Goal: Information Seeking & Learning: Learn about a topic

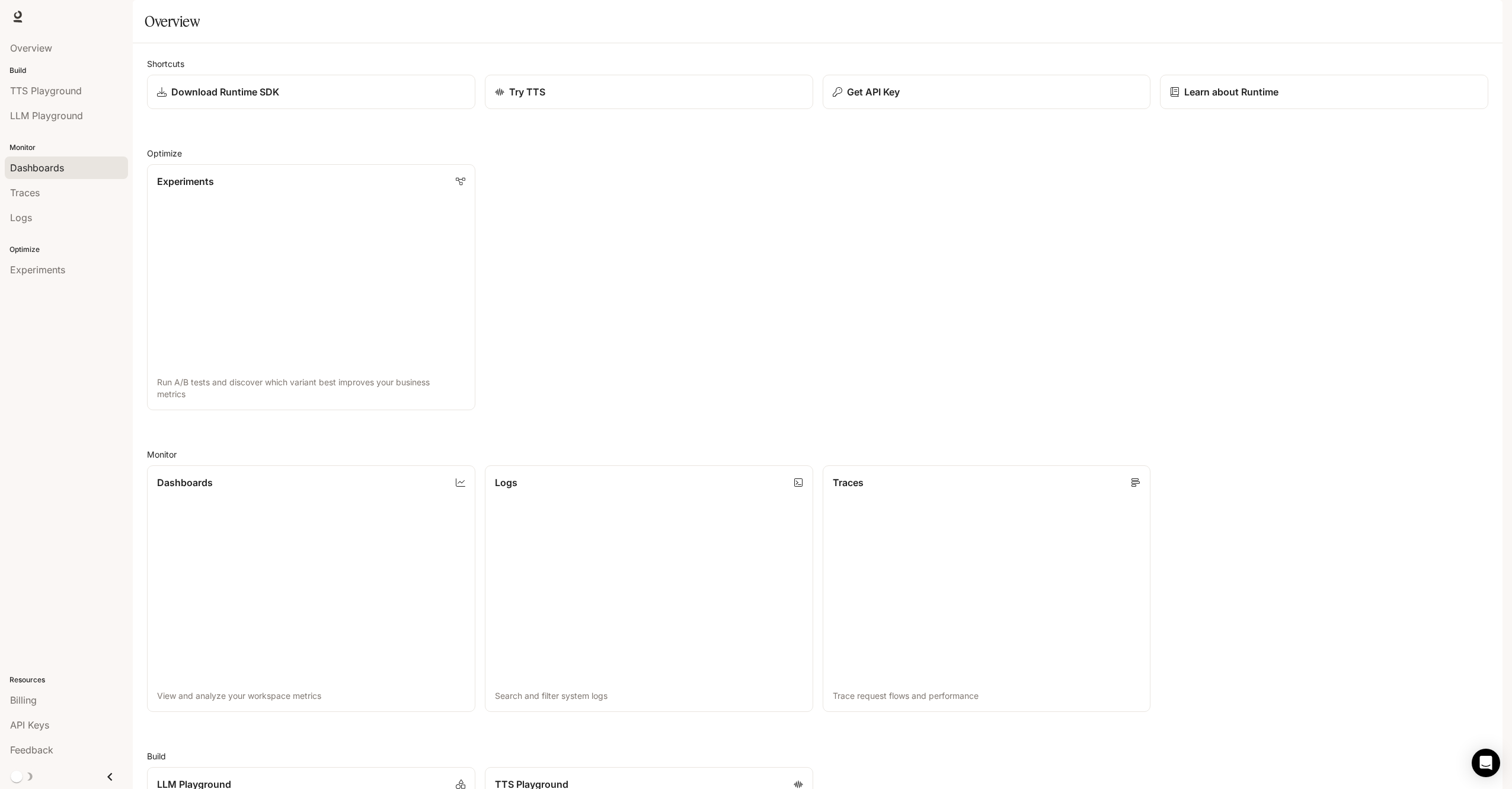
click at [62, 170] on span "Dashboards" at bounding box center [37, 168] width 54 height 14
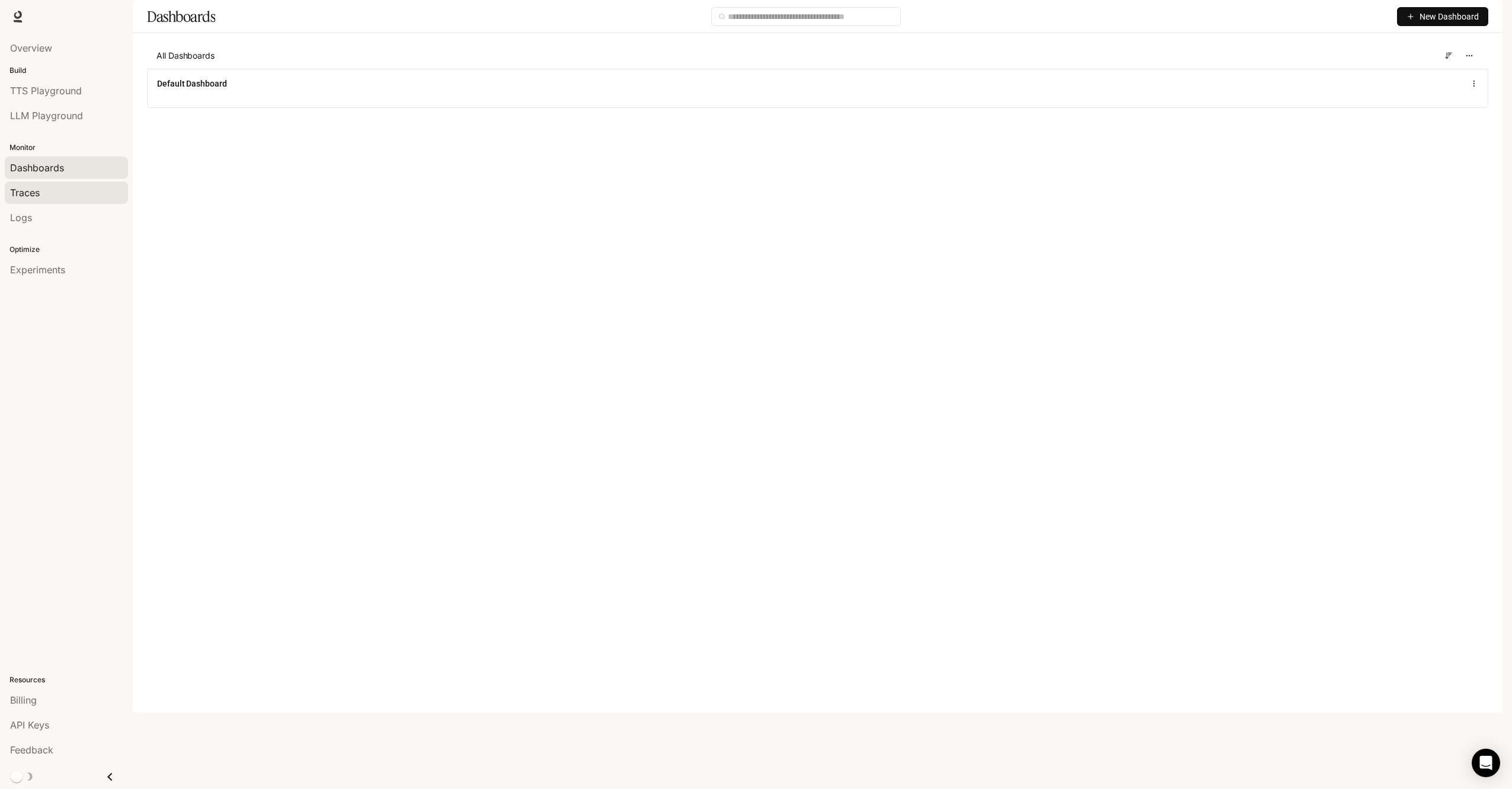
click at [43, 197] on div "Traces" at bounding box center [66, 193] width 112 height 14
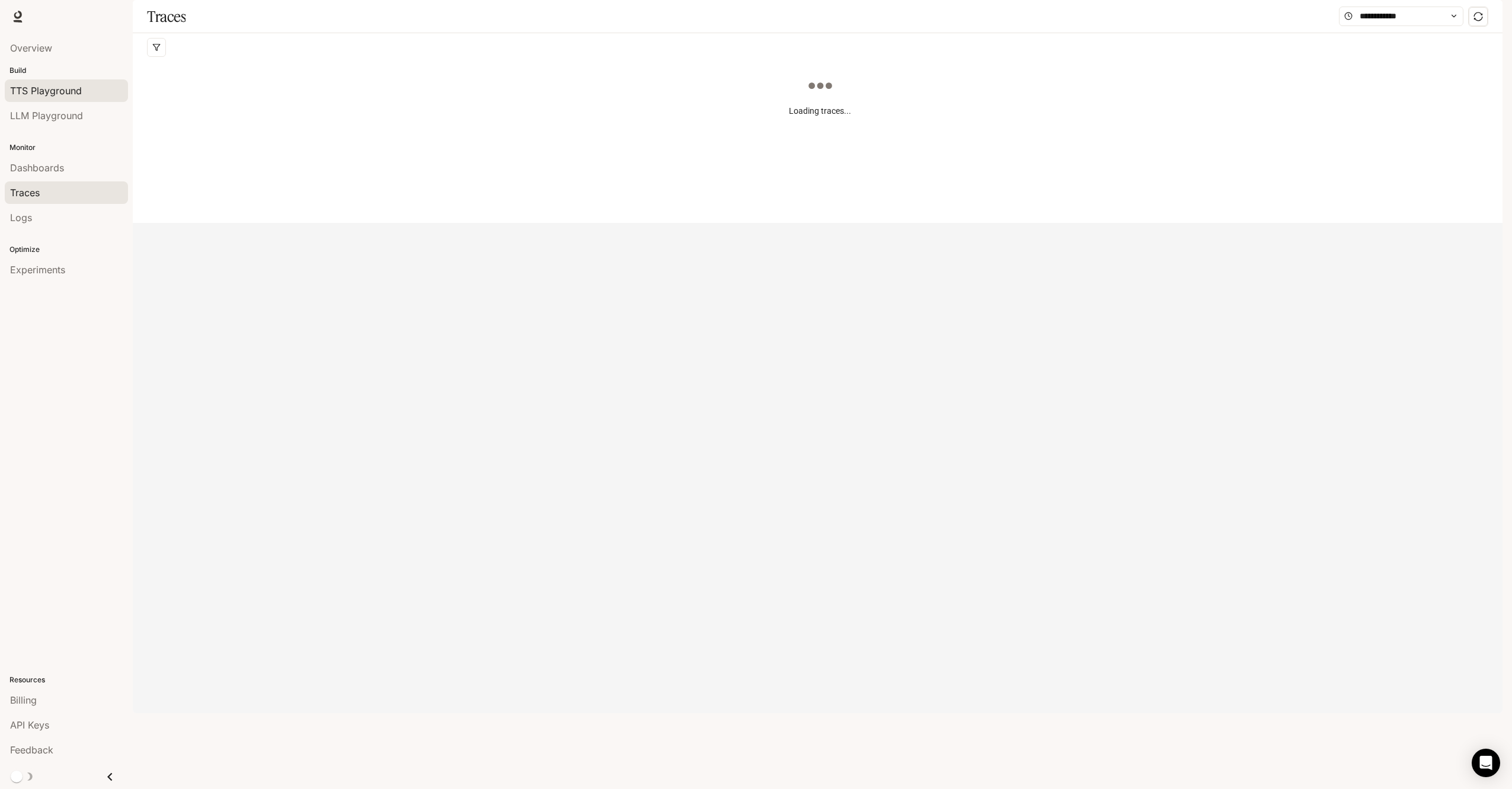
click at [72, 102] on link "TTS Playground" at bounding box center [67, 90] width 123 height 23
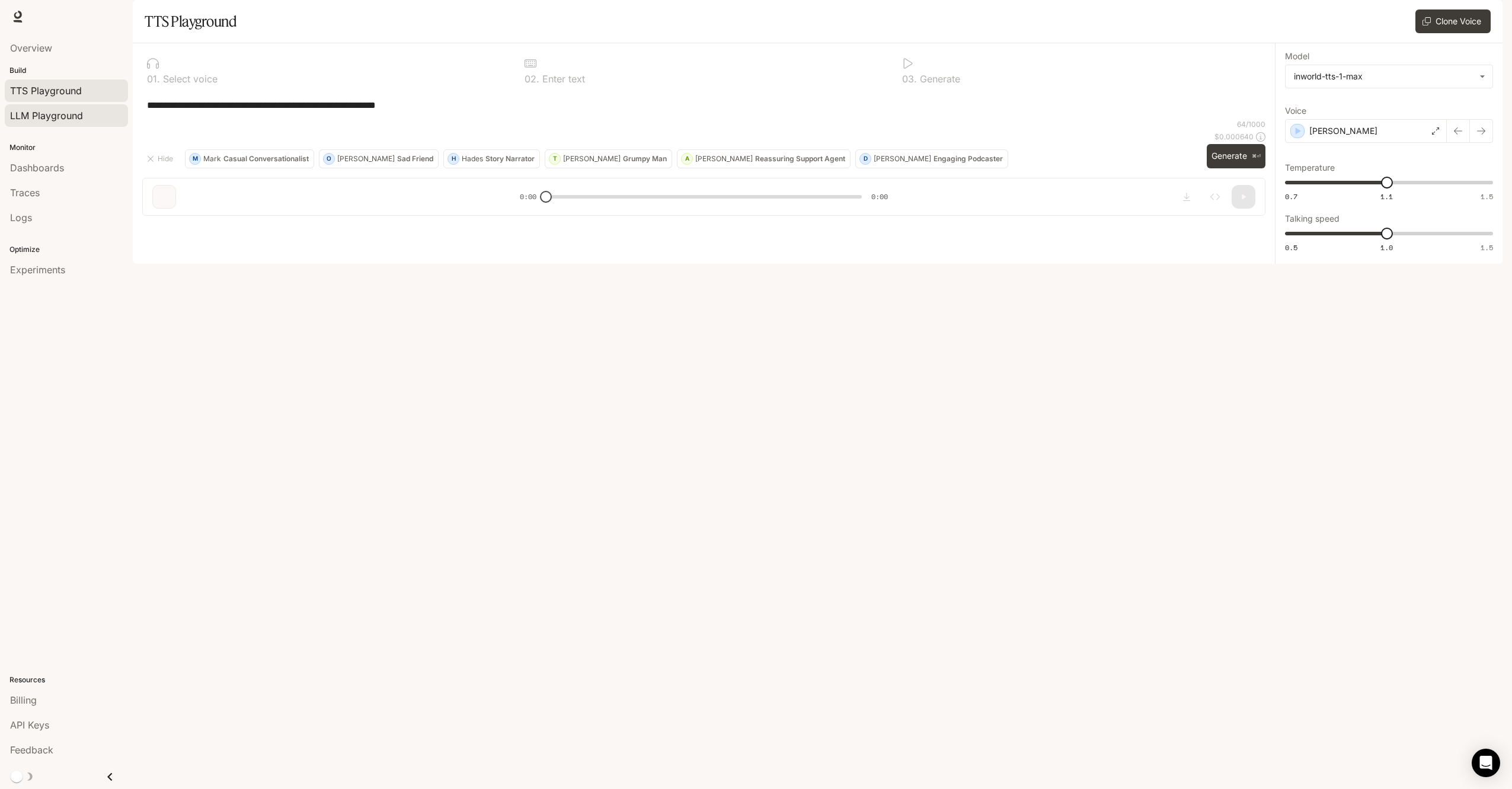
click at [87, 120] on div "LLM Playground" at bounding box center [66, 115] width 112 height 14
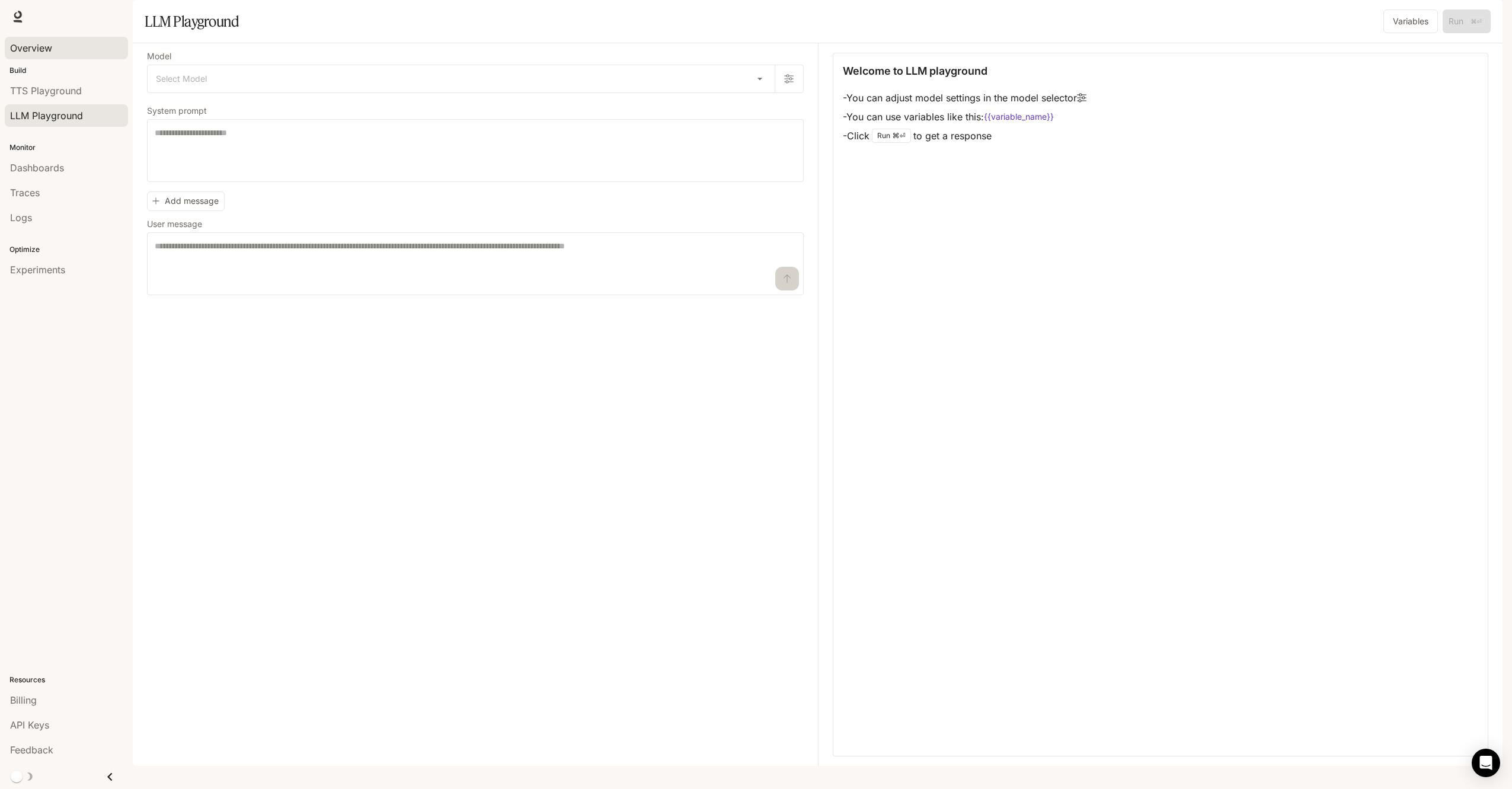
click at [68, 48] on div "Overview" at bounding box center [66, 48] width 112 height 14
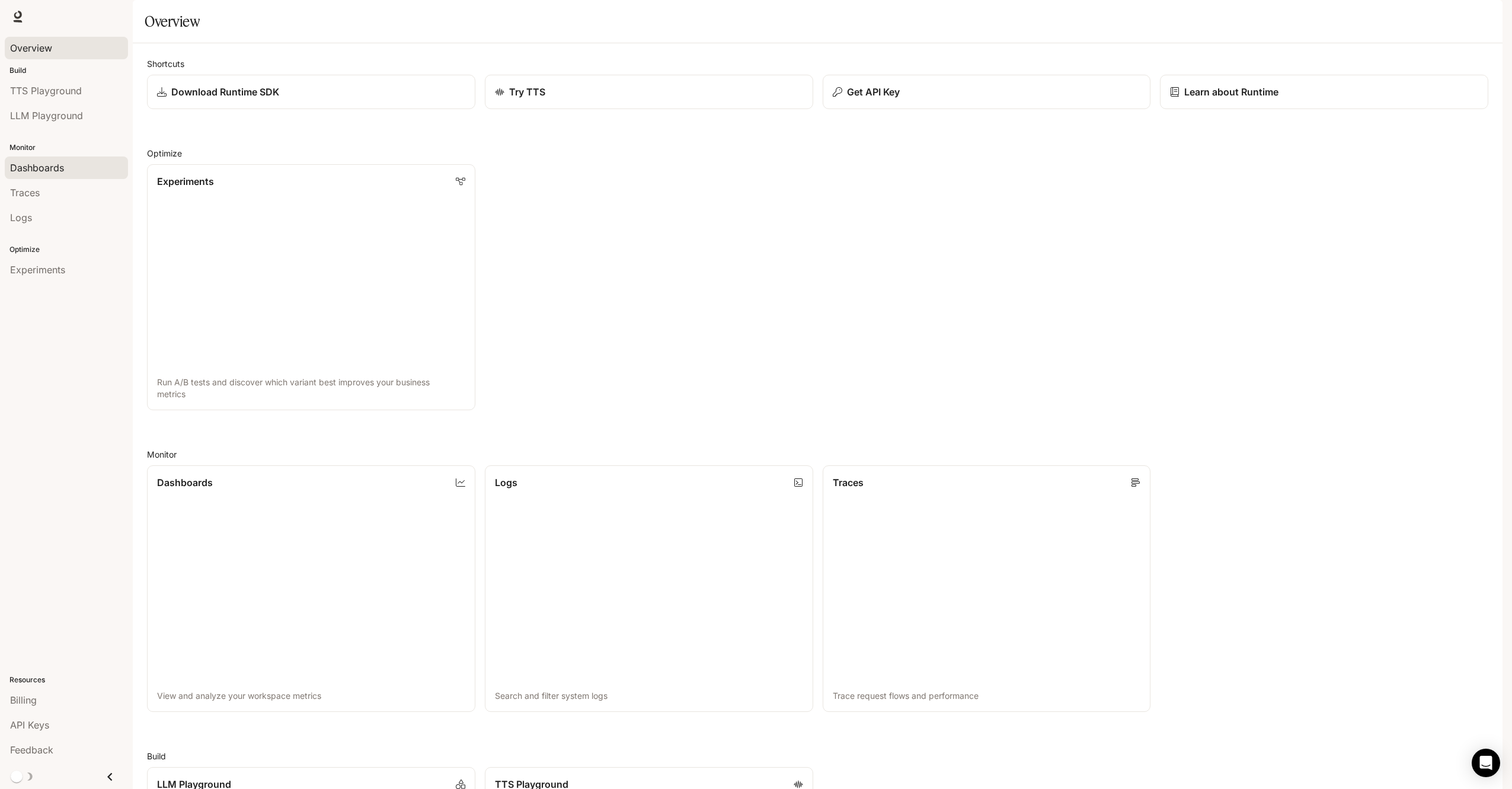
click at [65, 170] on div "Dashboards" at bounding box center [66, 168] width 112 height 14
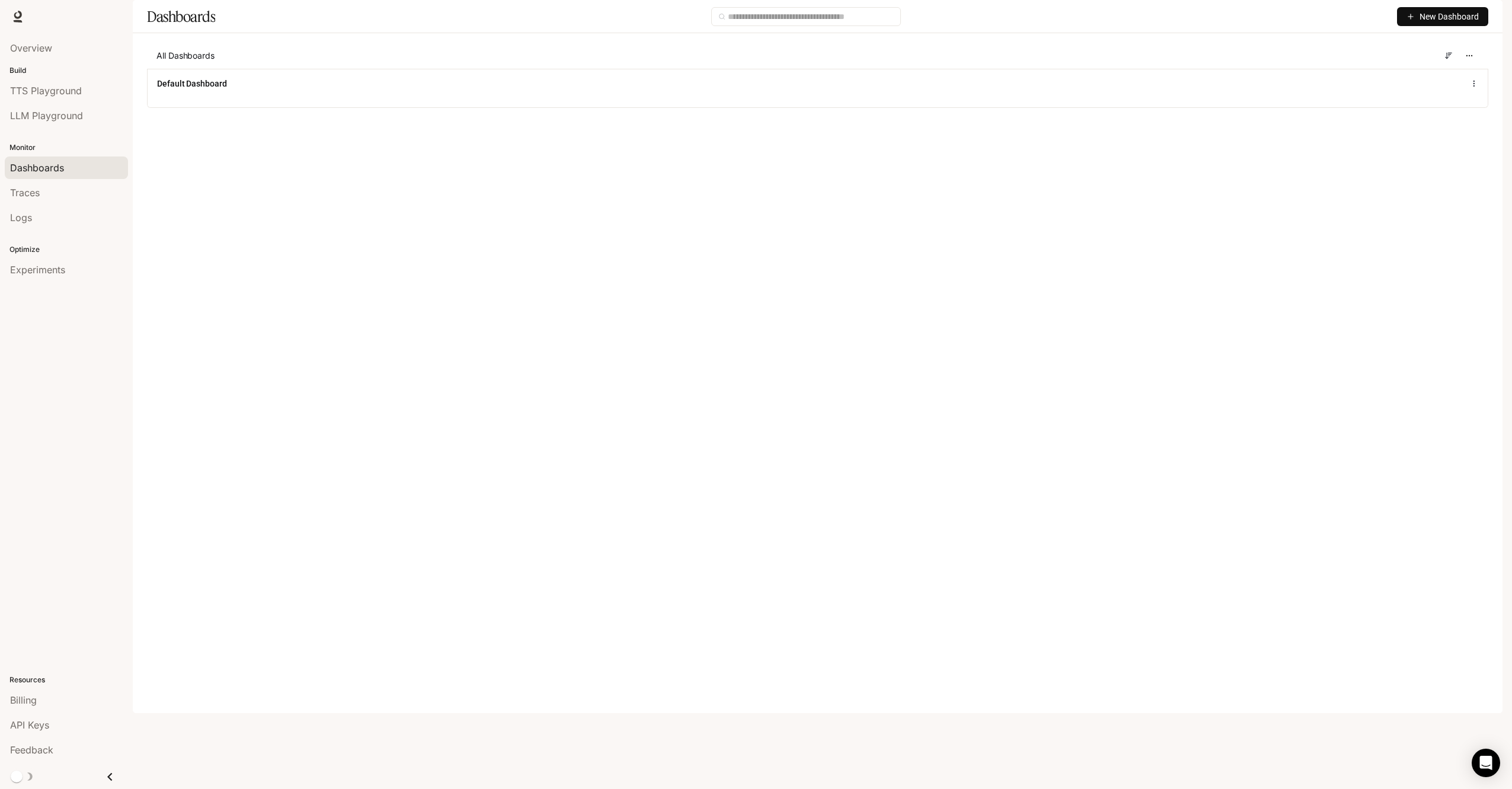
click at [1418, 26] on button "New Dashboard" at bounding box center [1443, 16] width 91 height 19
click at [1429, 75] on div "Create dashboard" at bounding box center [1429, 74] width 98 height 13
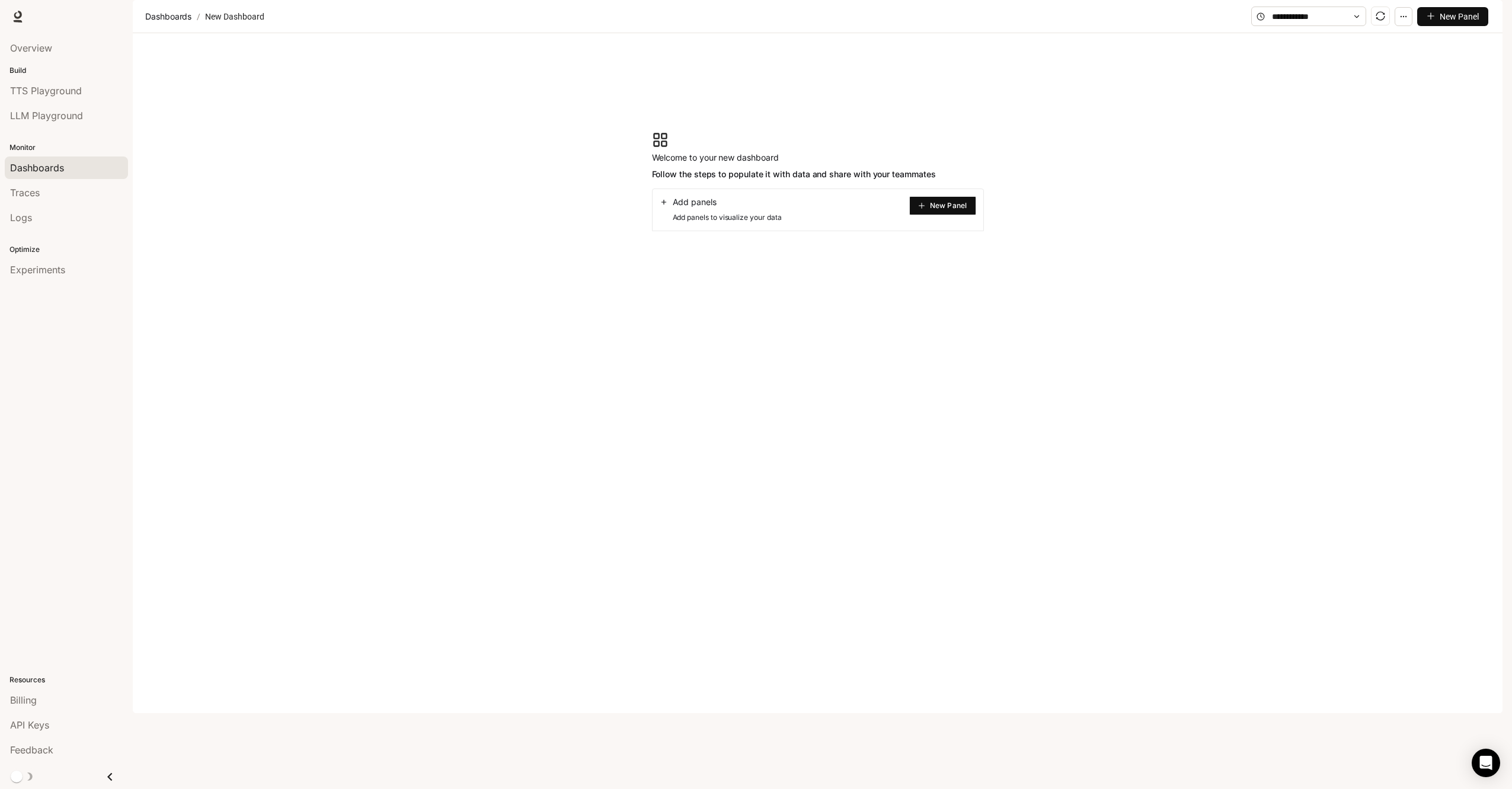
click at [952, 215] on button "New Panel" at bounding box center [942, 205] width 67 height 19
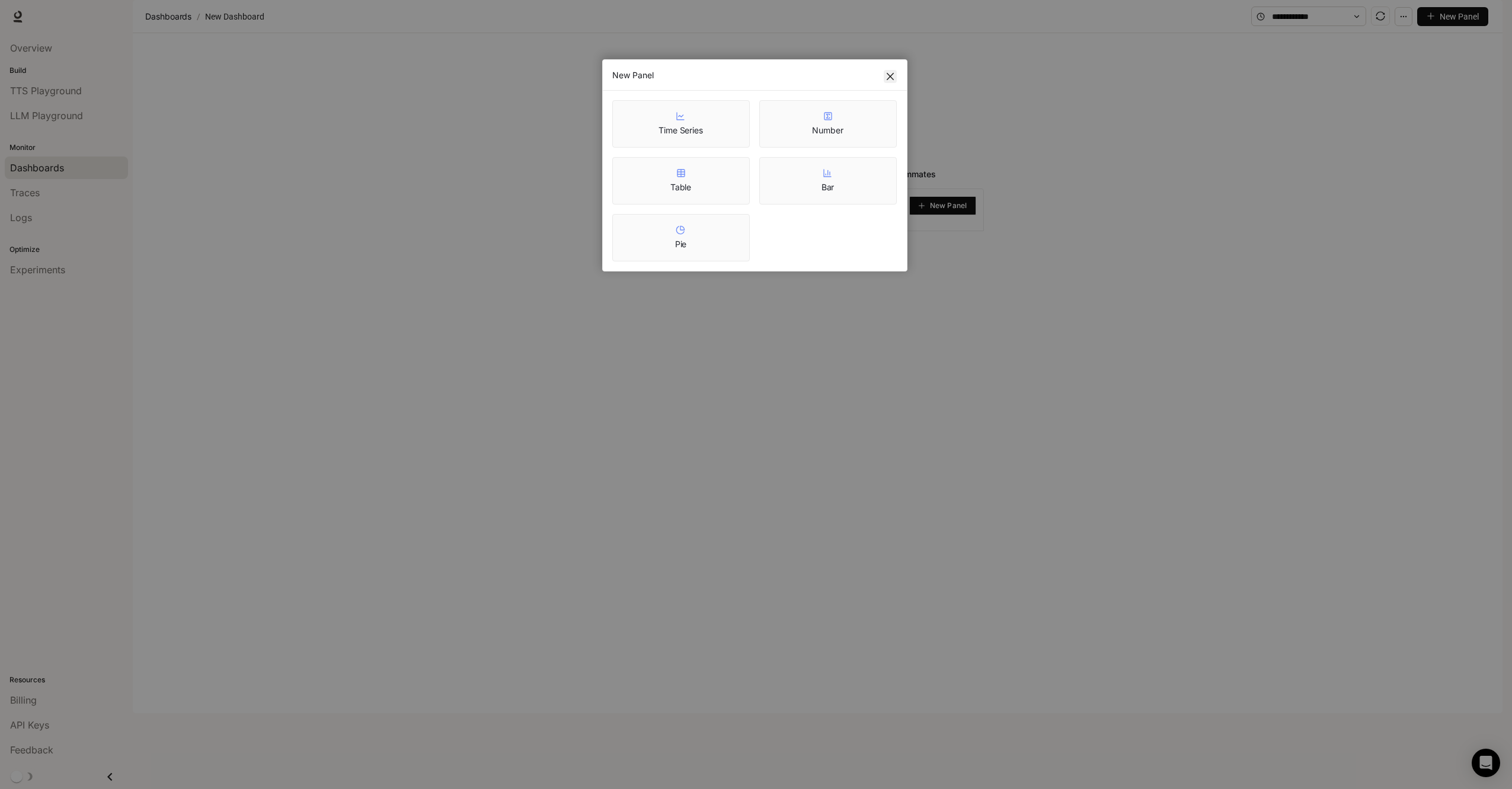
click at [889, 76] on icon "close" at bounding box center [891, 76] width 10 height 10
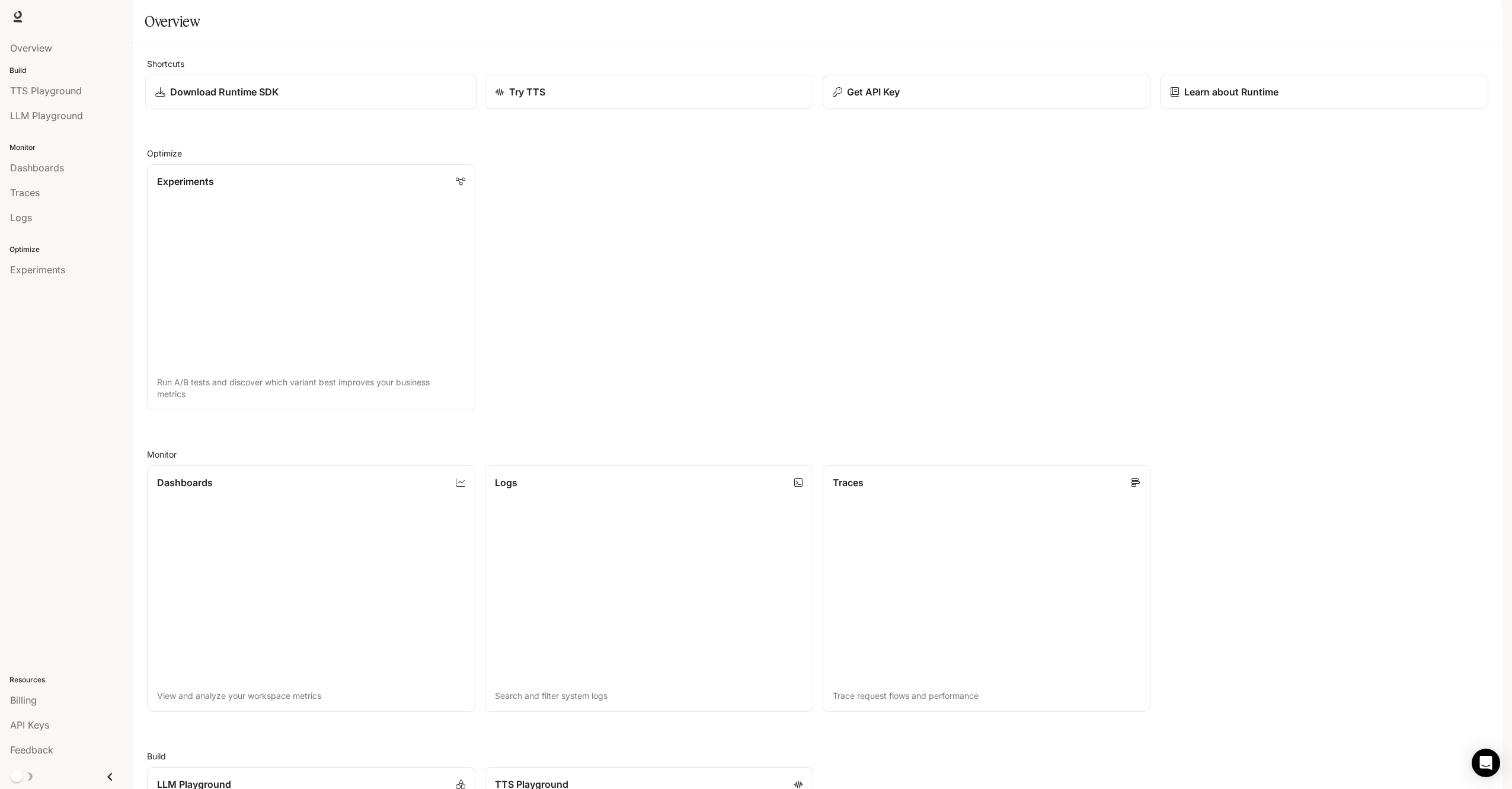
click at [294, 99] on div "Download Runtime SDK" at bounding box center [311, 91] width 312 height 14
click at [1451, 20] on span "Documentation" at bounding box center [1434, 17] width 59 height 15
click at [585, 312] on div "Experiments Run A/B tests and discover which variant best improves your busines…" at bounding box center [813, 282] width 1351 height 255
click at [33, 702] on span "Billing" at bounding box center [23, 700] width 27 height 14
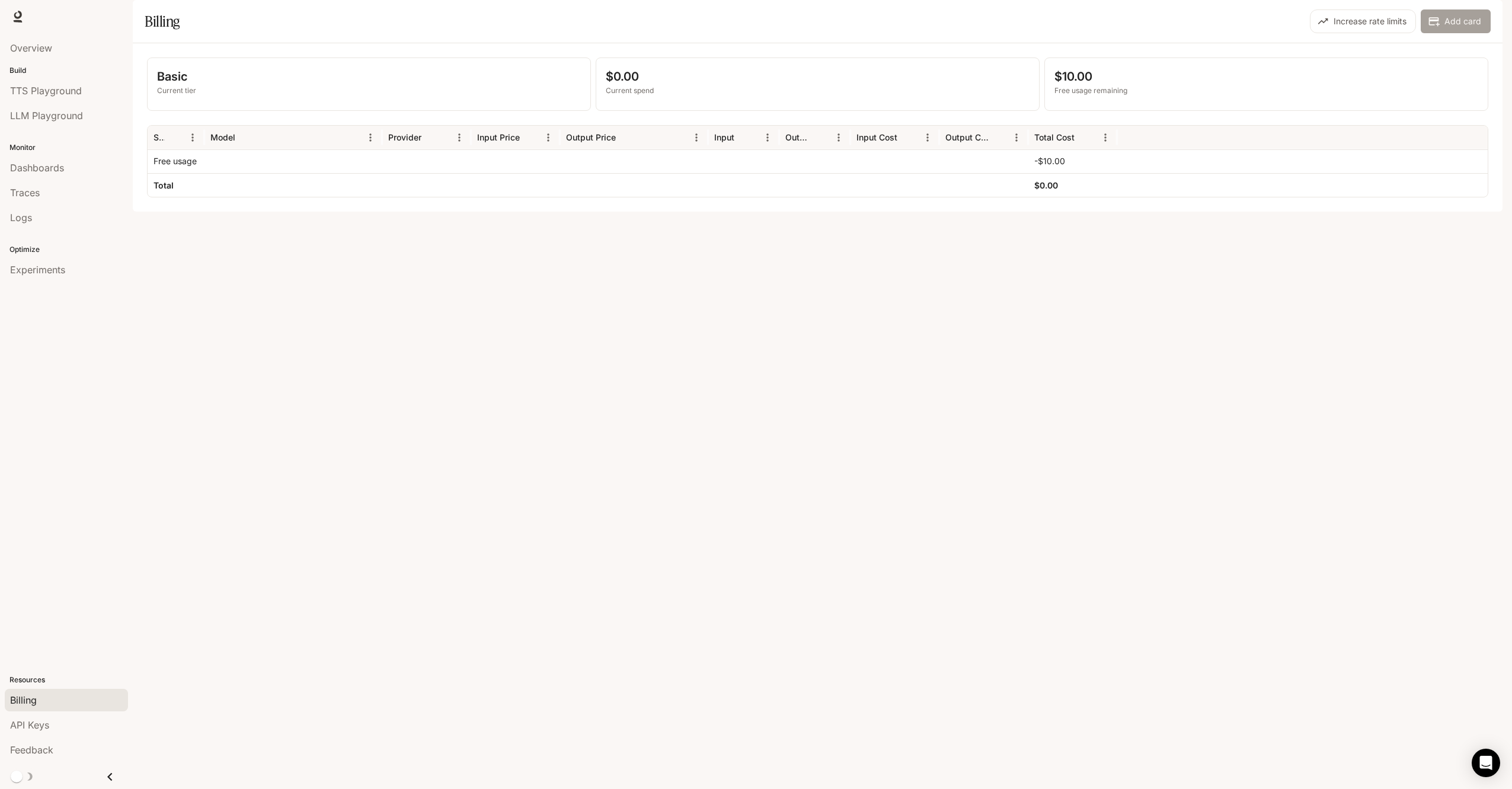
click at [1480, 33] on button "Add card" at bounding box center [1456, 22] width 69 height 24
click at [80, 57] on link "Overview" at bounding box center [67, 48] width 123 height 23
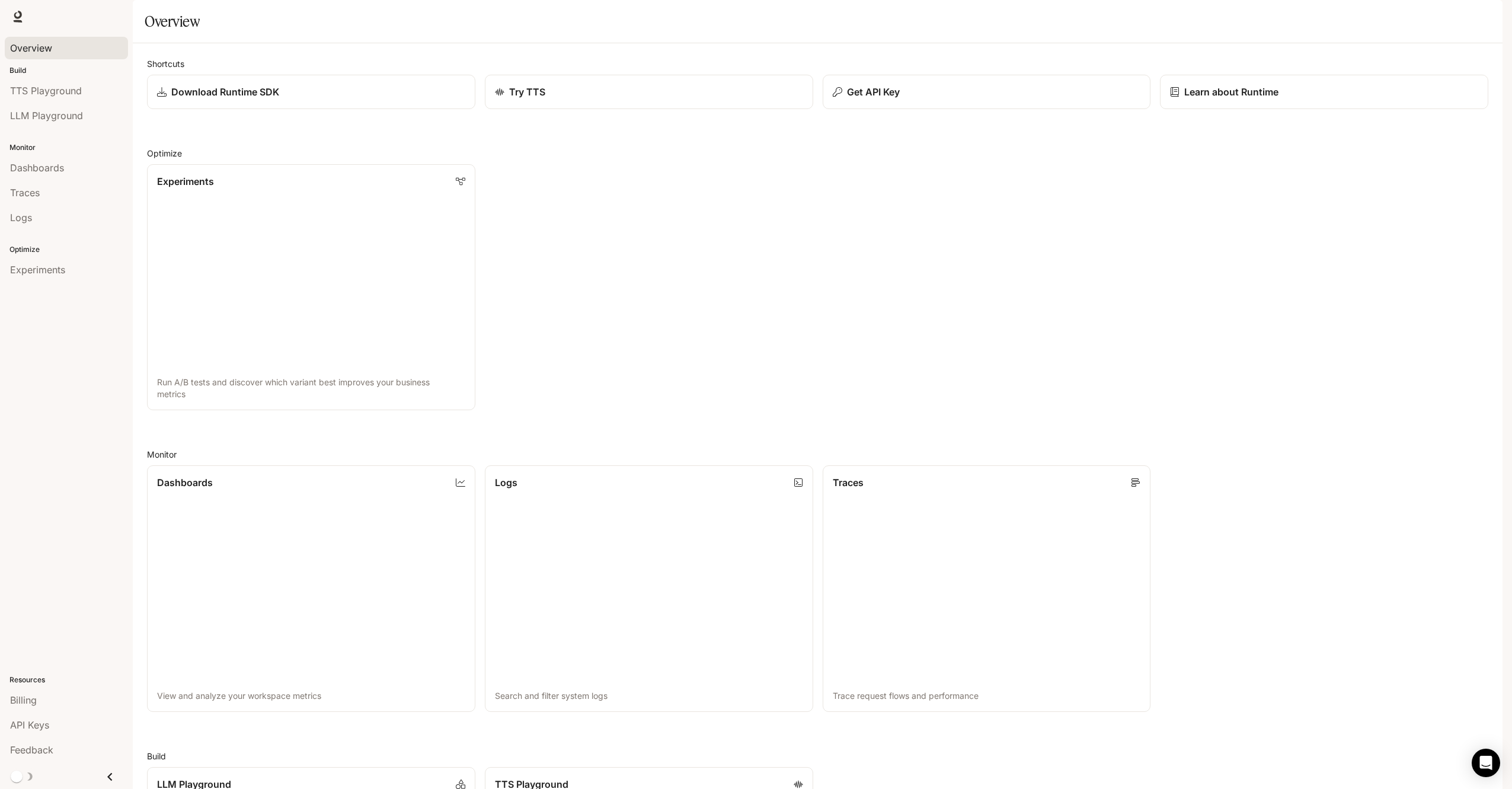
click at [88, 51] on div "Overview" at bounding box center [66, 48] width 112 height 14
click at [69, 47] on div "Overview" at bounding box center [66, 48] width 112 height 14
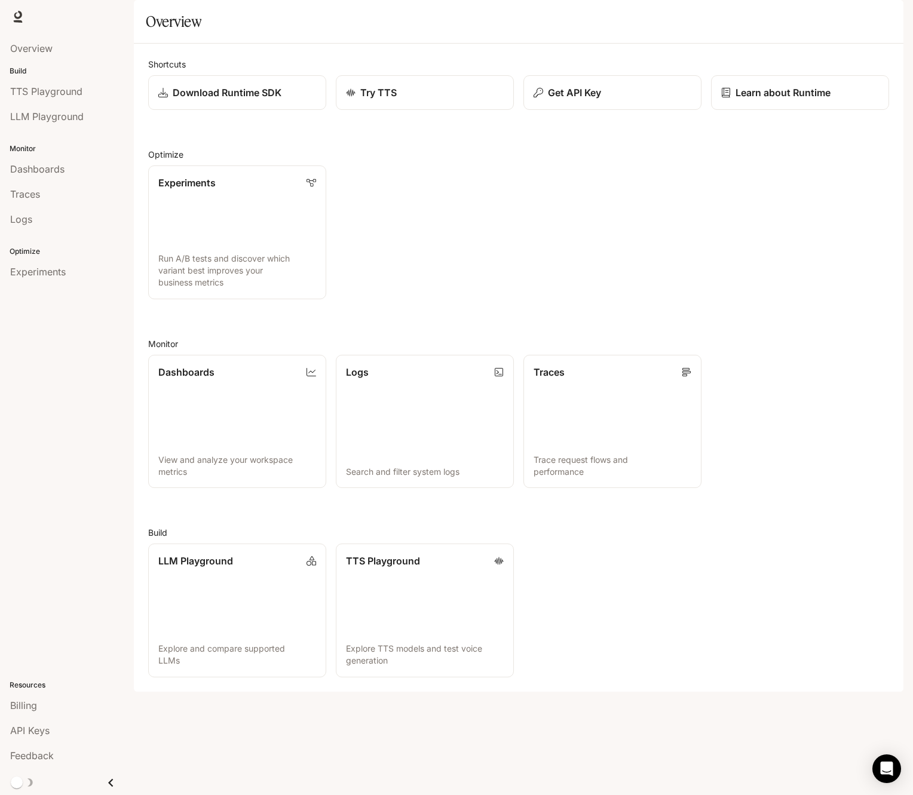
click at [887, 18] on icon "button" at bounding box center [886, 17] width 7 height 7
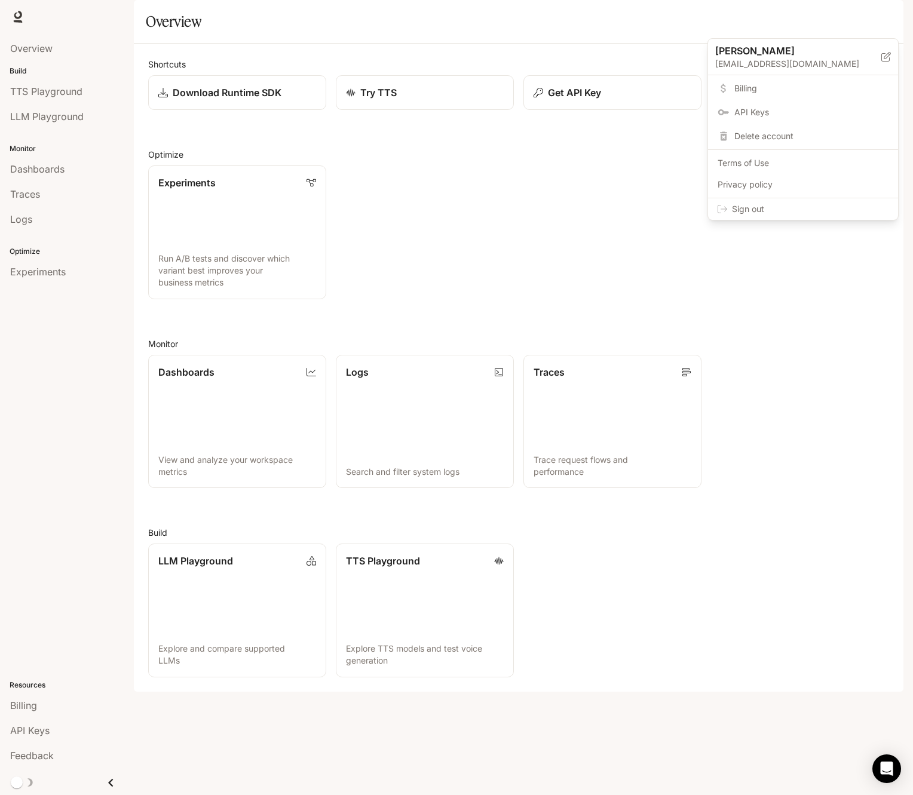
click at [783, 60] on p "[EMAIL_ADDRESS][DOMAIN_NAME]" at bounding box center [798, 64] width 166 height 12
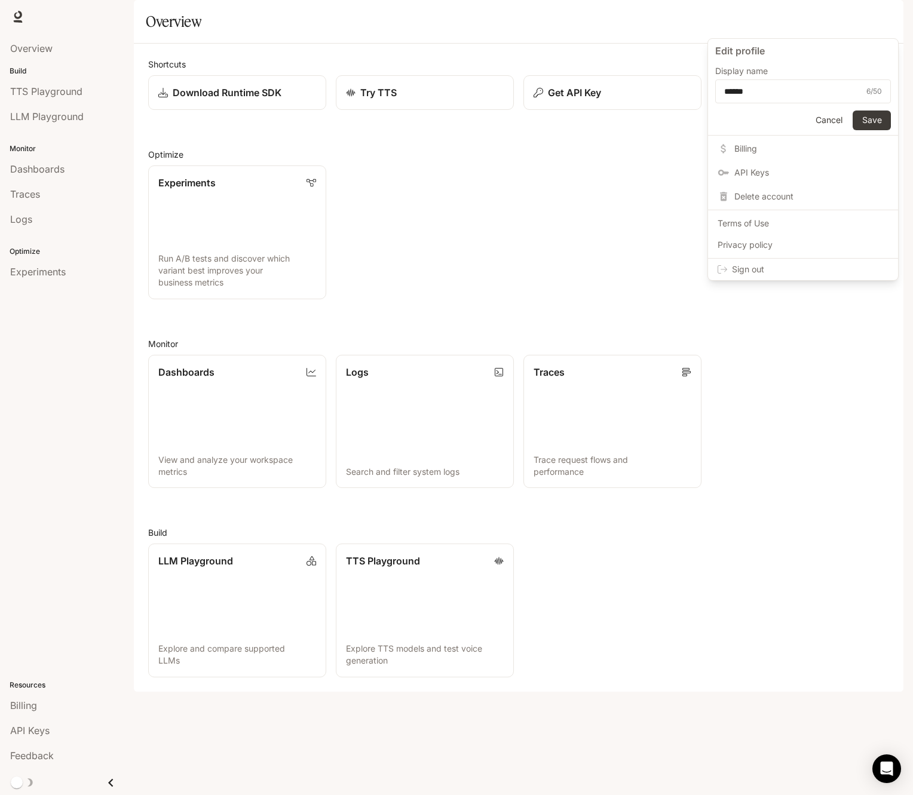
click at [784, 56] on p "Edit profile" at bounding box center [803, 51] width 176 height 14
drag, startPoint x: 763, startPoint y: 54, endPoint x: 772, endPoint y: 84, distance: 31.6
click at [763, 55] on p "Edit profile" at bounding box center [803, 51] width 176 height 14
click at [828, 121] on button "Cancel" at bounding box center [828, 120] width 38 height 20
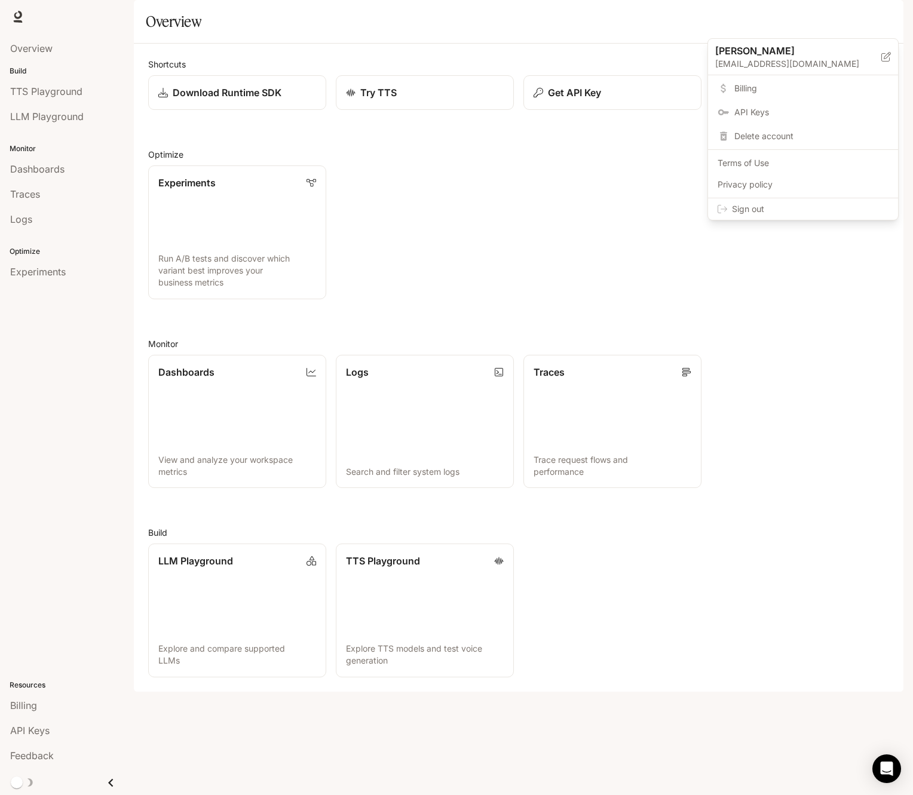
click at [828, 118] on span "API Keys" at bounding box center [811, 112] width 154 height 12
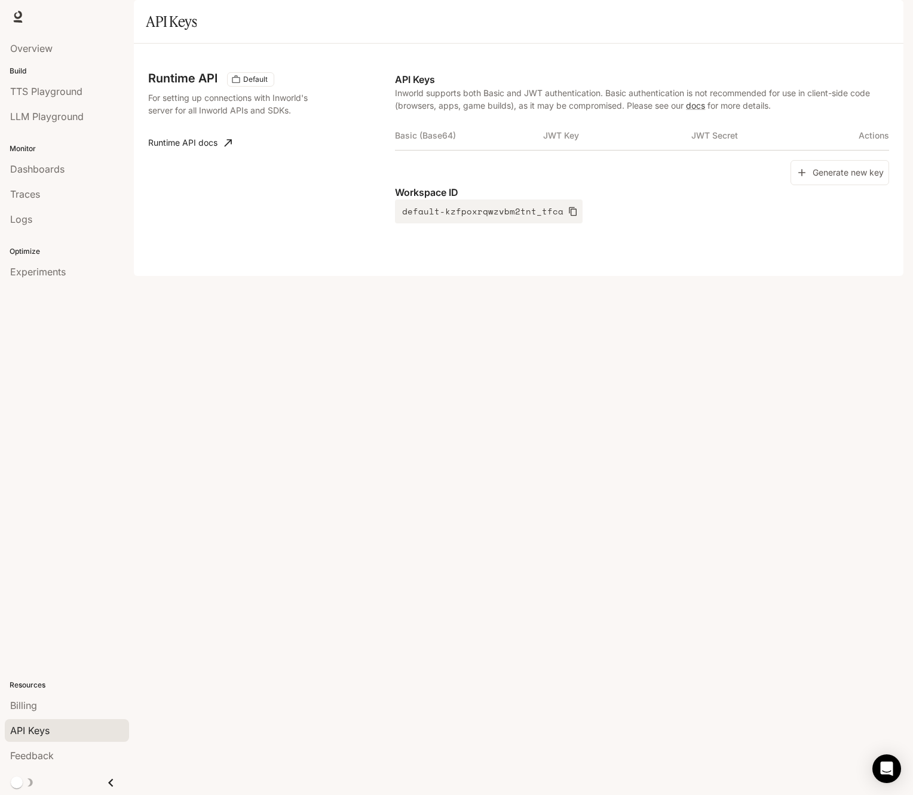
click at [438, 276] on div "Runtime API Default For setting up connections with Inworld's server for all In…" at bounding box center [518, 160] width 769 height 232
click at [882, 16] on icon "button" at bounding box center [886, 17] width 10 height 10
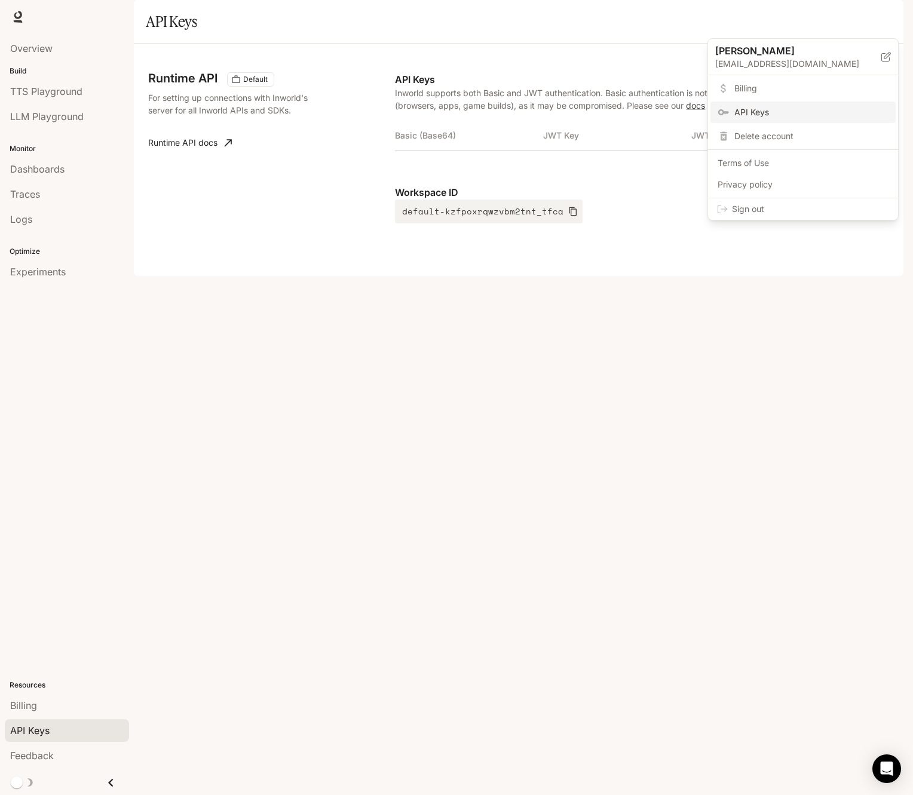
click at [815, 283] on div at bounding box center [456, 397] width 913 height 795
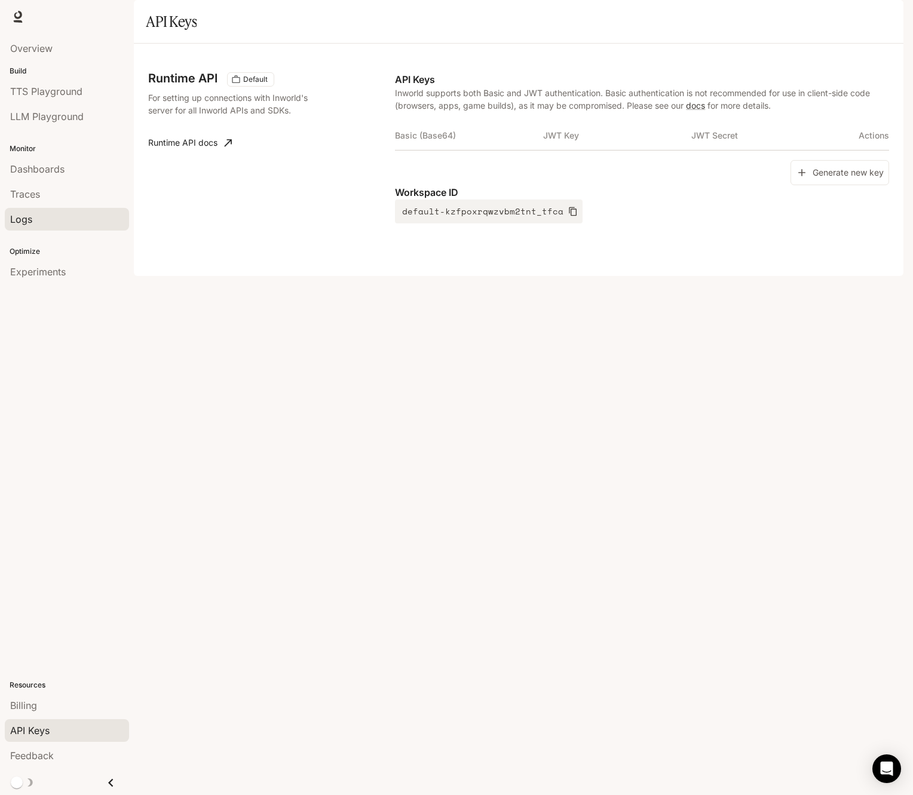
click at [242, 276] on div "Runtime API Default For setting up connections with Inworld's server for all In…" at bounding box center [518, 160] width 769 height 232
click at [33, 48] on span "Overview" at bounding box center [31, 48] width 42 height 14
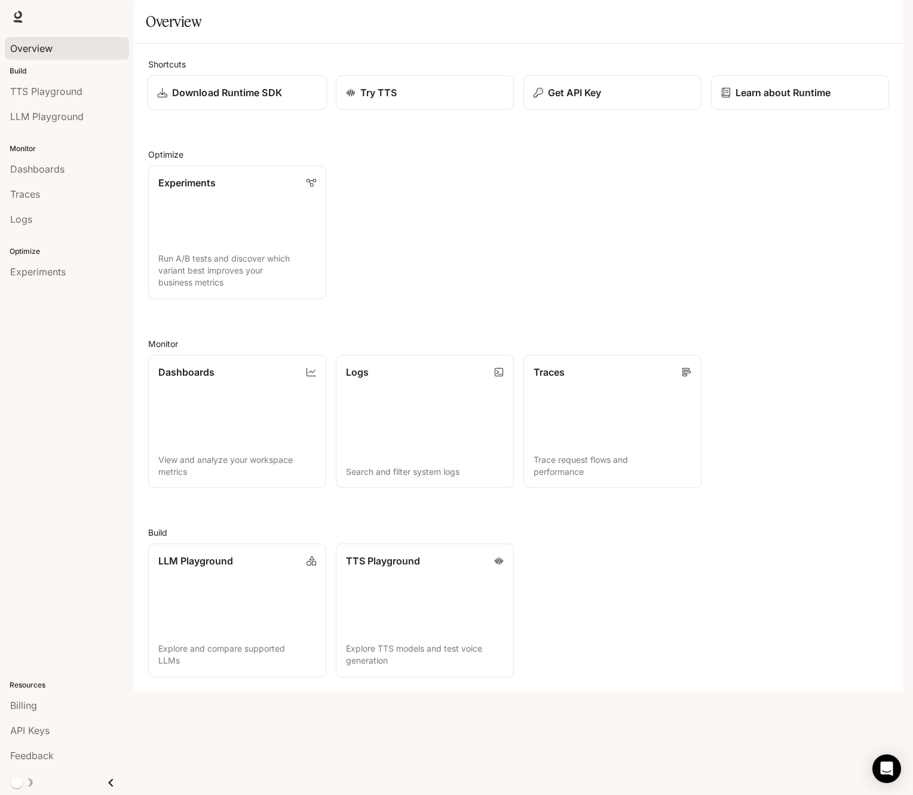
click at [321, 110] on link "Download Runtime SDK" at bounding box center [238, 92] width 180 height 35
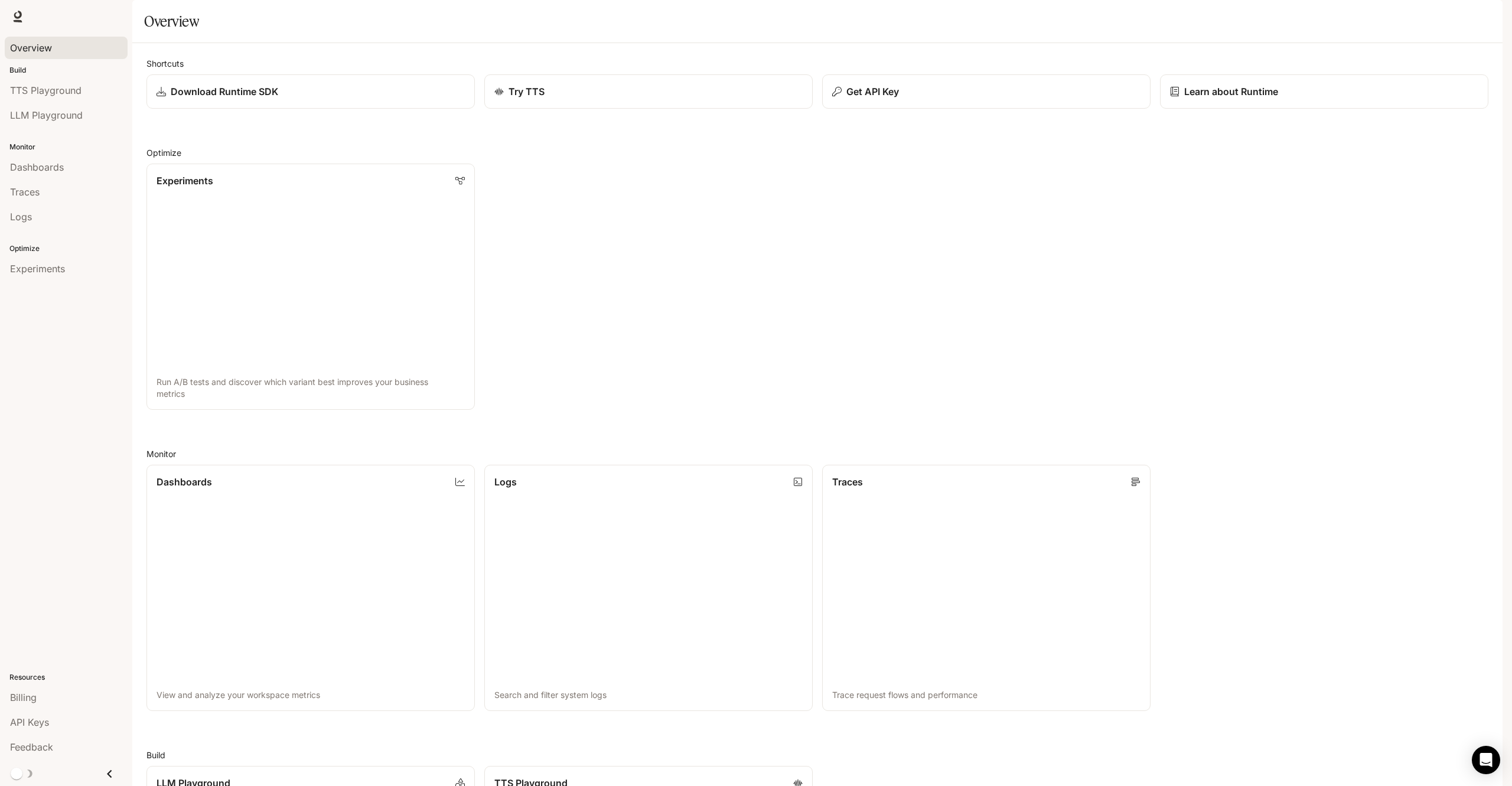
click at [946, 202] on div "Experiments Run A/B tests and discover which variant best improves your busines…" at bounding box center [813, 282] width 1351 height 256
click at [769, 99] on div "Try TTS" at bounding box center [648, 91] width 311 height 14
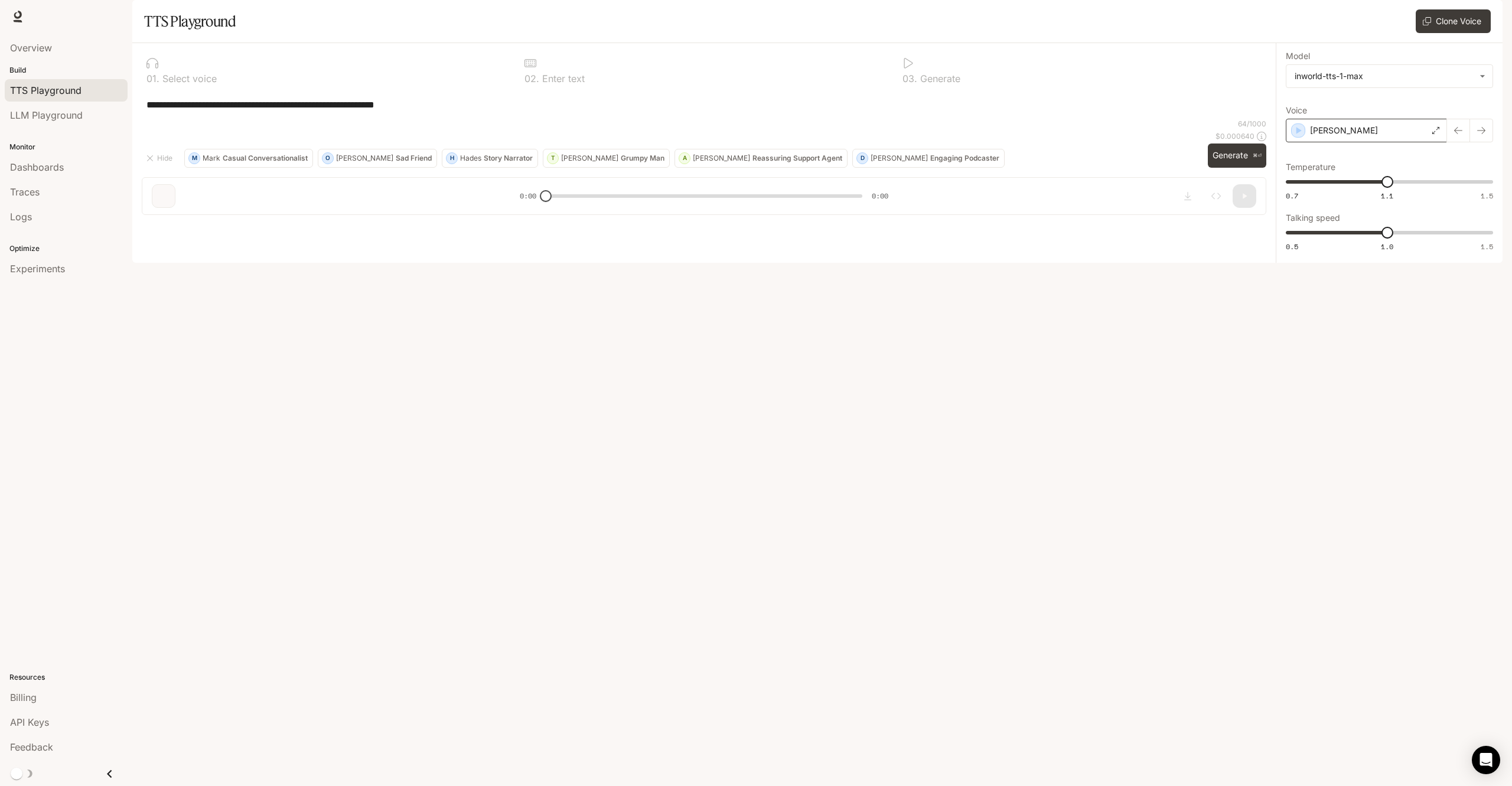
drag, startPoint x: 1352, startPoint y: 166, endPoint x: 1305, endPoint y: 159, distance: 47.5
click at [1351, 142] on div "[PERSON_NAME]" at bounding box center [1366, 131] width 161 height 24
click at [1301, 201] on icon "button" at bounding box center [1298, 195] width 12 height 12
click at [1298, 199] on icon "button" at bounding box center [1298, 194] width 5 height 7
click at [1301, 266] on icon "button" at bounding box center [1298, 260] width 12 height 12
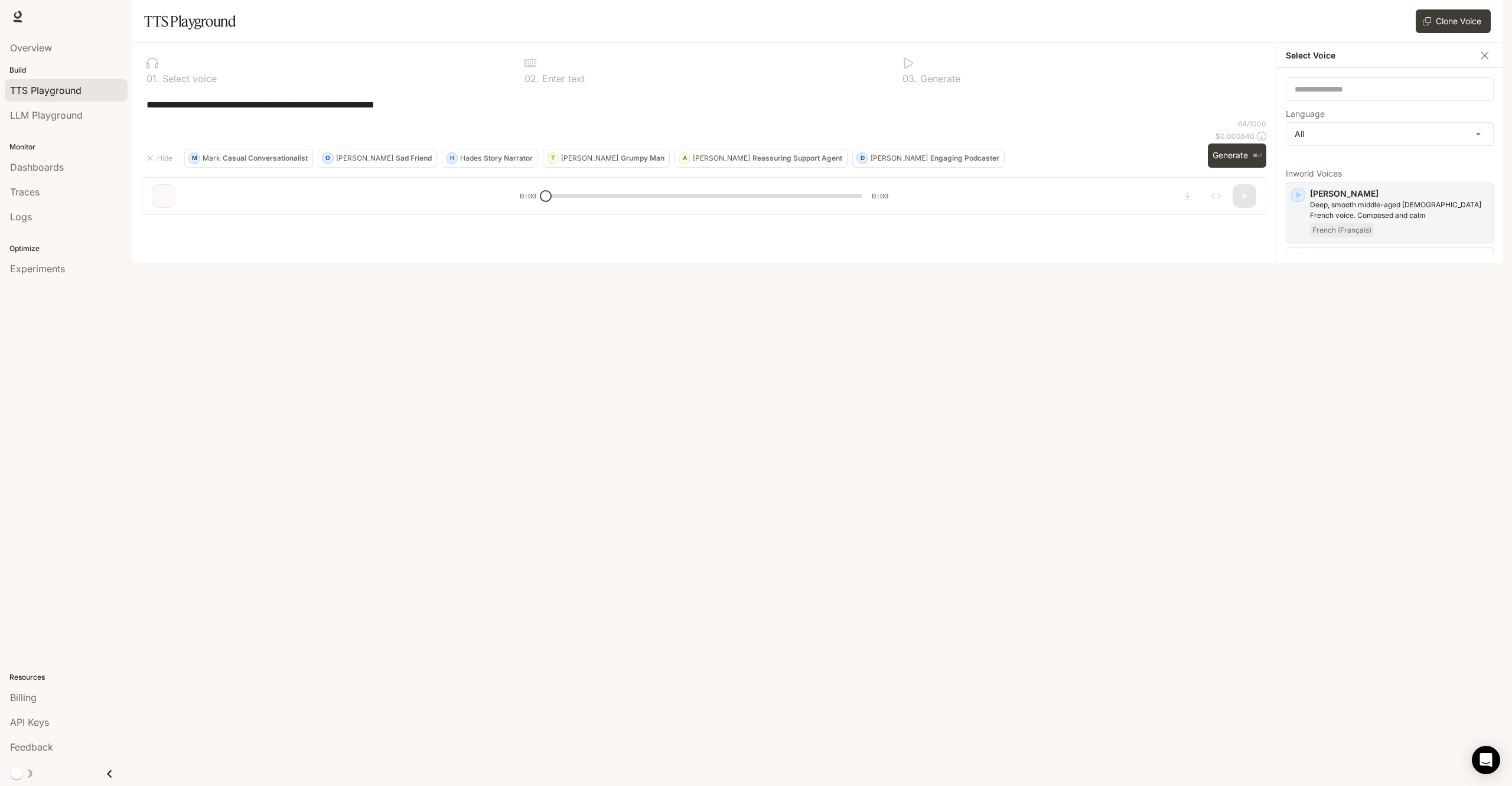
click at [1297, 328] on icon "button" at bounding box center [1298, 324] width 5 height 7
click at [1299, 383] on icon "button" at bounding box center [1298, 379] width 5 height 7
click at [1365, 166] on body "**********" at bounding box center [756, 393] width 1512 height 786
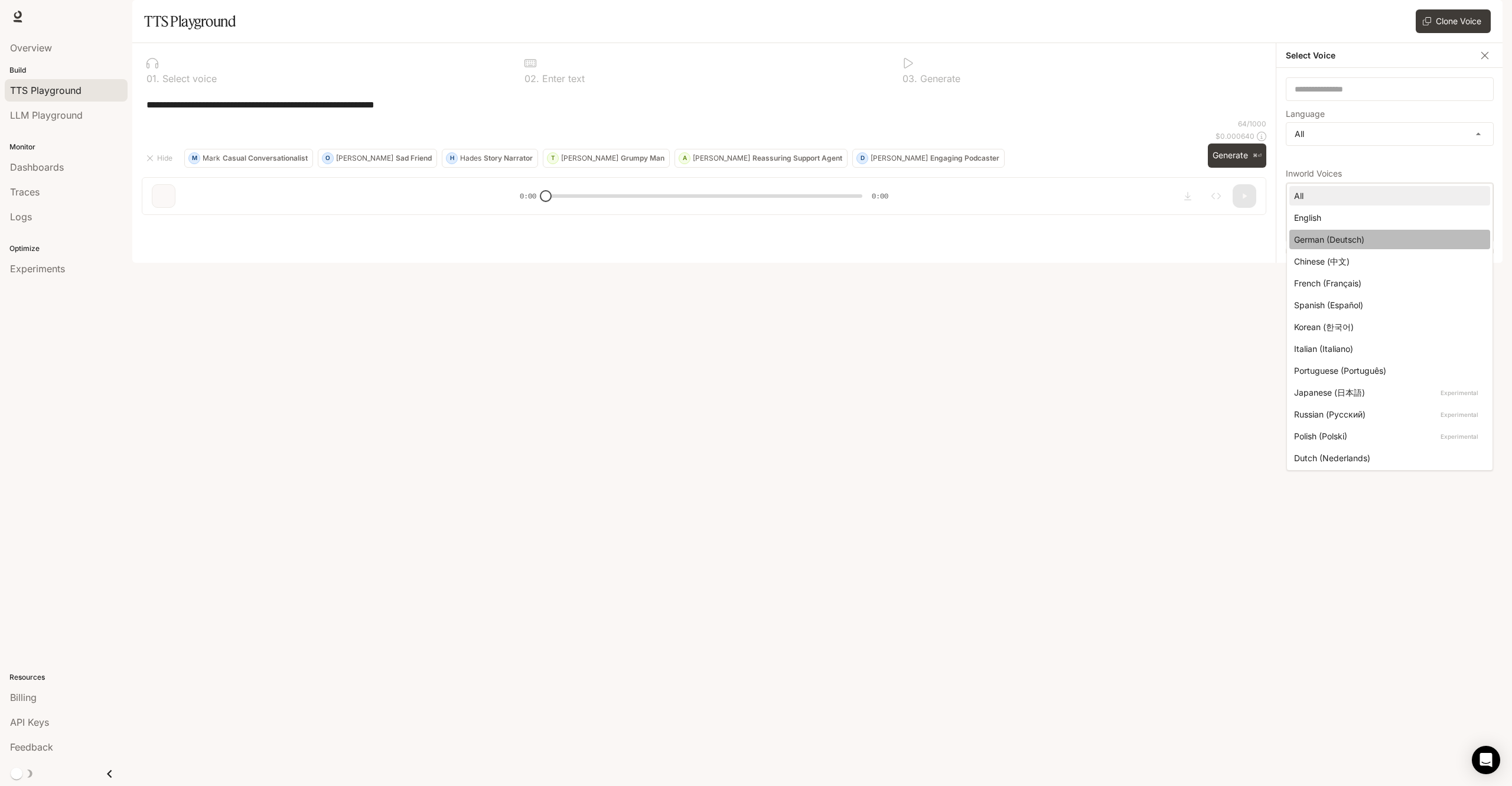
click at [1370, 236] on div "German (Deutsch)" at bounding box center [1386, 239] width 187 height 13
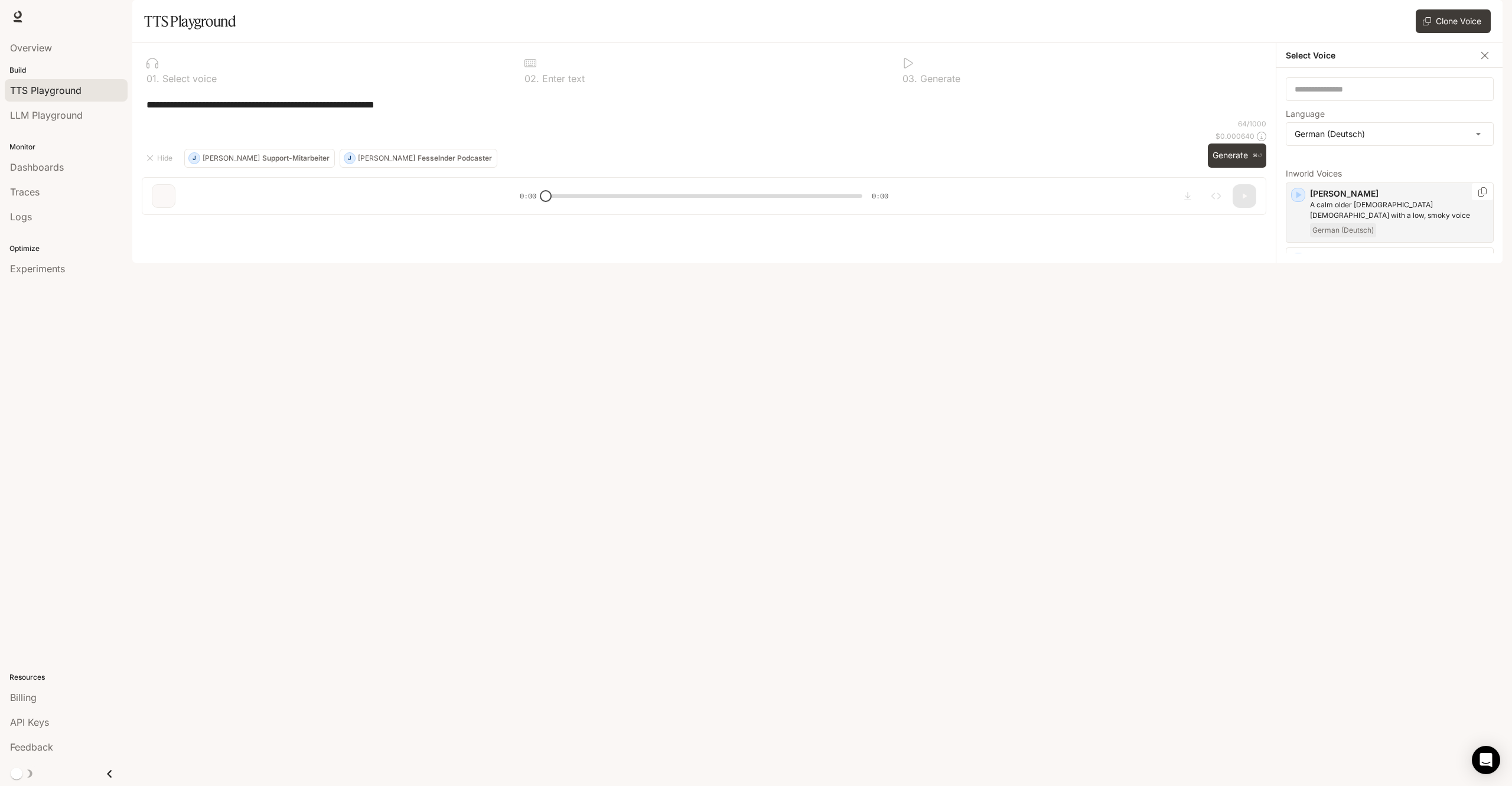
click at [1298, 199] on icon "button" at bounding box center [1298, 194] width 5 height 7
click at [1296, 266] on icon "button" at bounding box center [1298, 260] width 12 height 12
click at [1393, 165] on body "**********" at bounding box center [756, 393] width 1512 height 786
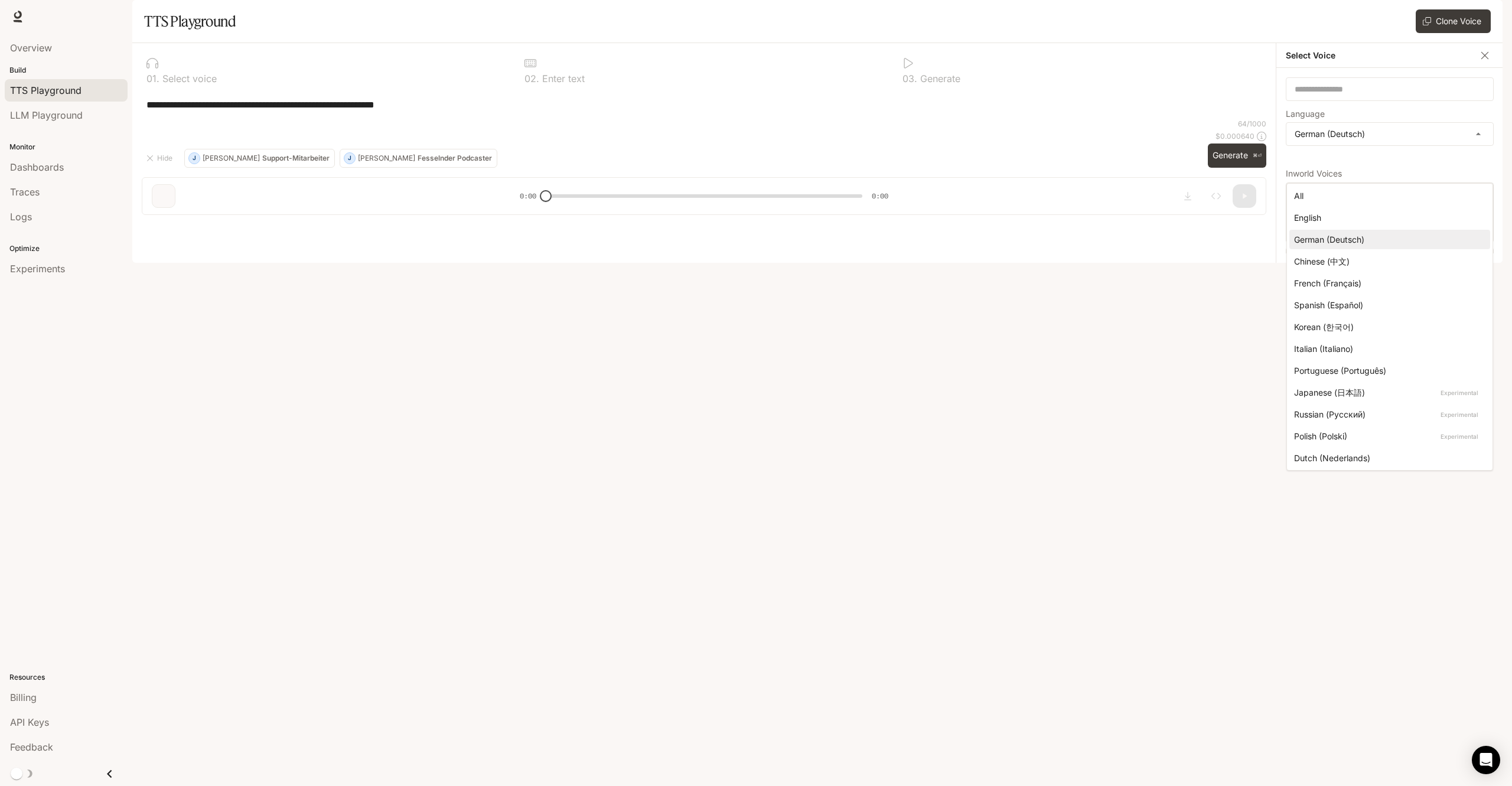
click at [1326, 202] on li "All" at bounding box center [1389, 196] width 201 height 20
type input "**********"
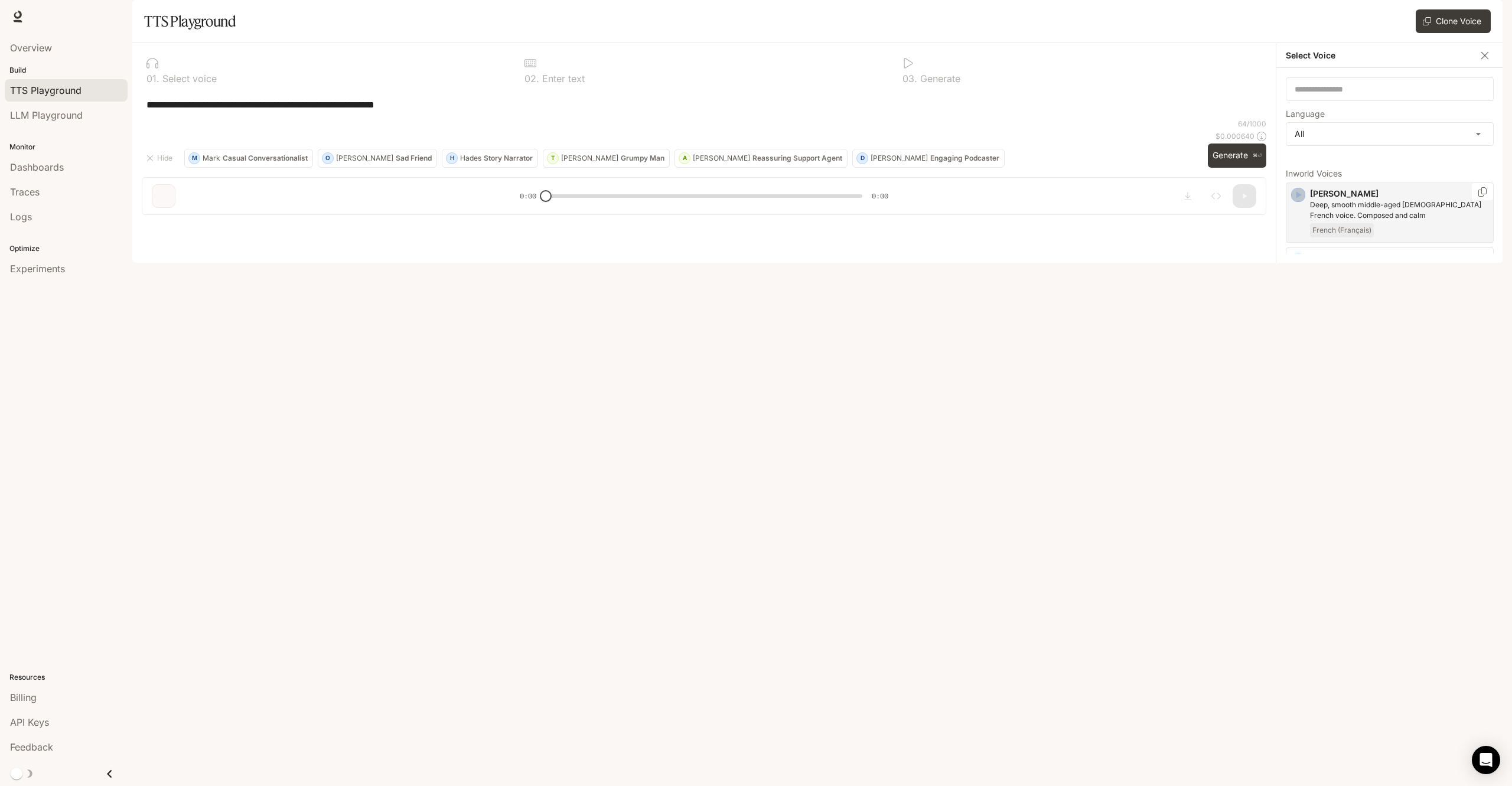
click at [1299, 201] on icon "button" at bounding box center [1298, 195] width 12 height 12
click at [1295, 456] on icon "button" at bounding box center [1298, 450] width 12 height 12
click at [1301, 580] on icon "button" at bounding box center [1298, 586] width 12 height 12
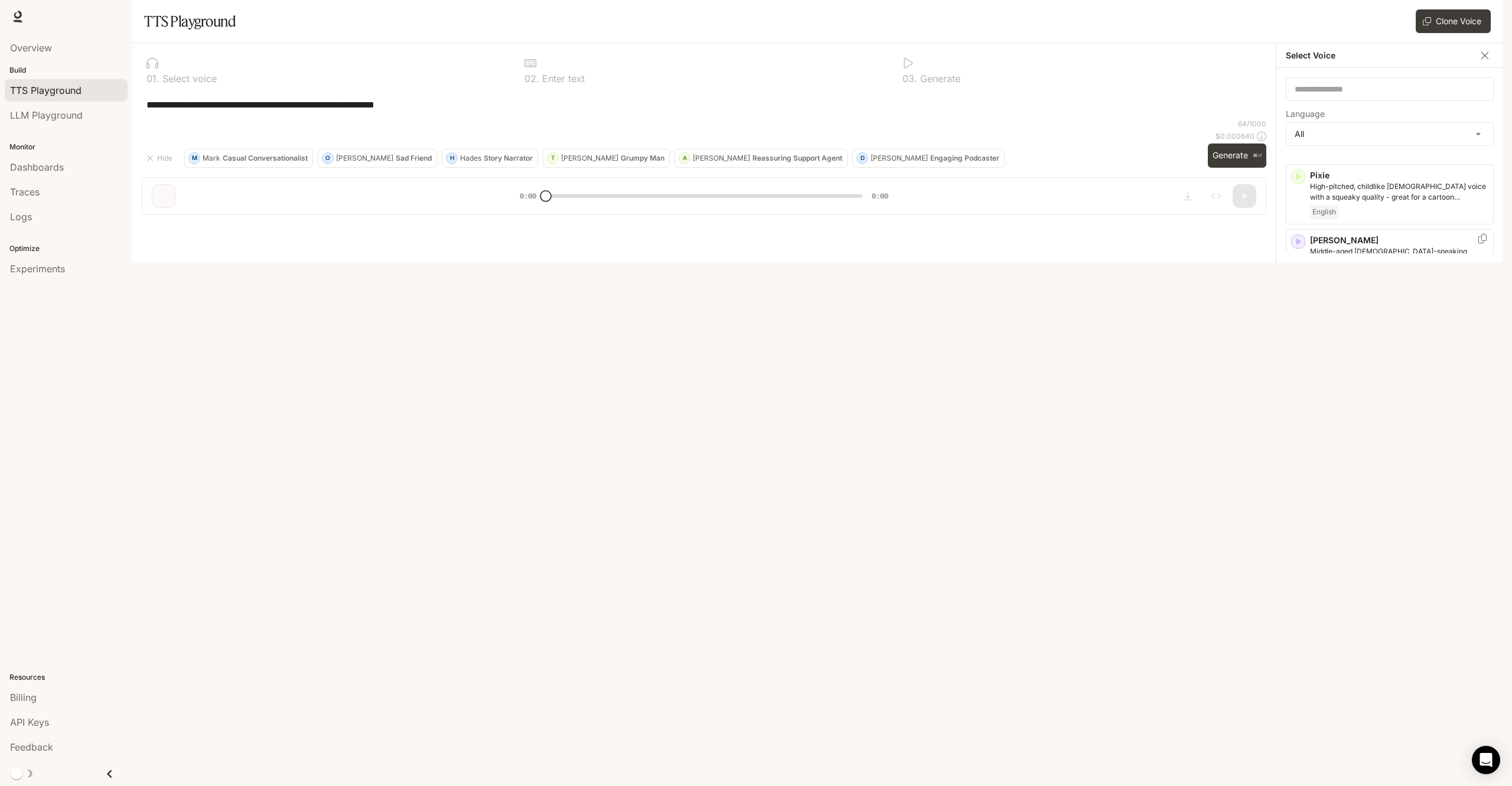
scroll to position [2497, 0]
click at [1397, 596] on div "Wojciech A middle-aged Polish male voice Polish (Polski)" at bounding box center [1389, 626] width 208 height 60
click at [1316, 136] on p "Wojciech" at bounding box center [1344, 131] width 68 height 12
click at [1300, 516] on div "button" at bounding box center [1298, 509] width 14 height 14
click at [1296, 448] on icon "button" at bounding box center [1298, 444] width 5 height 7
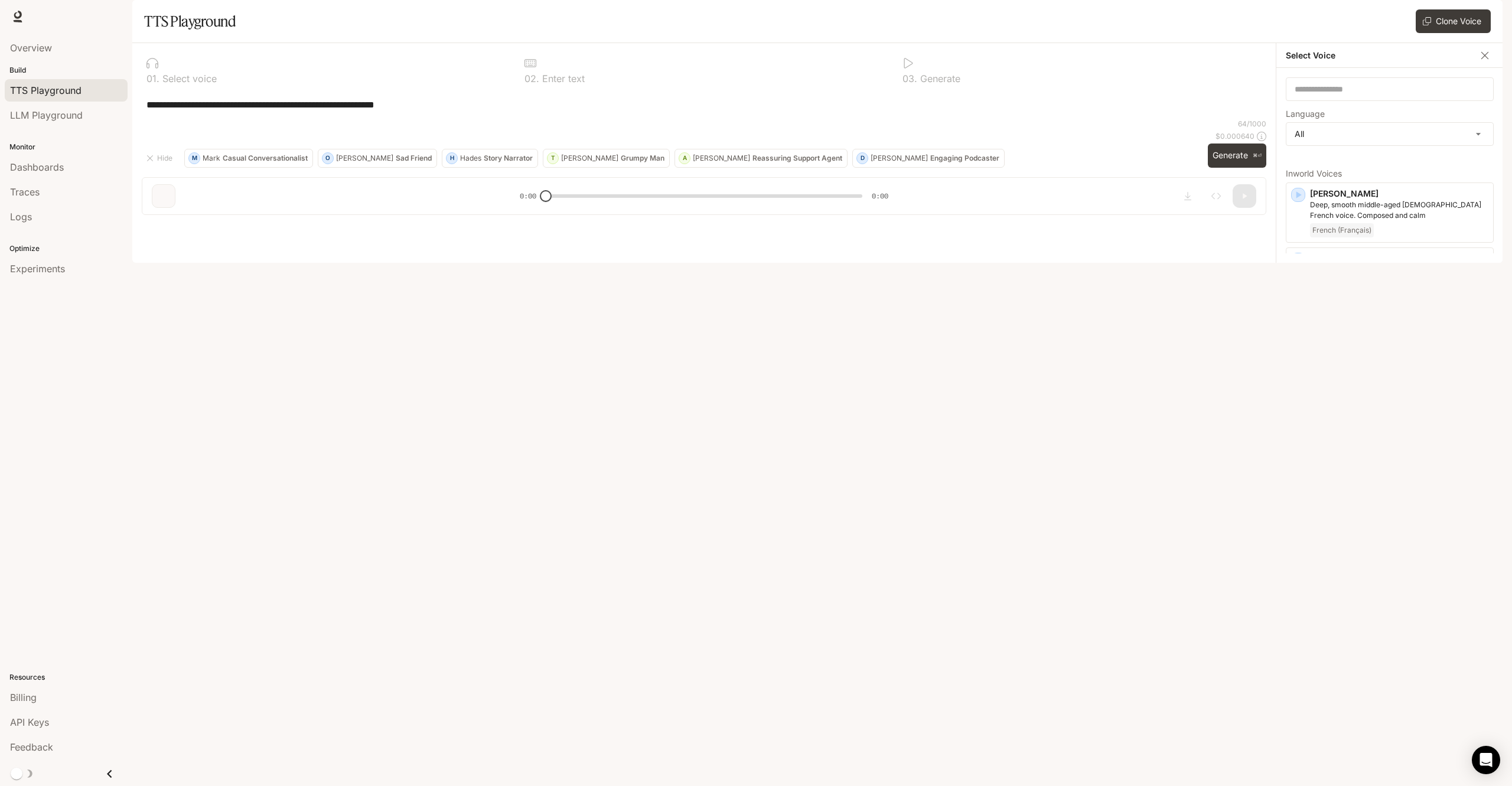
click at [1487, 61] on icon "button" at bounding box center [1484, 55] width 12 height 12
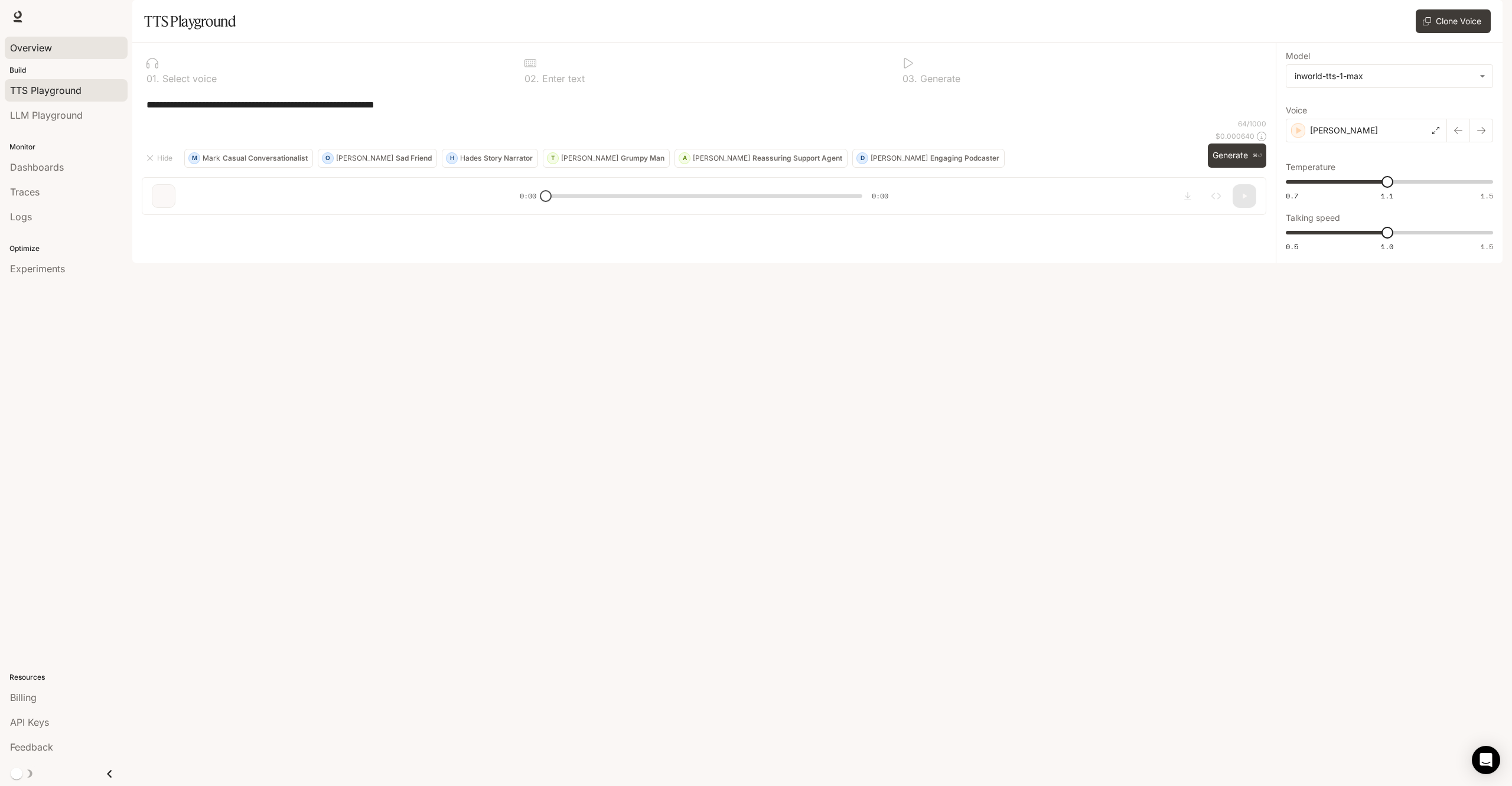
click at [95, 53] on div "Overview" at bounding box center [65, 47] width 112 height 14
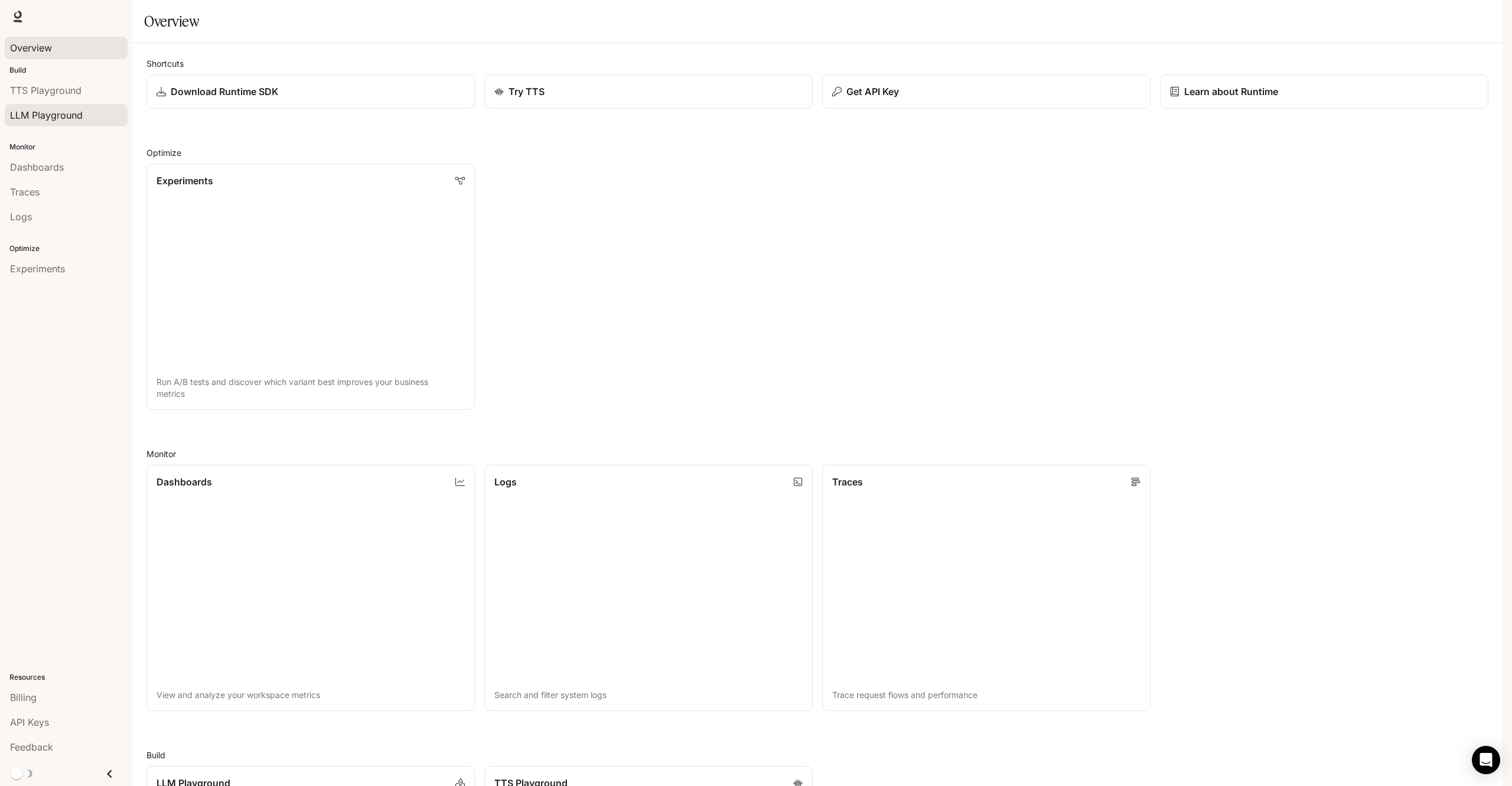
click at [74, 109] on span "LLM Playground" at bounding box center [45, 115] width 72 height 14
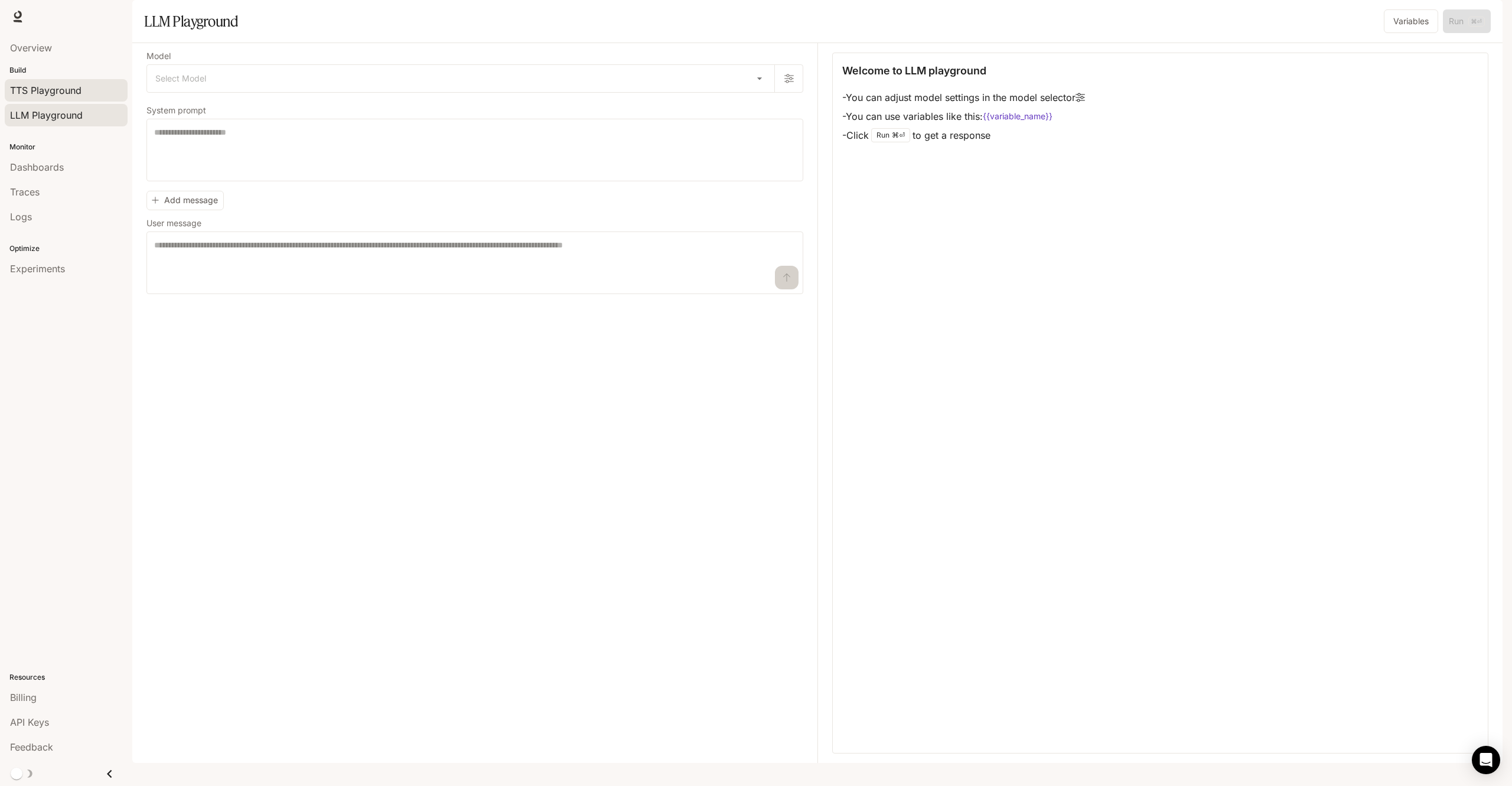
click at [57, 90] on span "TTS Playground" at bounding box center [45, 90] width 71 height 14
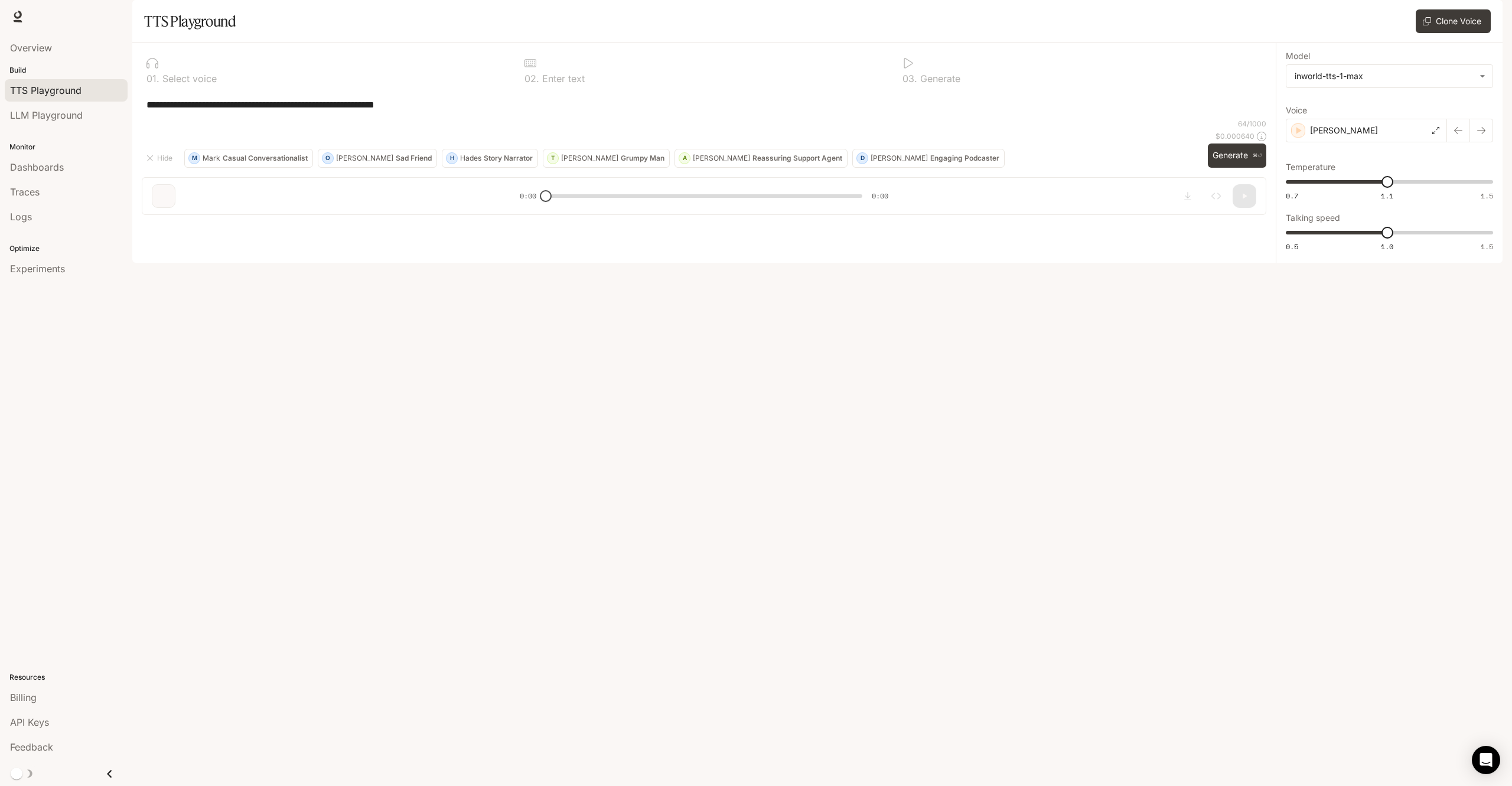
click at [447, 119] on div "**********" at bounding box center [703, 104] width 1124 height 29
click at [66, 121] on span "LLM Playground" at bounding box center [45, 115] width 72 height 14
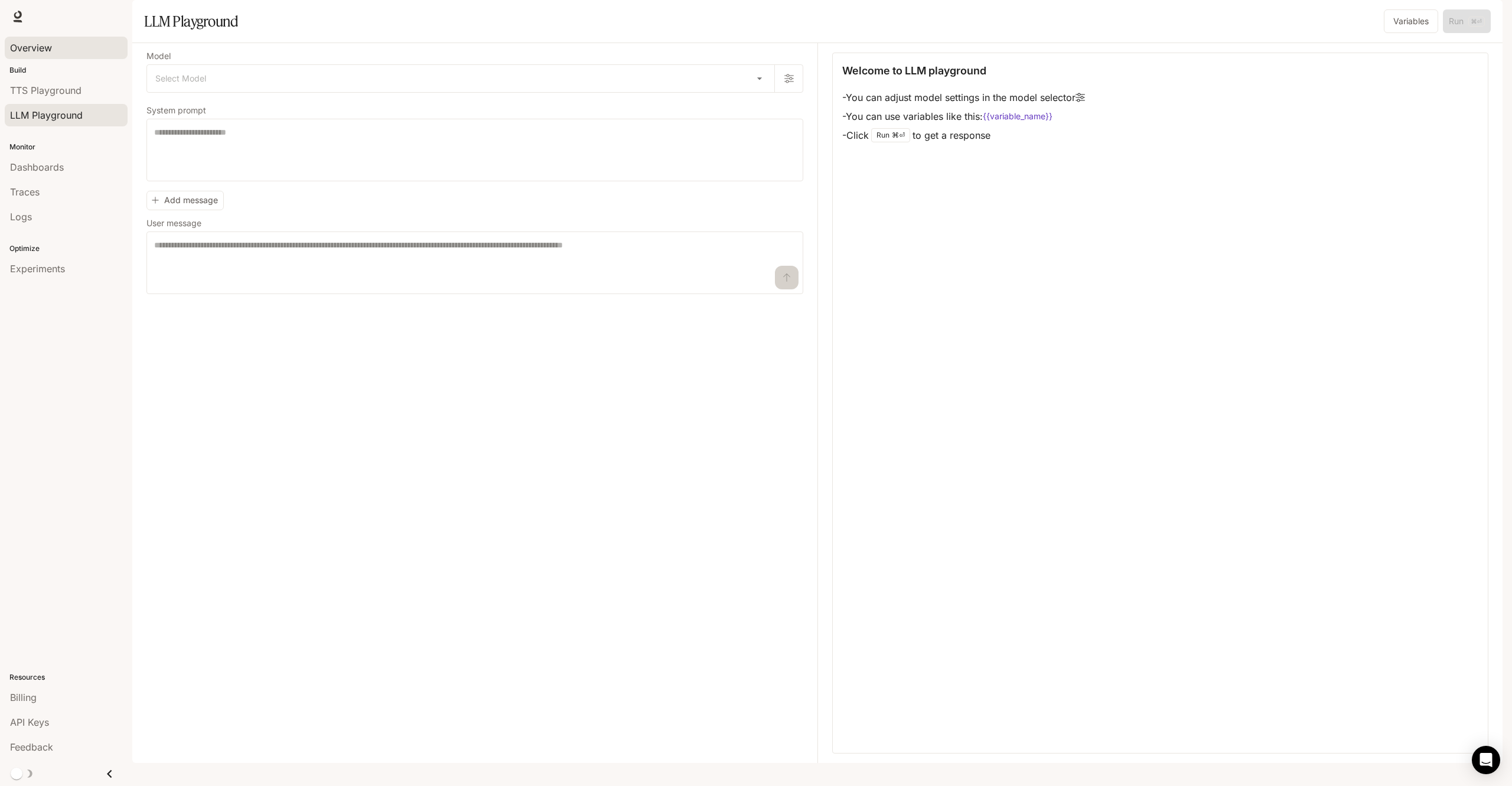
click at [82, 49] on div "Overview" at bounding box center [65, 47] width 112 height 14
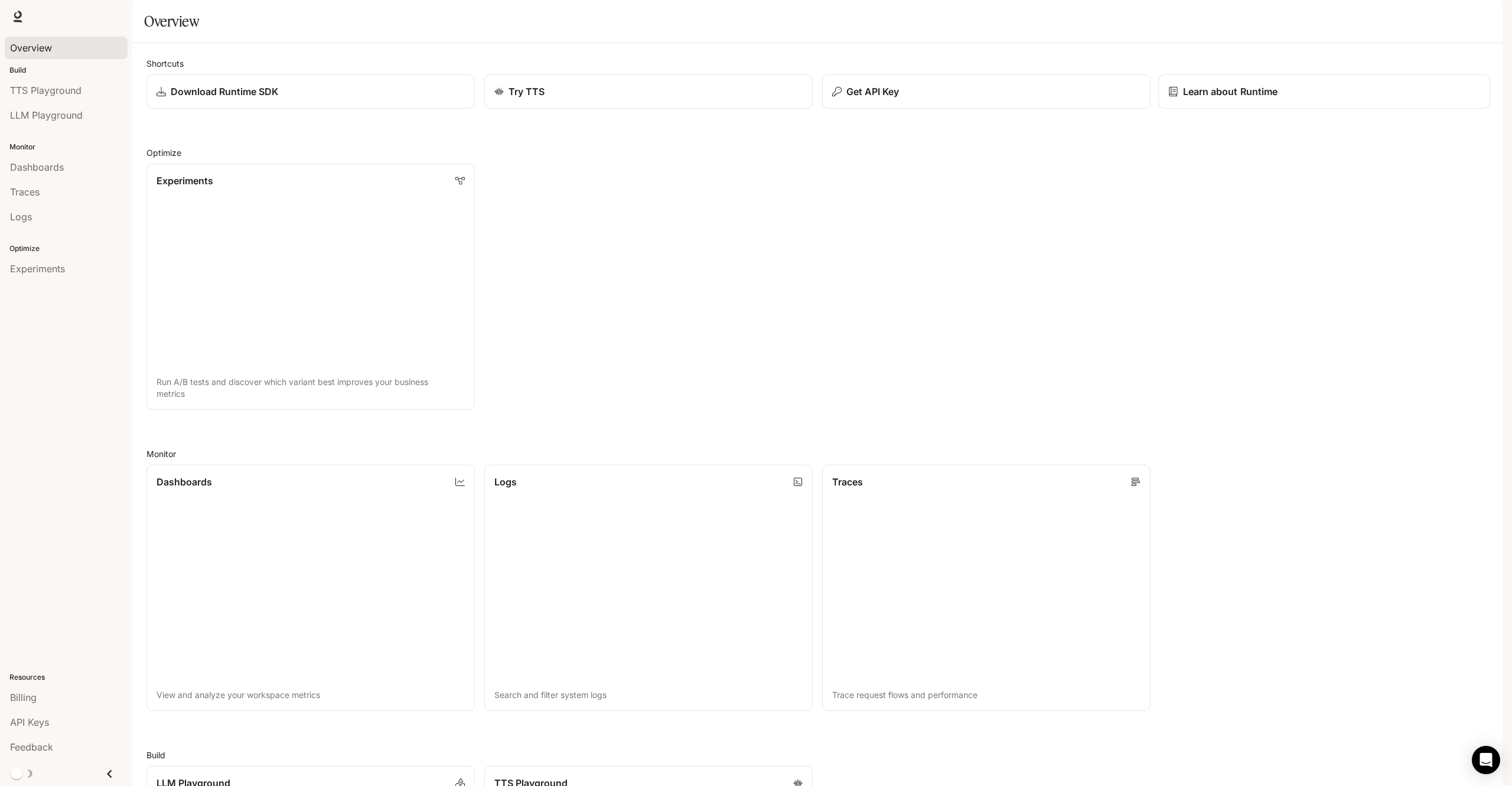
click at [1247, 99] on p "Learn about Runtime" at bounding box center [1230, 91] width 95 height 14
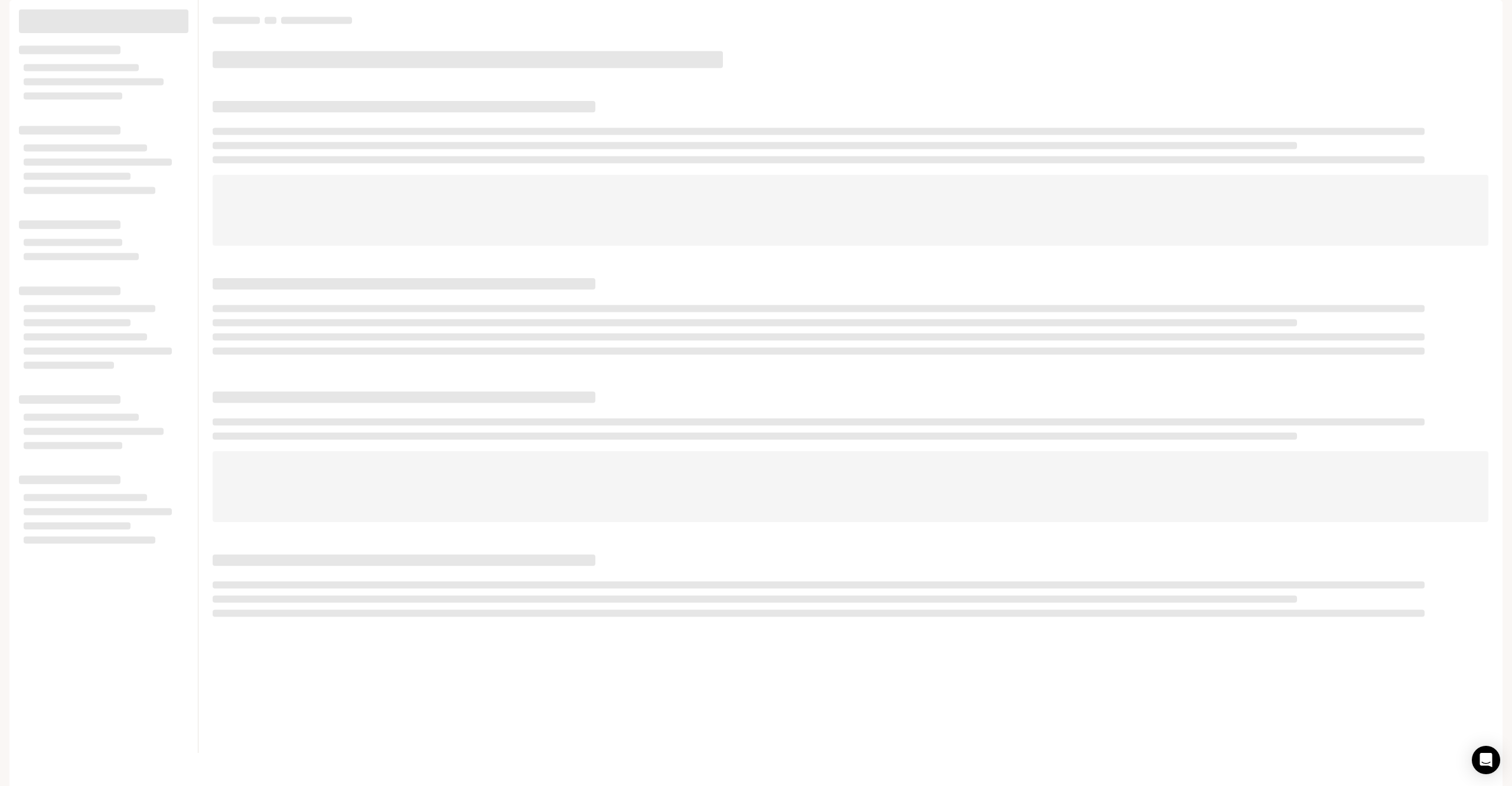
click at [153, 20] on div "Runtime Runtime Documentation Documentation" at bounding box center [756, 16] width 1512 height 33
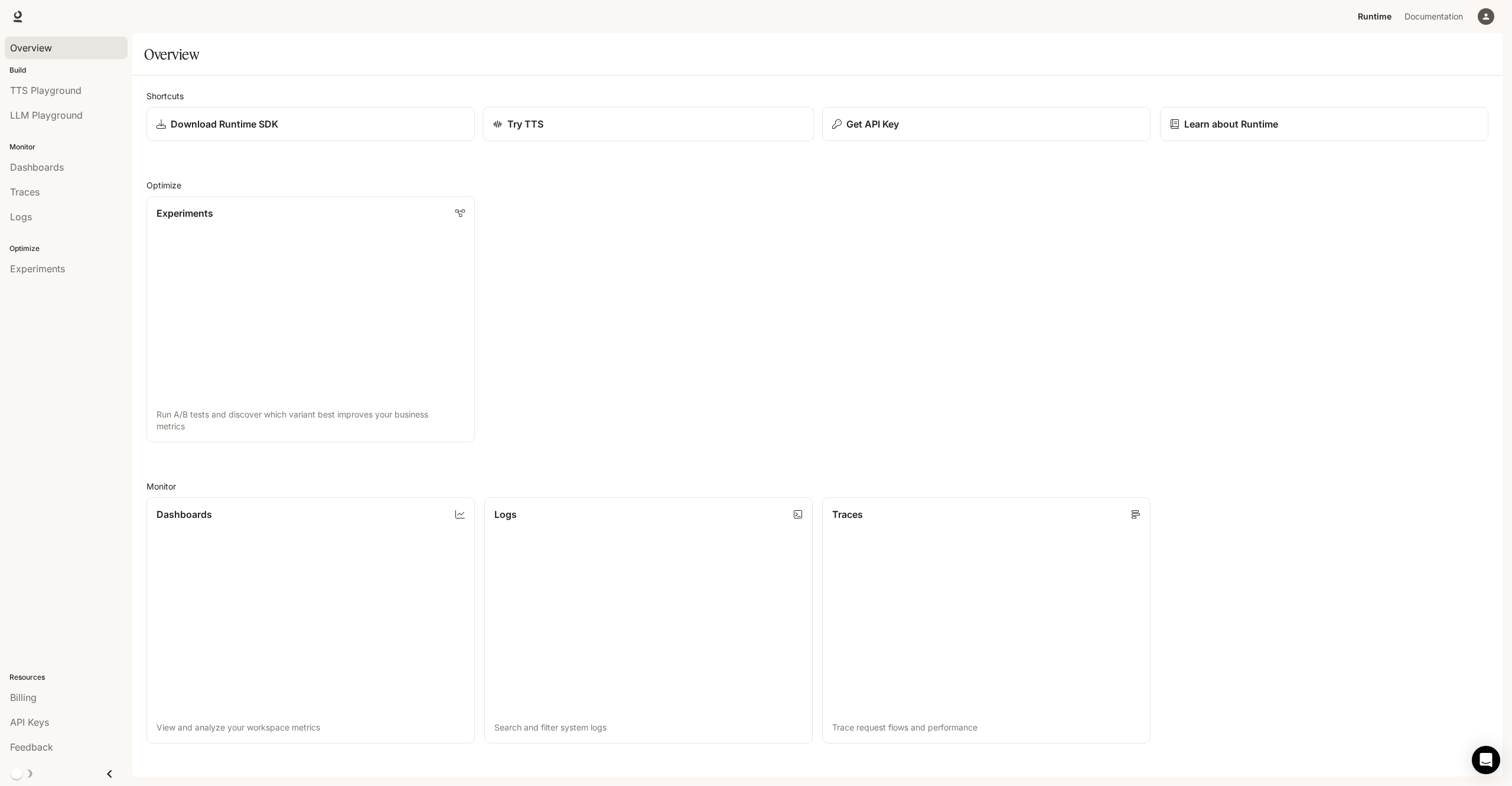
click at [636, 128] on div "Try TTS" at bounding box center [648, 124] width 311 height 14
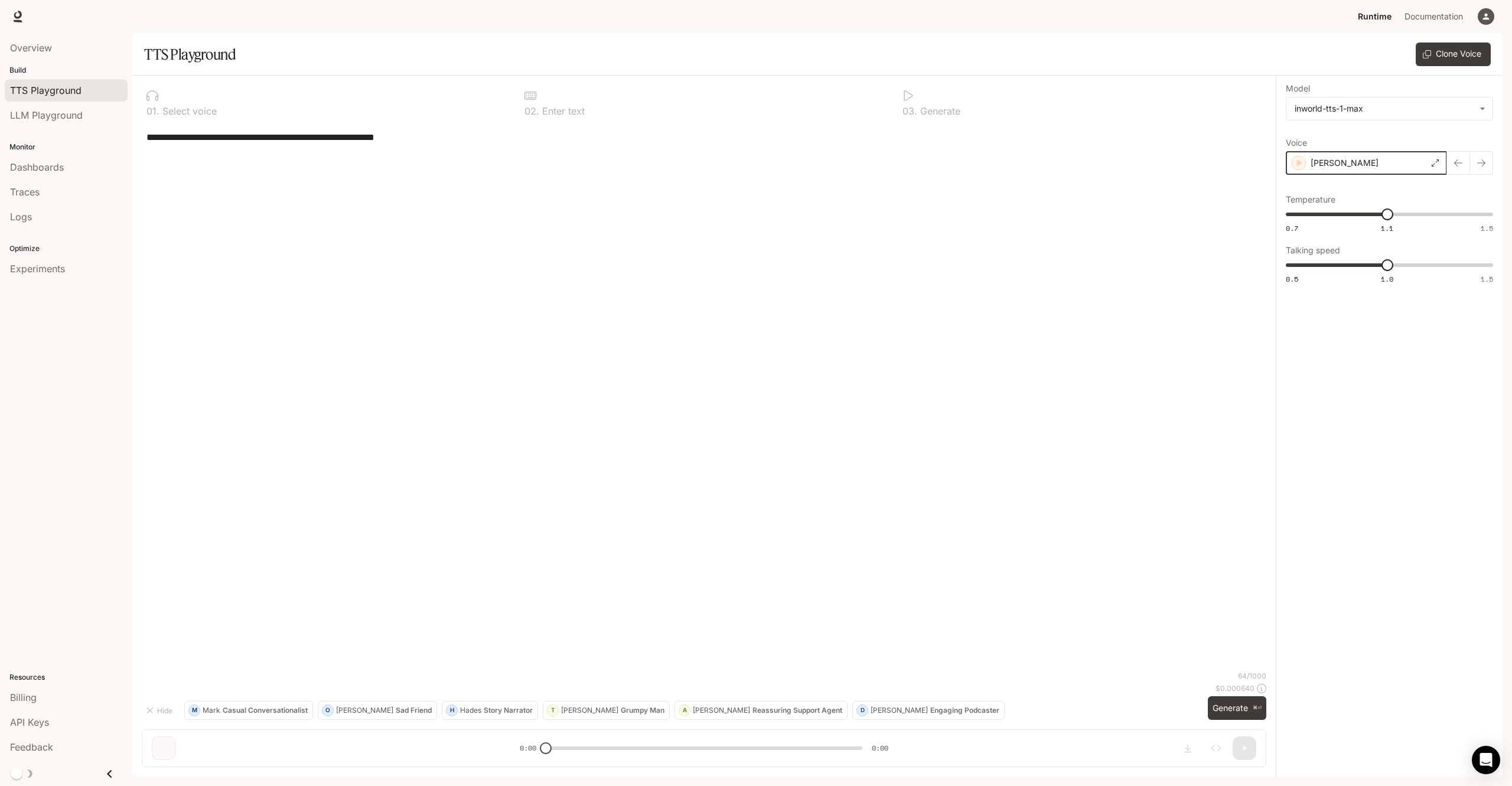
click at [1299, 166] on icon "button" at bounding box center [1298, 163] width 12 height 12
click at [1344, 168] on p "[PERSON_NAME]" at bounding box center [1344, 163] width 68 height 12
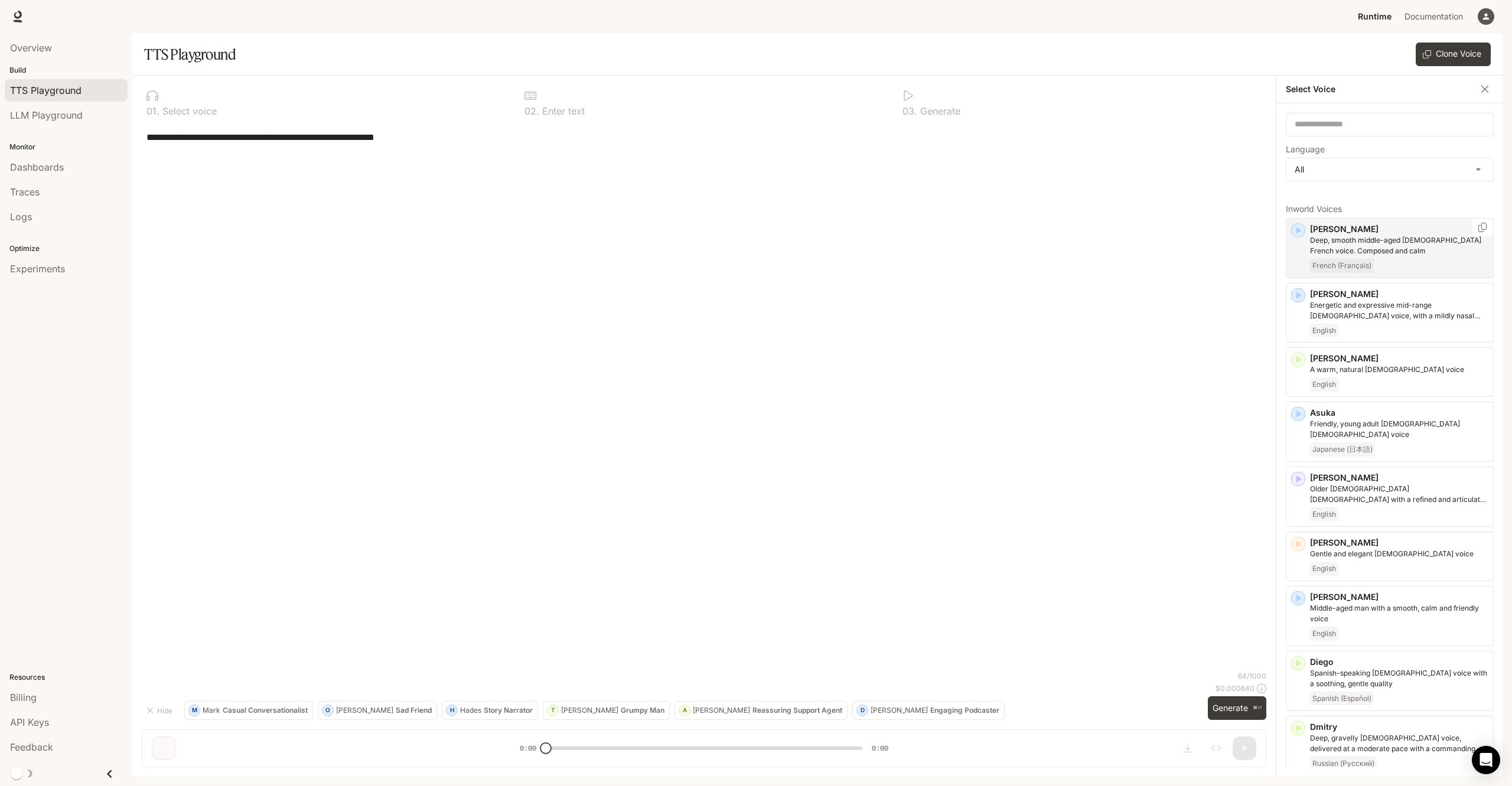
click at [1298, 233] on icon "button" at bounding box center [1298, 230] width 12 height 12
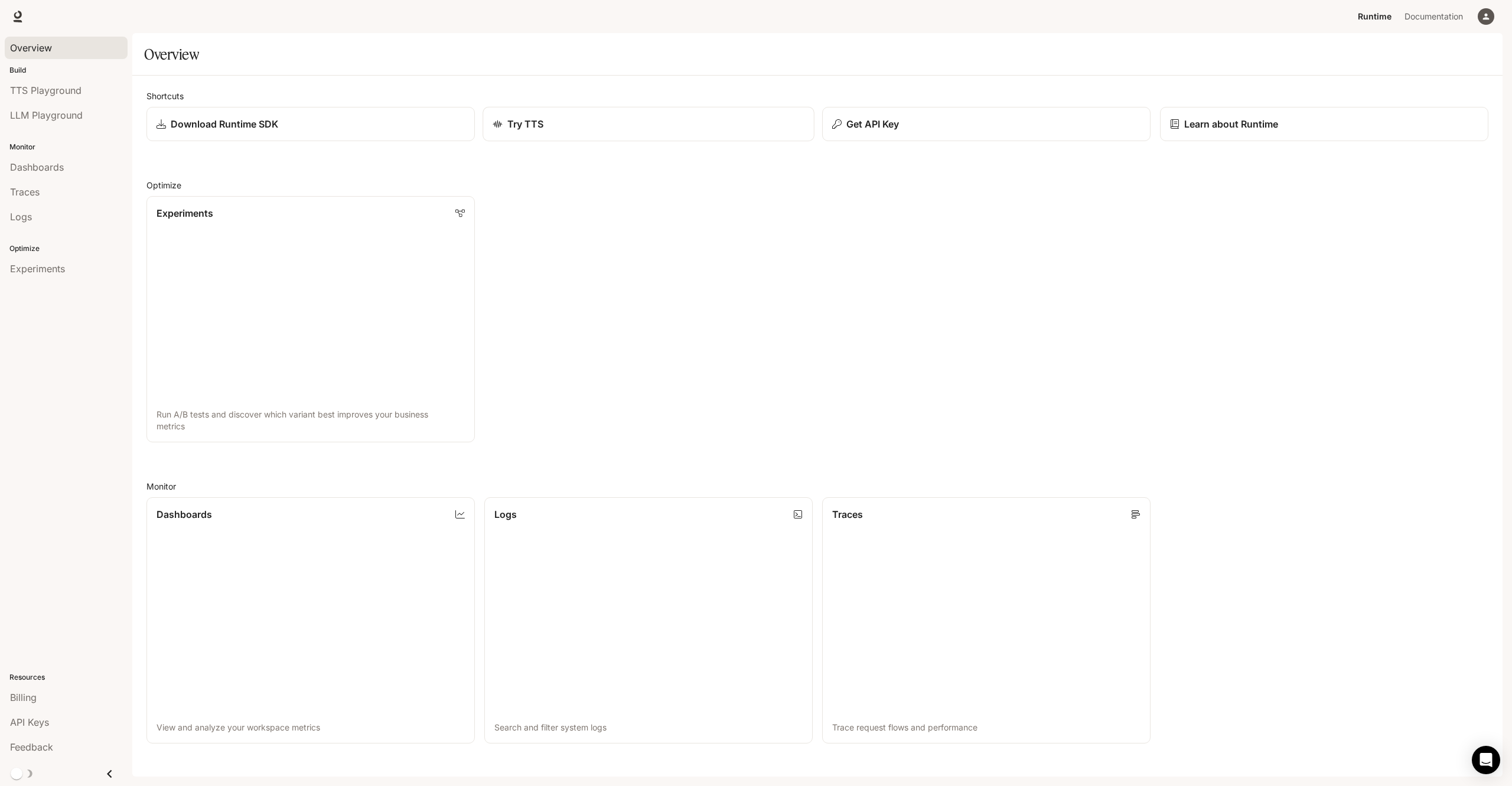
click at [699, 127] on div "Try TTS" at bounding box center [648, 124] width 311 height 14
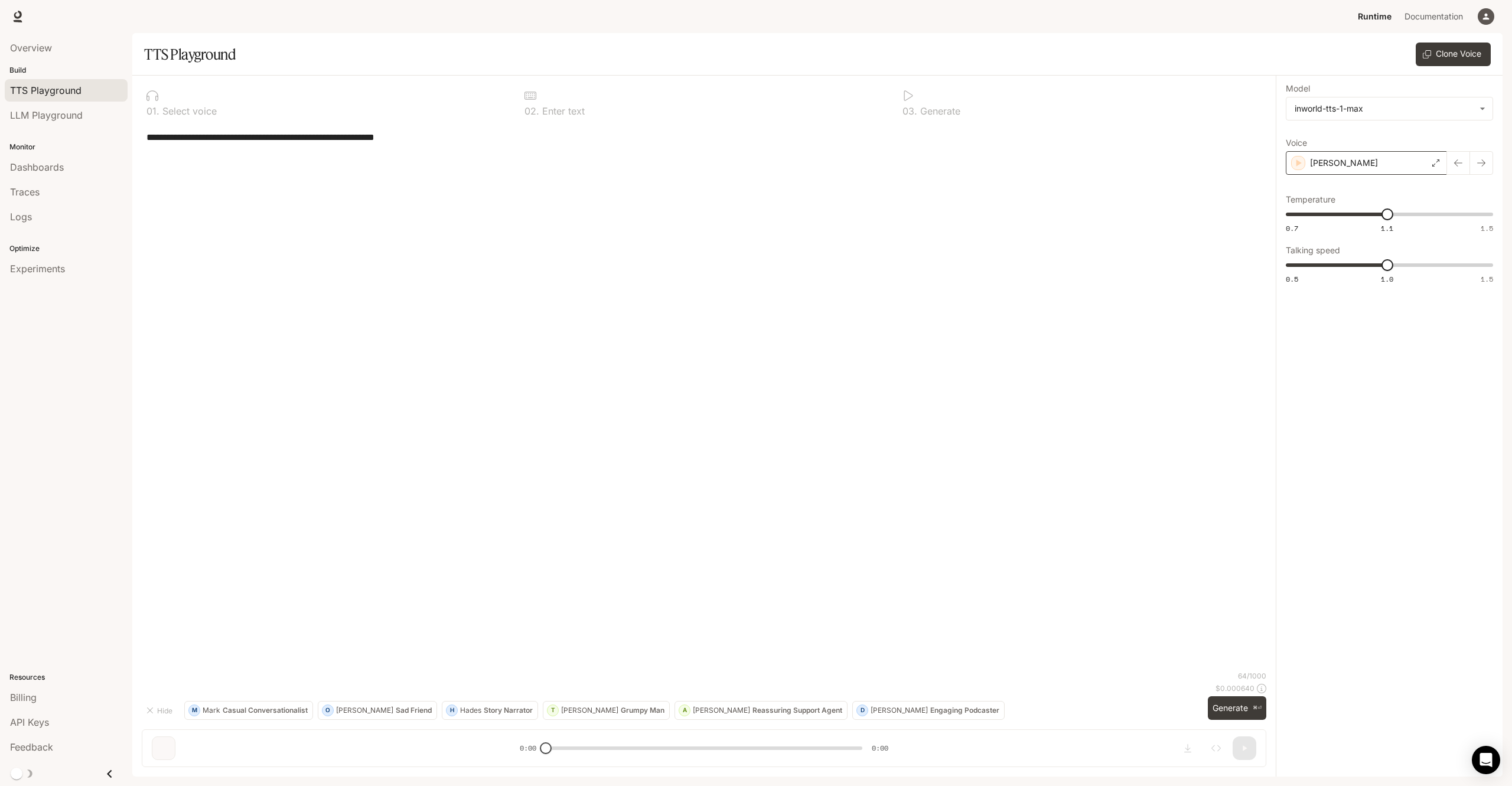
click at [1375, 166] on div "Wojciech" at bounding box center [1366, 163] width 161 height 24
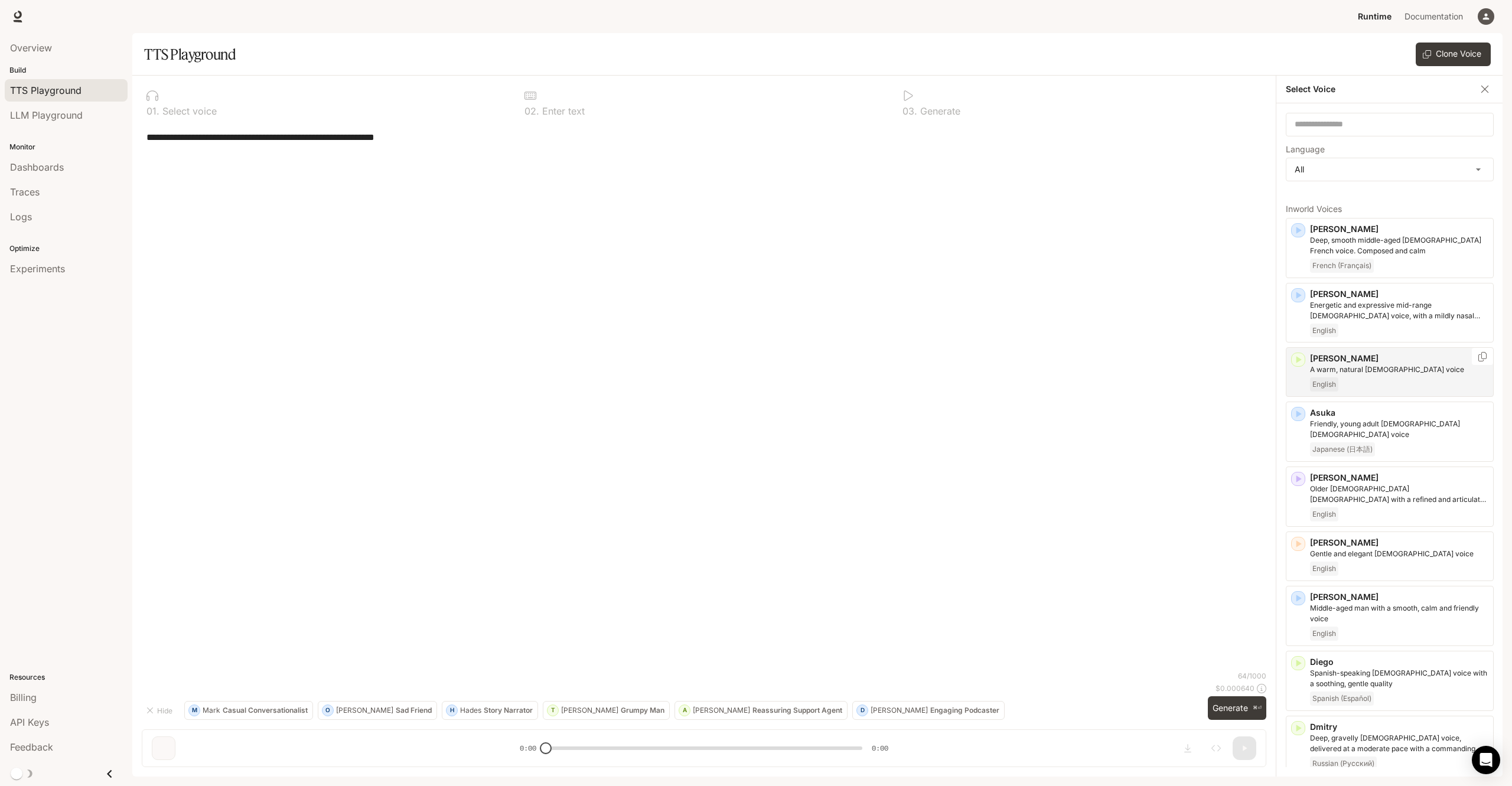
click at [1298, 361] on icon "button" at bounding box center [1298, 360] width 5 height 7
click at [917, 263] on div "**********" at bounding box center [703, 396] width 1124 height 548
click at [471, 149] on div "**********" at bounding box center [704, 136] width 1115 height 29
drag, startPoint x: 654, startPoint y: 460, endPoint x: 627, endPoint y: 446, distance: 30.4
click at [633, 448] on div "**********" at bounding box center [703, 396] width 1124 height 548
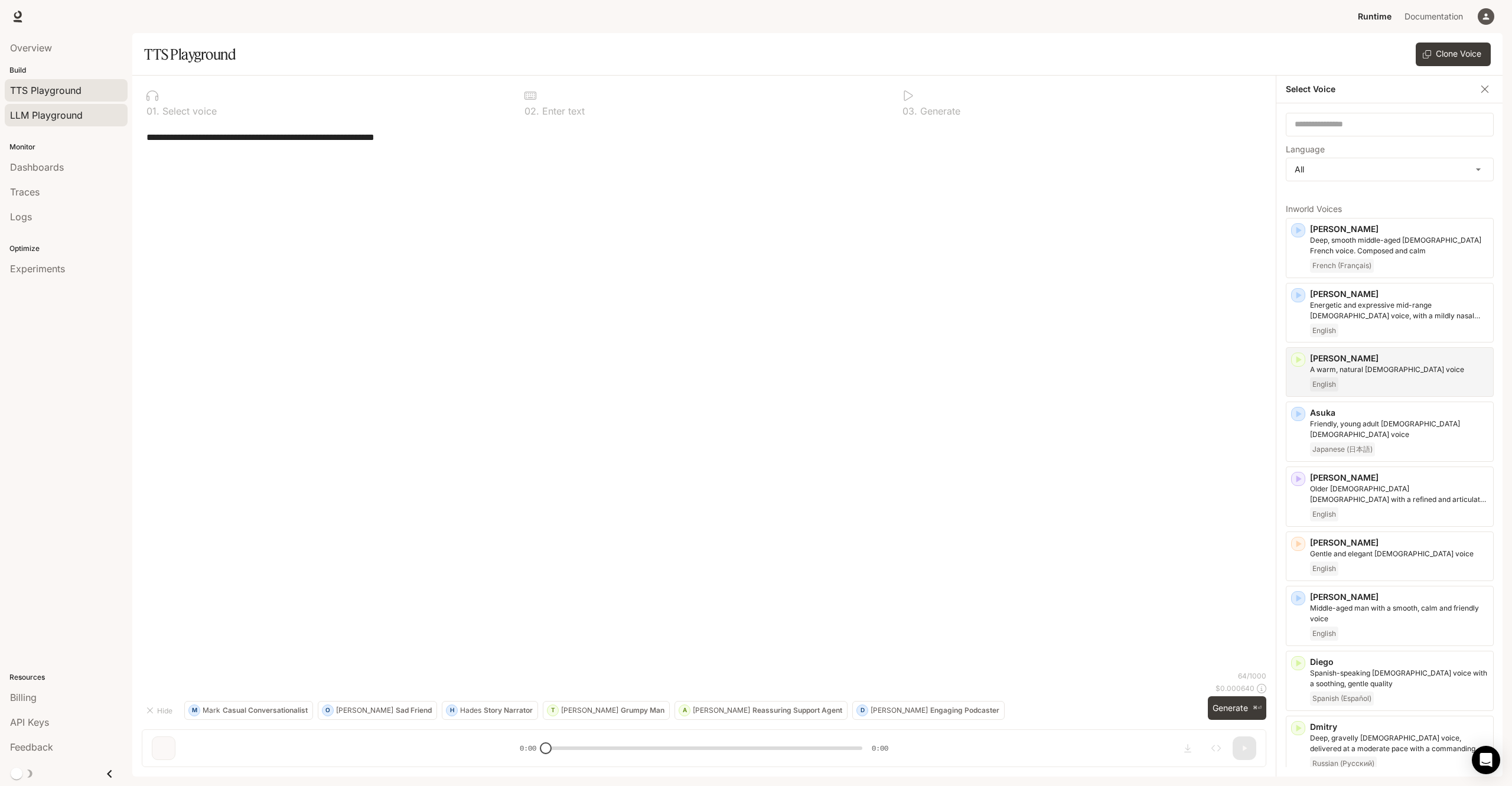
click at [59, 113] on span "LLM Playground" at bounding box center [45, 115] width 72 height 14
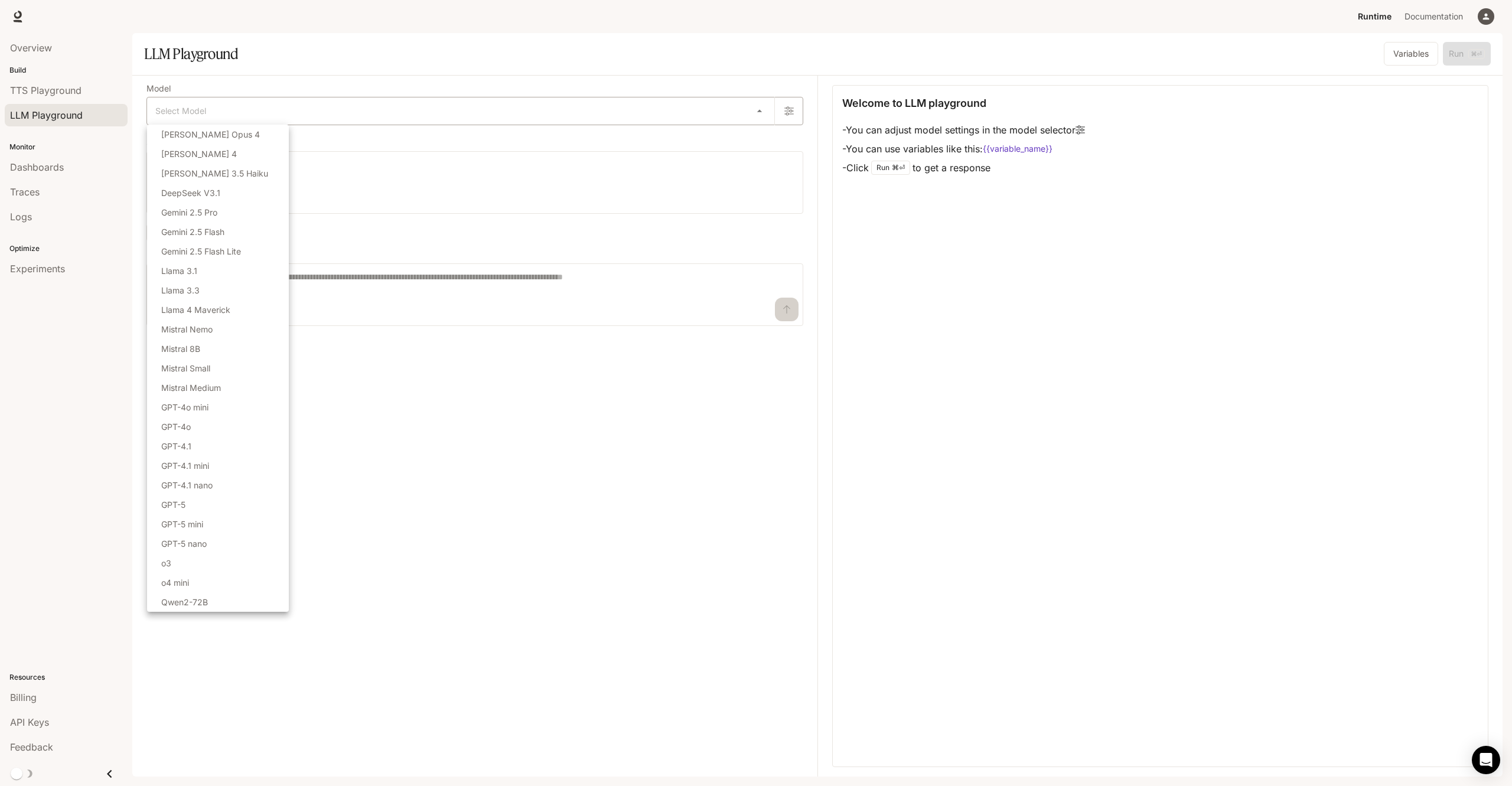
click at [252, 119] on body "Skip to main content Runtime Runtime Documentation Documentation Portal Overvie…" at bounding box center [756, 393] width 1512 height 786
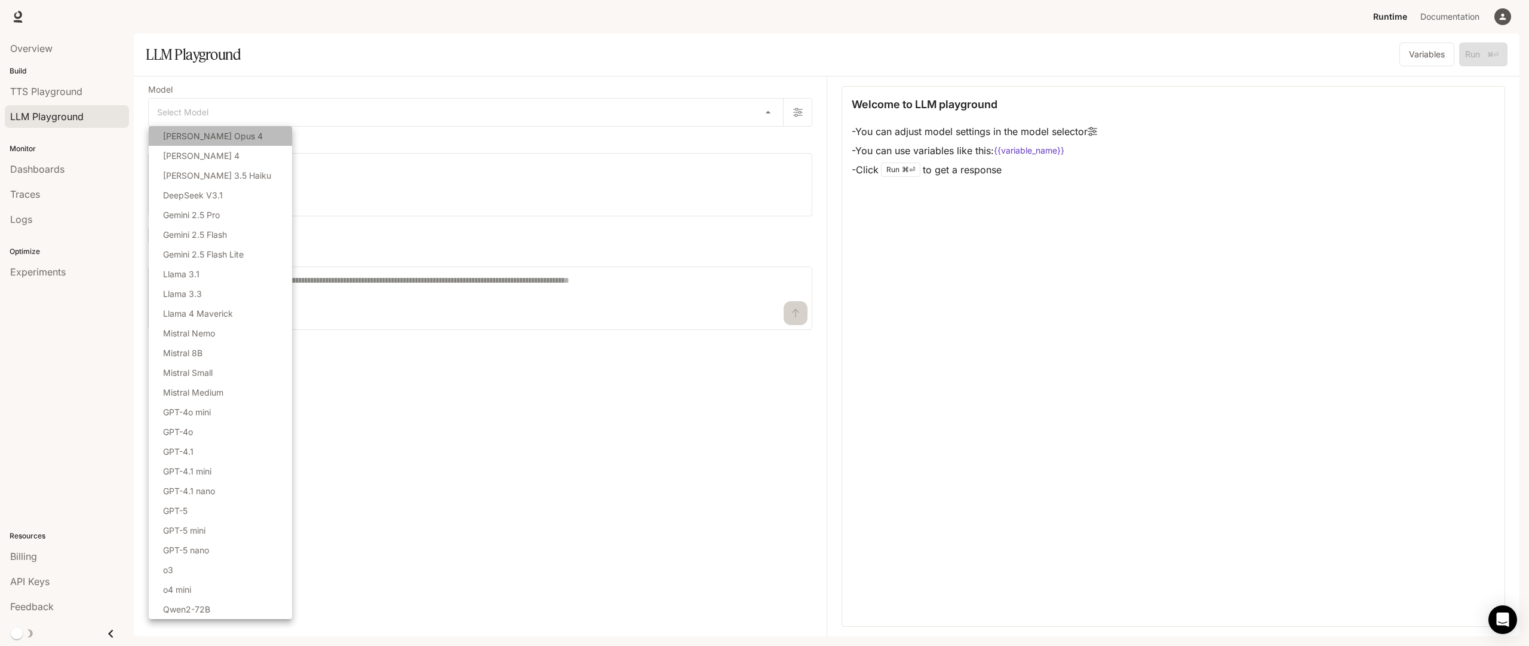
click at [228, 136] on li "Claude Opus 4" at bounding box center [220, 136] width 143 height 20
type input "**********"
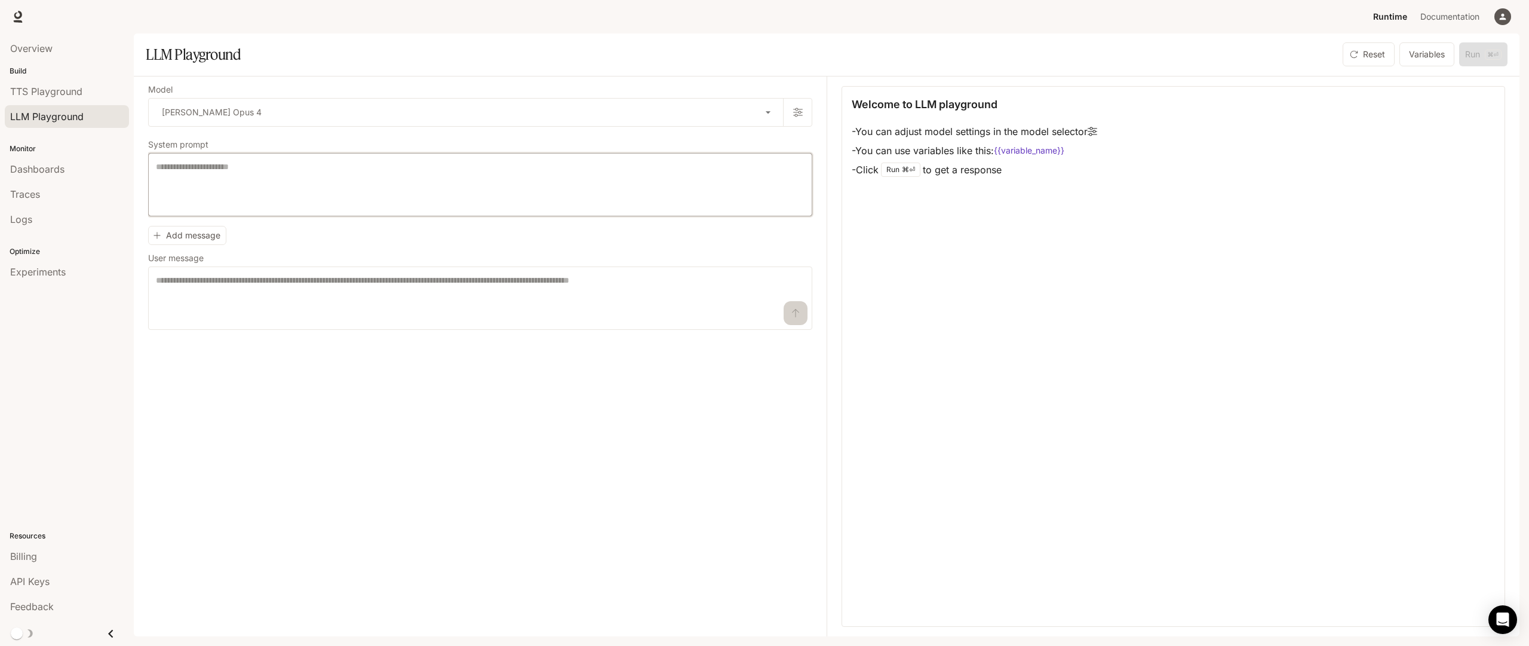
click at [371, 195] on textarea at bounding box center [480, 185] width 649 height 48
click at [246, 165] on textarea at bounding box center [480, 185] width 649 height 48
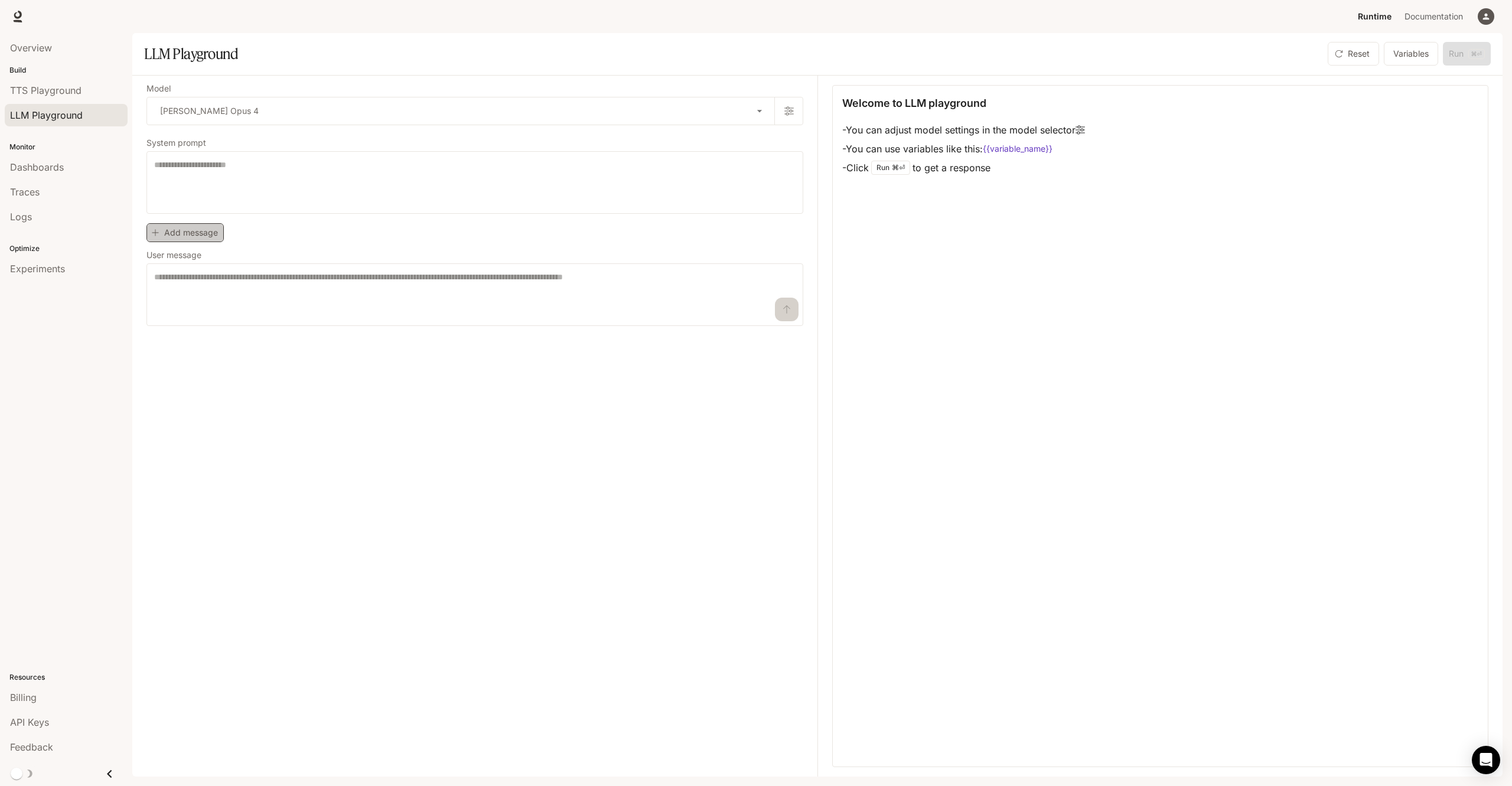
click at [203, 232] on button "Add message" at bounding box center [185, 233] width 77 height 20
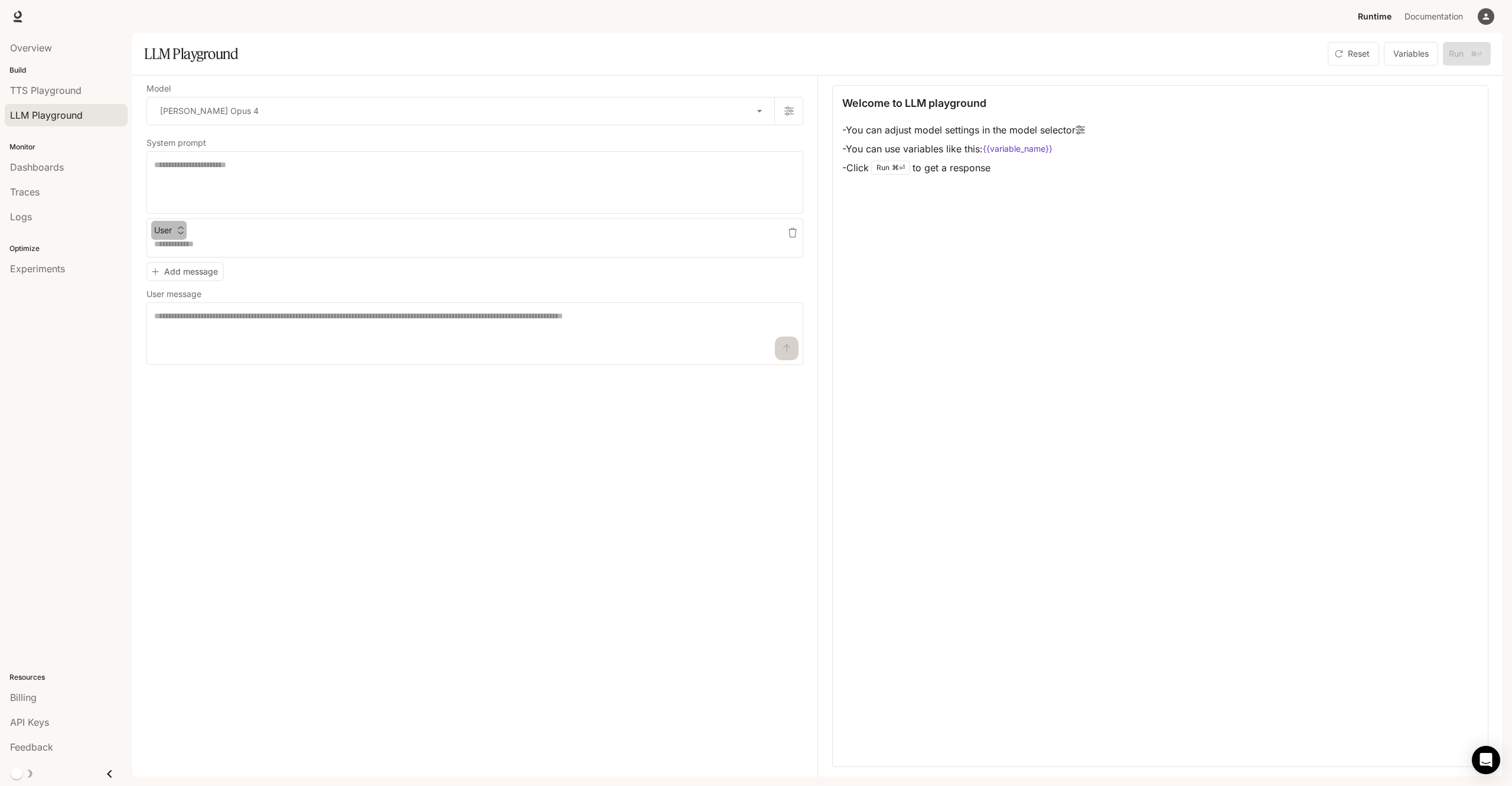
click at [172, 229] on button "User" at bounding box center [169, 229] width 36 height 19
click at [284, 250] on div at bounding box center [756, 393] width 1512 height 786
click at [276, 280] on div "User * ​ Add message User message * ​" at bounding box center [475, 292] width 657 height 147
click at [221, 171] on textarea at bounding box center [475, 183] width 642 height 47
click at [354, 178] on textarea at bounding box center [475, 183] width 642 height 47
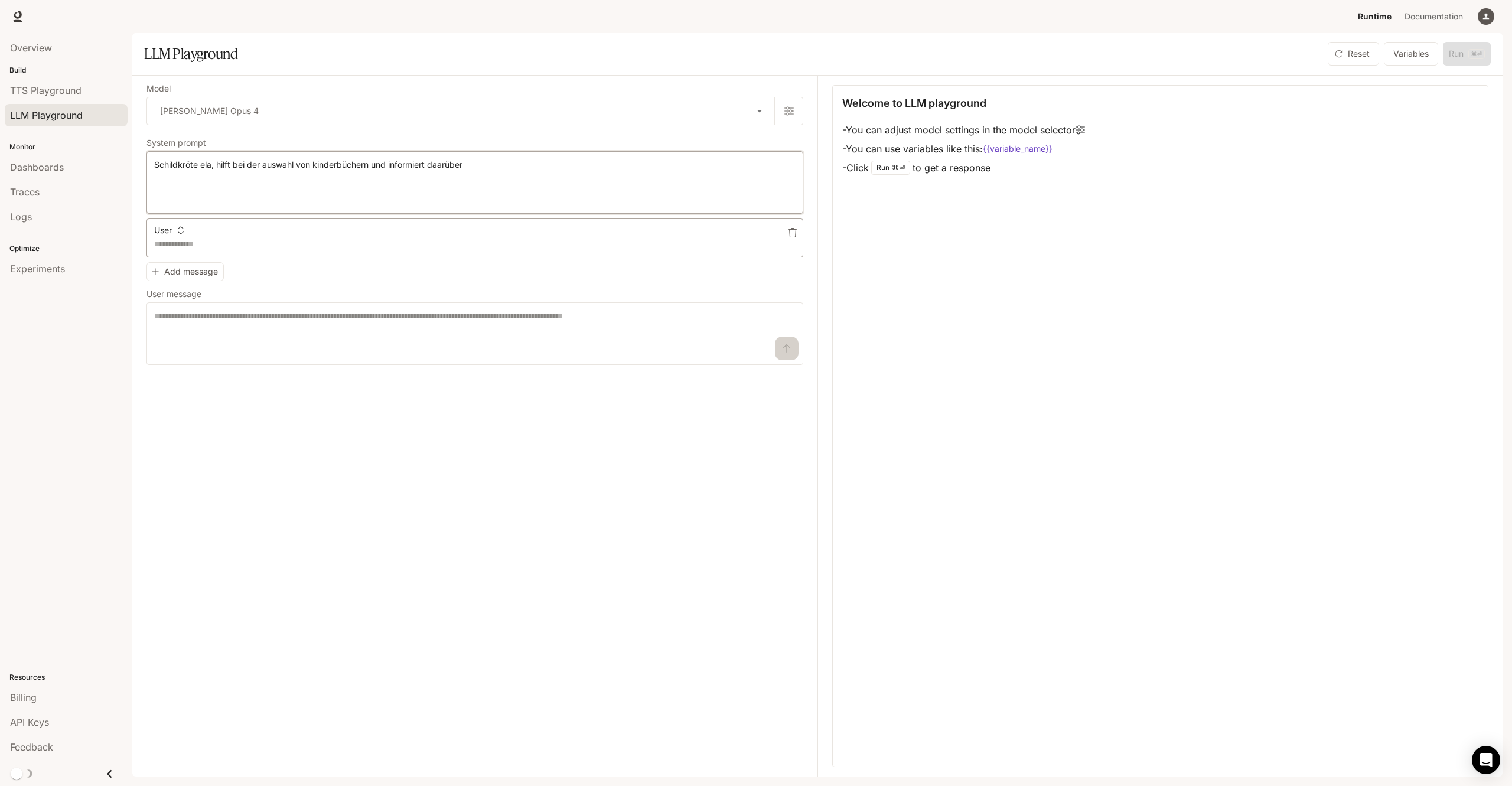
type textarea "**********"
click at [197, 239] on textarea at bounding box center [475, 244] width 642 height 12
click at [196, 244] on textarea at bounding box center [475, 244] width 642 height 12
click at [258, 244] on textarea "******" at bounding box center [475, 244] width 642 height 12
type textarea "**********"
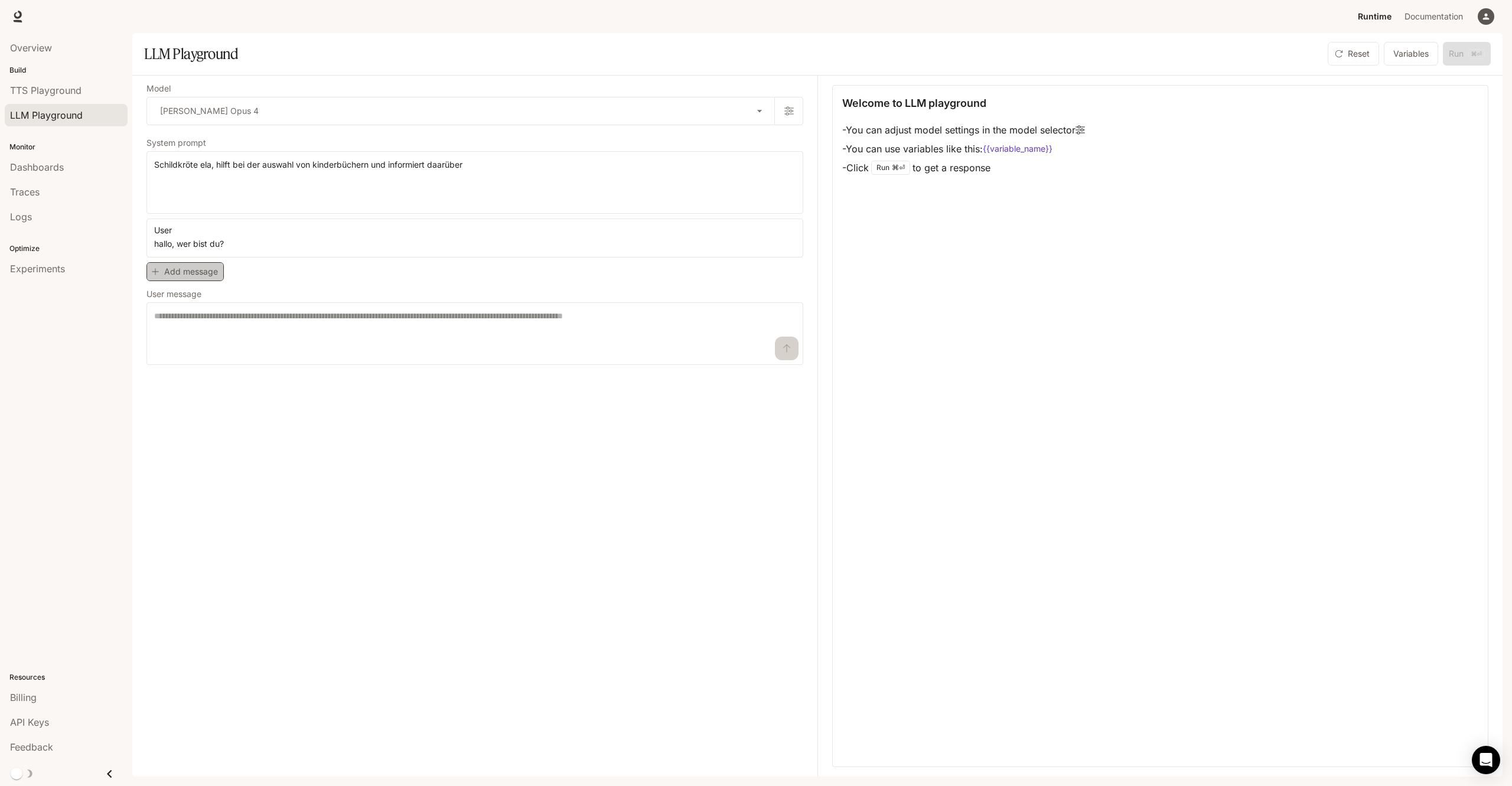
drag, startPoint x: 215, startPoint y: 273, endPoint x: 209, endPoint y: 272, distance: 6.1
click at [209, 272] on button "Add message" at bounding box center [185, 272] width 77 height 20
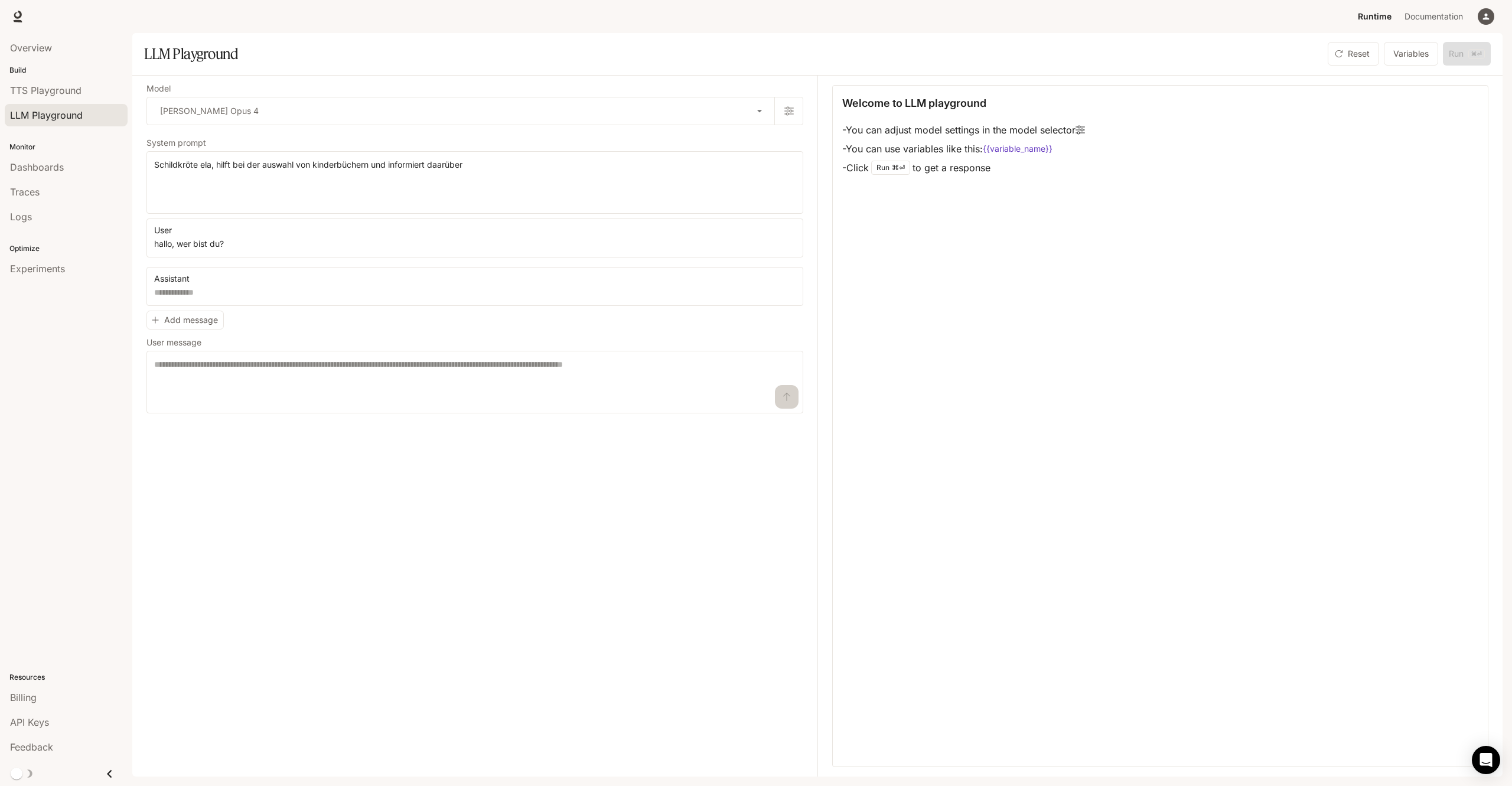
click at [589, 432] on div "**********" at bounding box center [482, 425] width 670 height 701
click at [1404, 55] on button "Variables" at bounding box center [1410, 53] width 54 height 24
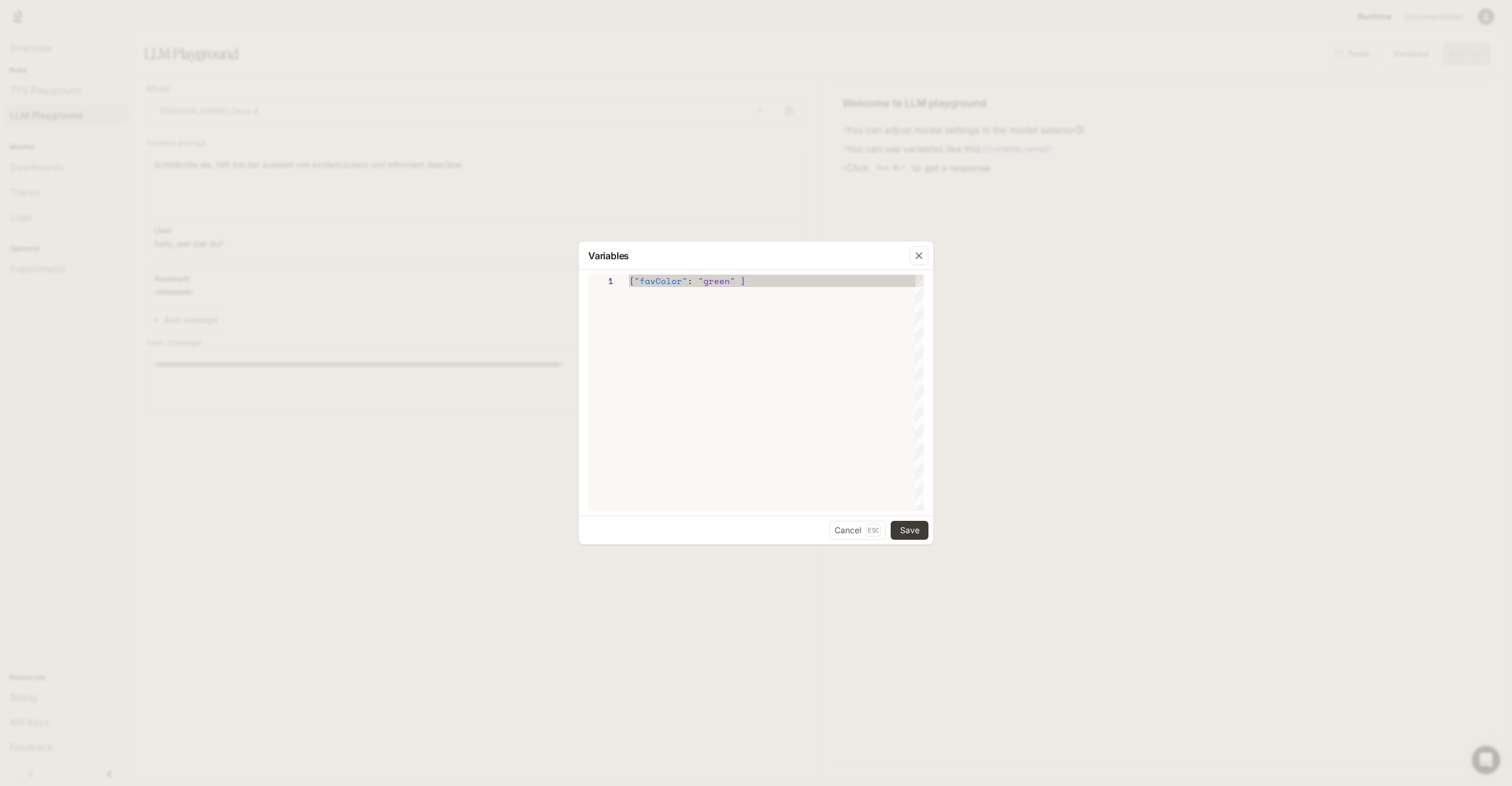
scroll to position [0, 111]
click at [824, 294] on div "{ "favColor" : "green" }" at bounding box center [776, 393] width 295 height 236
click at [751, 350] on div "{ "favColor" : "green" }" at bounding box center [776, 393] width 295 height 236
click at [915, 254] on icon "button" at bounding box center [919, 256] width 12 height 12
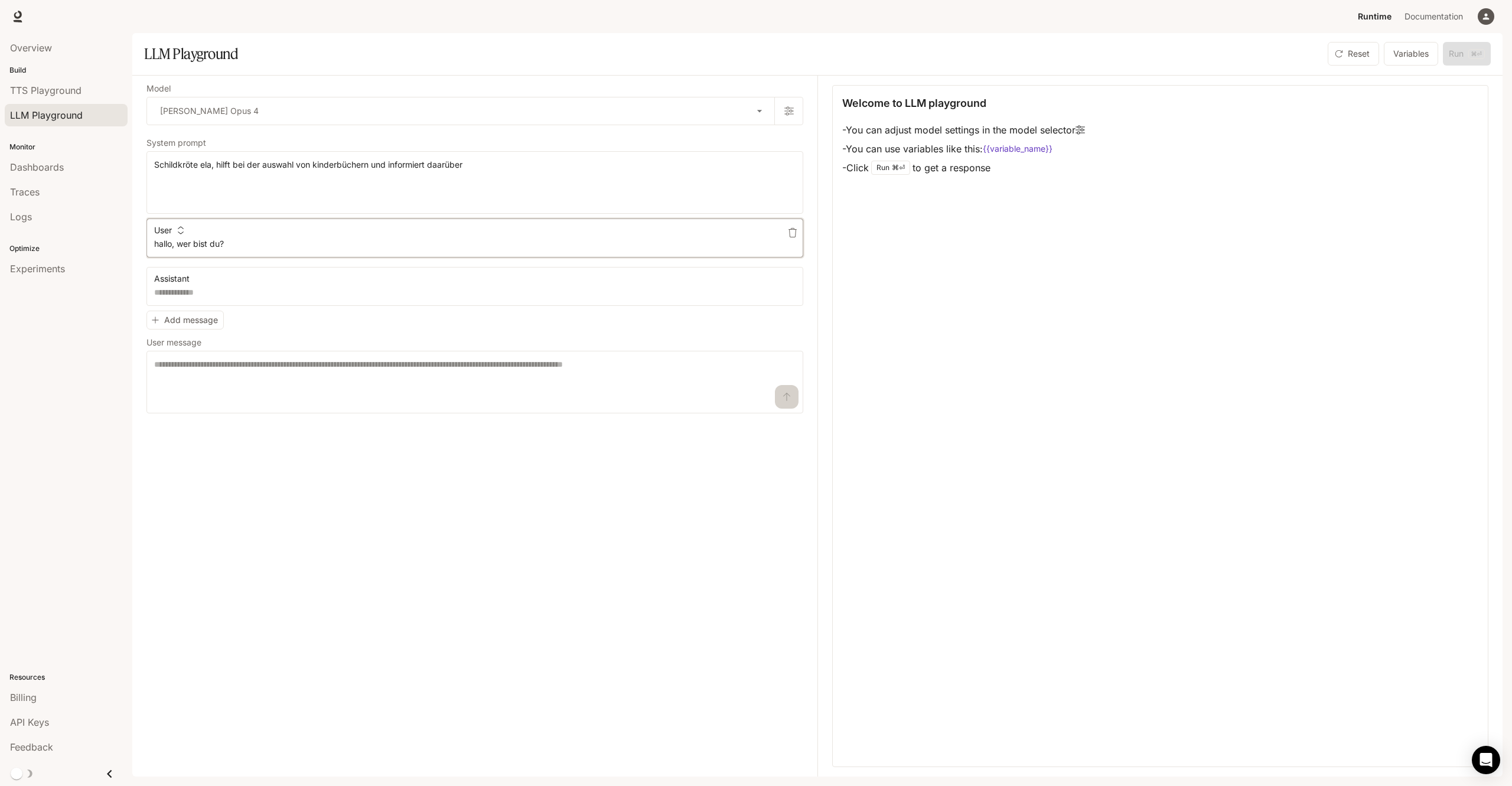
drag, startPoint x: 285, startPoint y: 250, endPoint x: 175, endPoint y: 244, distance: 110.2
click at [175, 244] on textarea "**********" at bounding box center [475, 244] width 642 height 12
type textarea "**********"
click at [218, 376] on textarea at bounding box center [475, 383] width 642 height 47
click at [545, 365] on textarea at bounding box center [475, 383] width 642 height 47
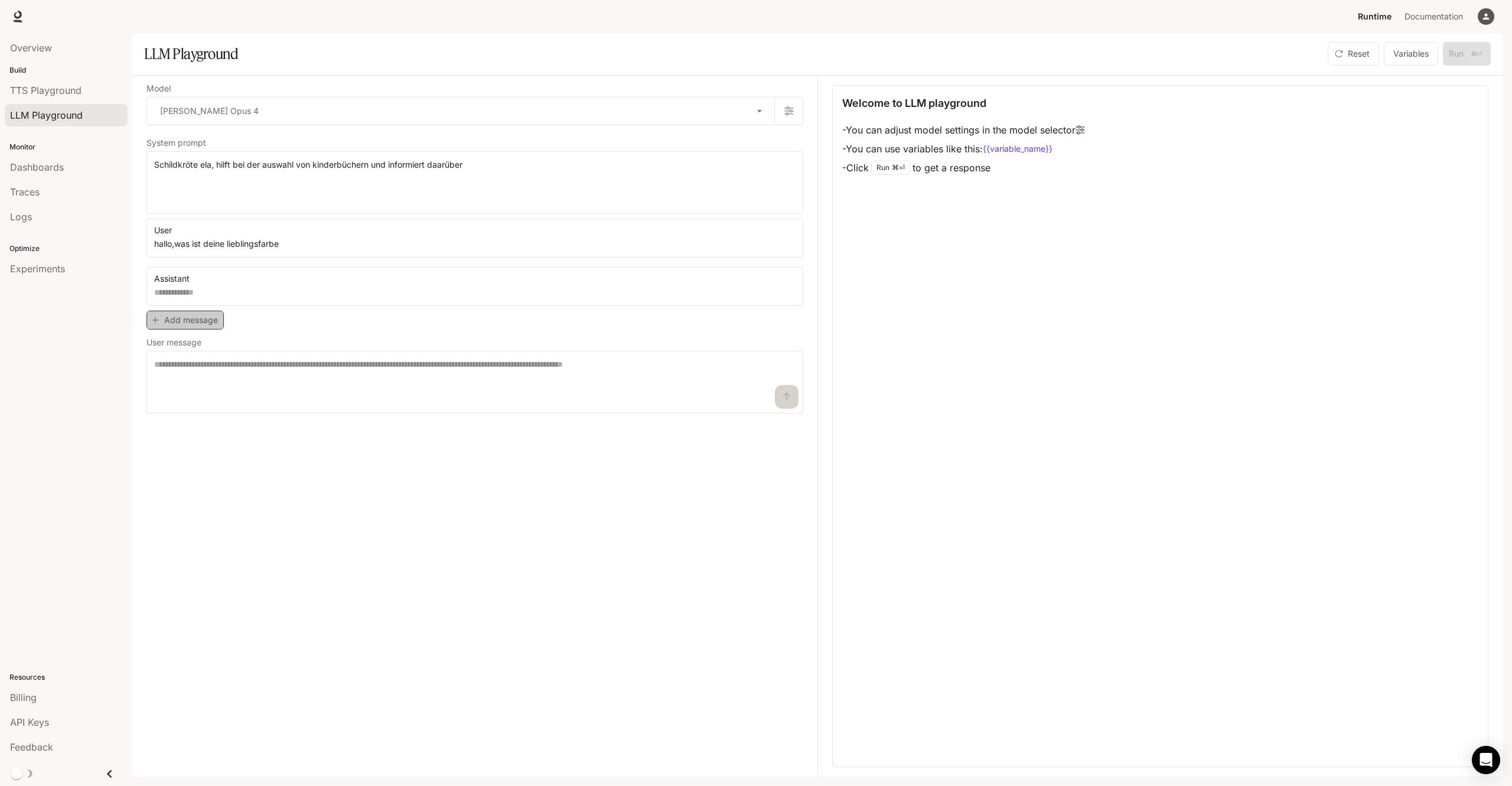
click at [191, 321] on button "Add message" at bounding box center [185, 320] width 77 height 20
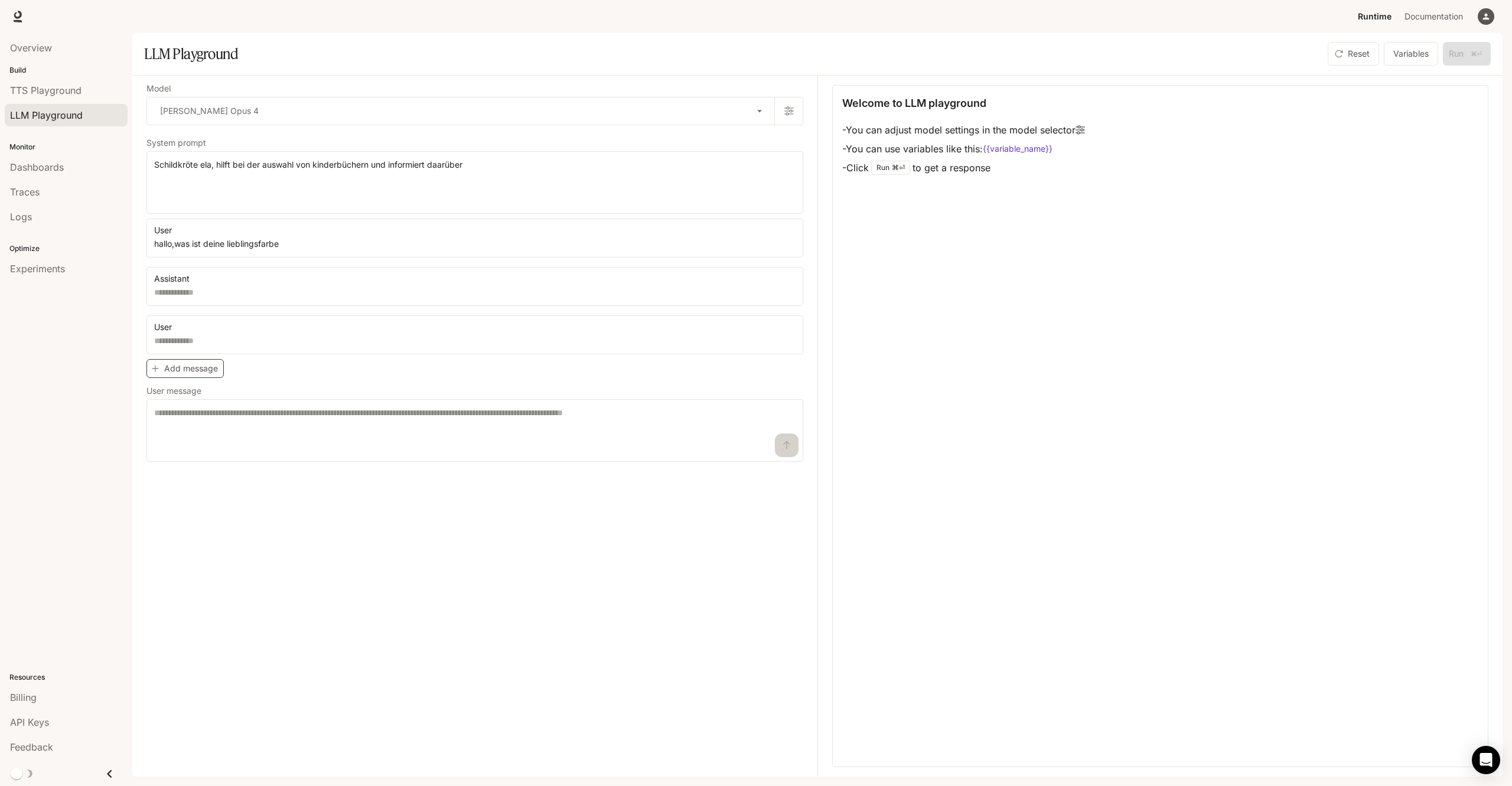
click at [204, 373] on button "Add message" at bounding box center [185, 369] width 77 height 20
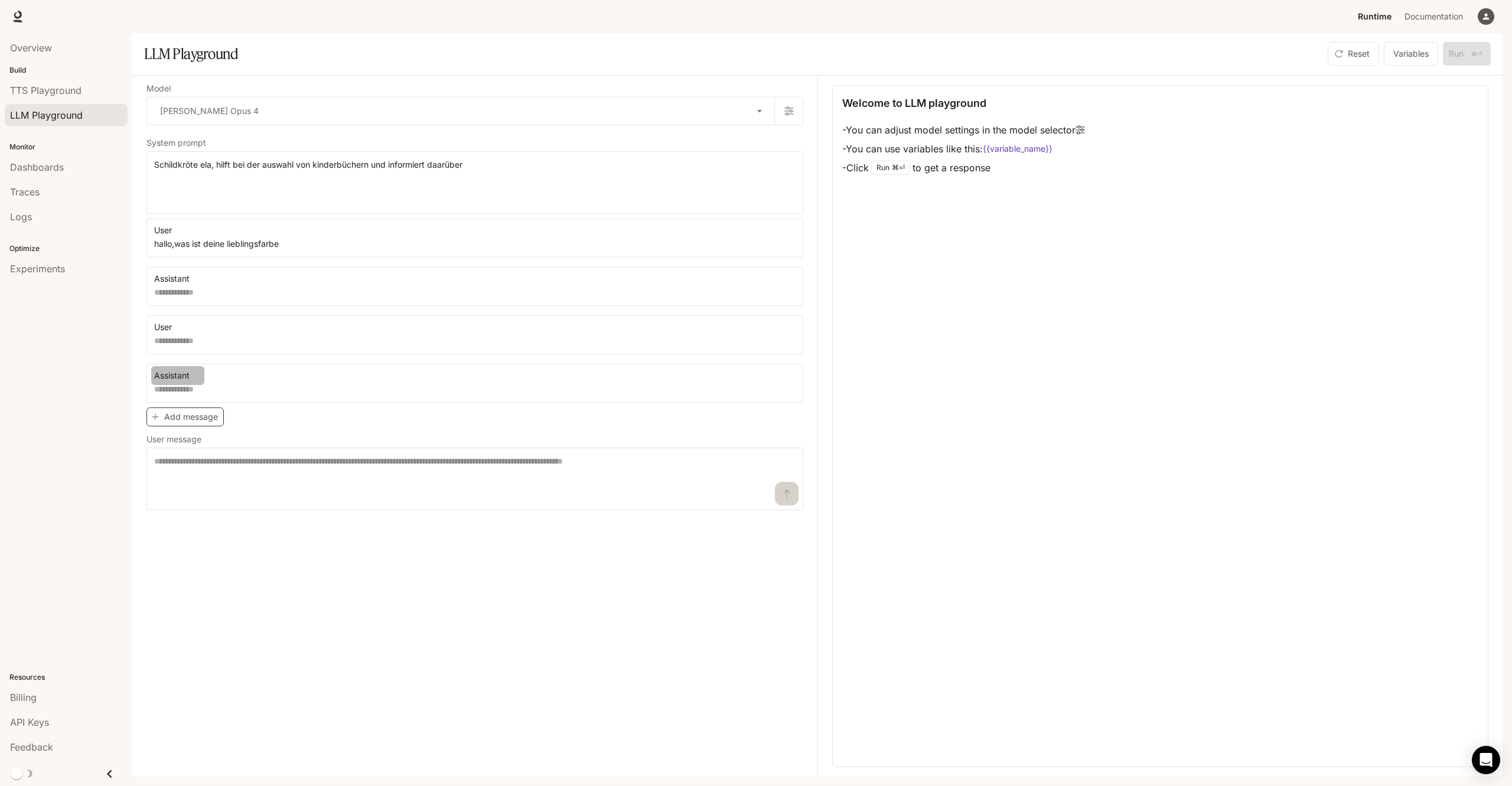
click at [204, 373] on button "Assistant" at bounding box center [178, 375] width 53 height 19
click at [262, 424] on div at bounding box center [756, 393] width 1512 height 786
click at [39, 50] on span "Overview" at bounding box center [31, 47] width 42 height 14
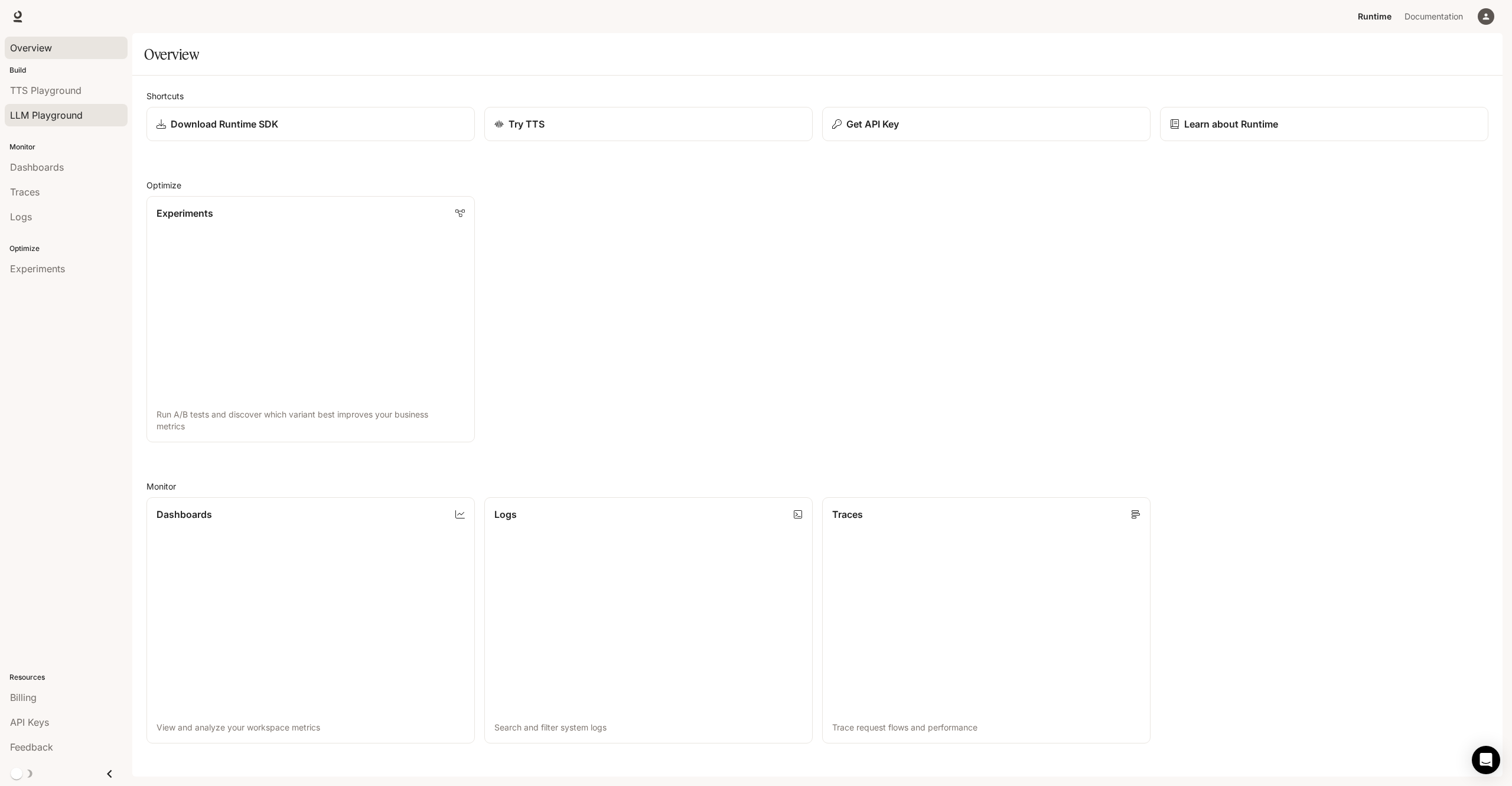
click at [89, 118] on div "LLM Playground" at bounding box center [65, 115] width 112 height 14
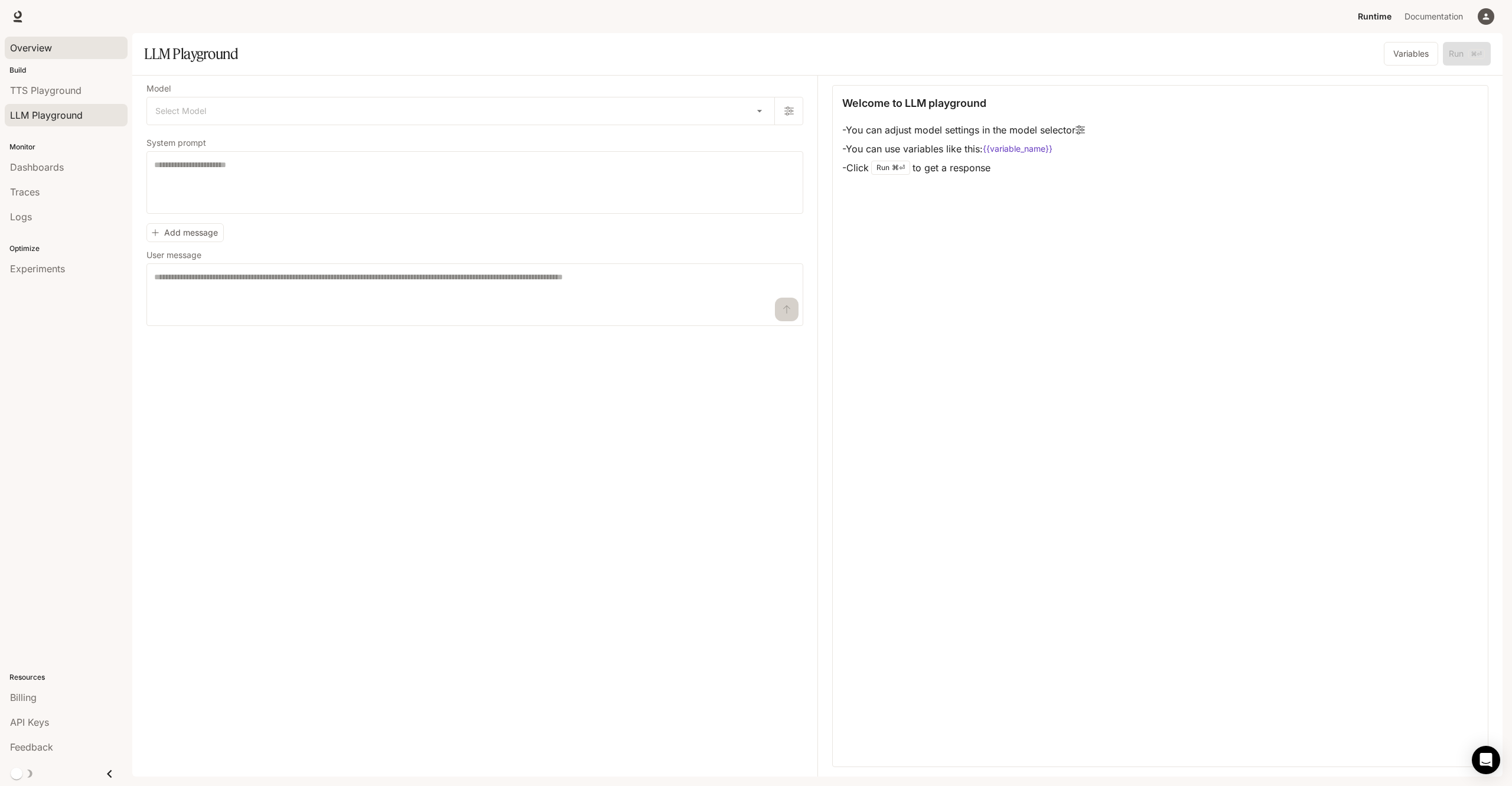
click at [49, 44] on span "Overview" at bounding box center [31, 47] width 42 height 14
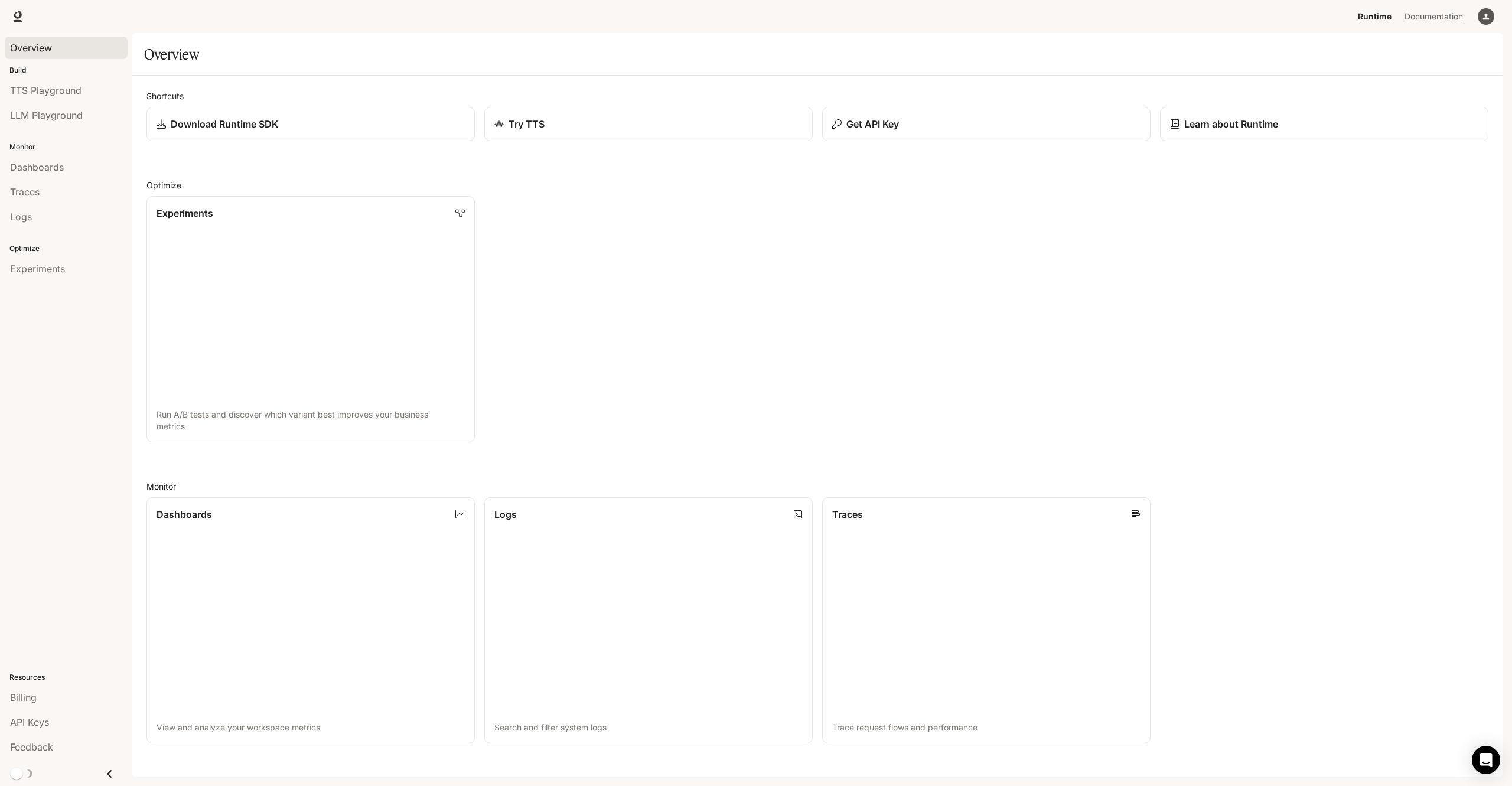
click at [958, 24] on div "Runtime Runtime Documentation Documentation" at bounding box center [756, 16] width 1512 height 33
click at [1433, 21] on span "Documentation" at bounding box center [1433, 17] width 58 height 15
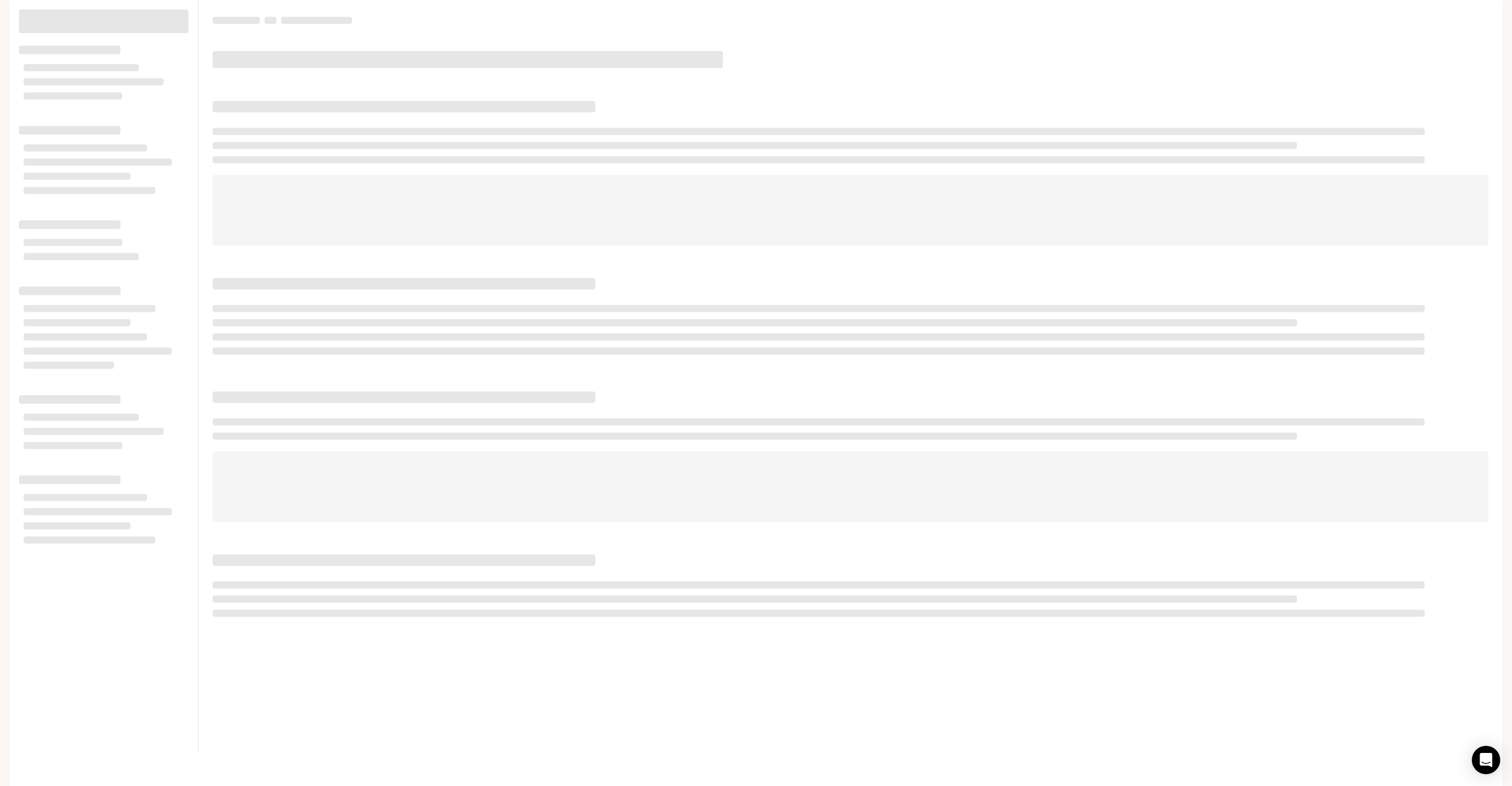
click at [1376, 17] on span "Runtime" at bounding box center [1375, 17] width 32 height 15
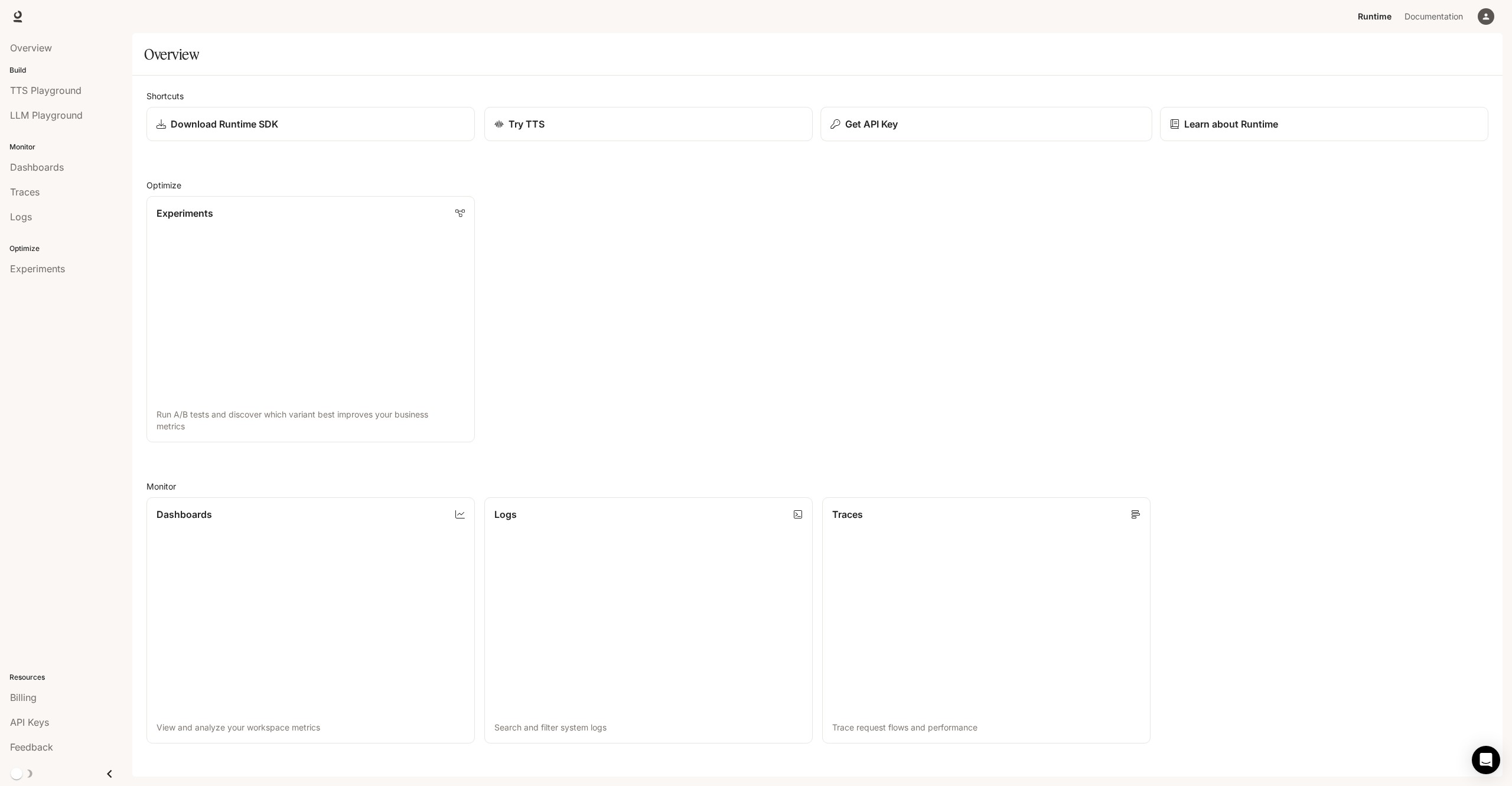
click at [1046, 129] on div "Get API Key" at bounding box center [986, 124] width 311 height 14
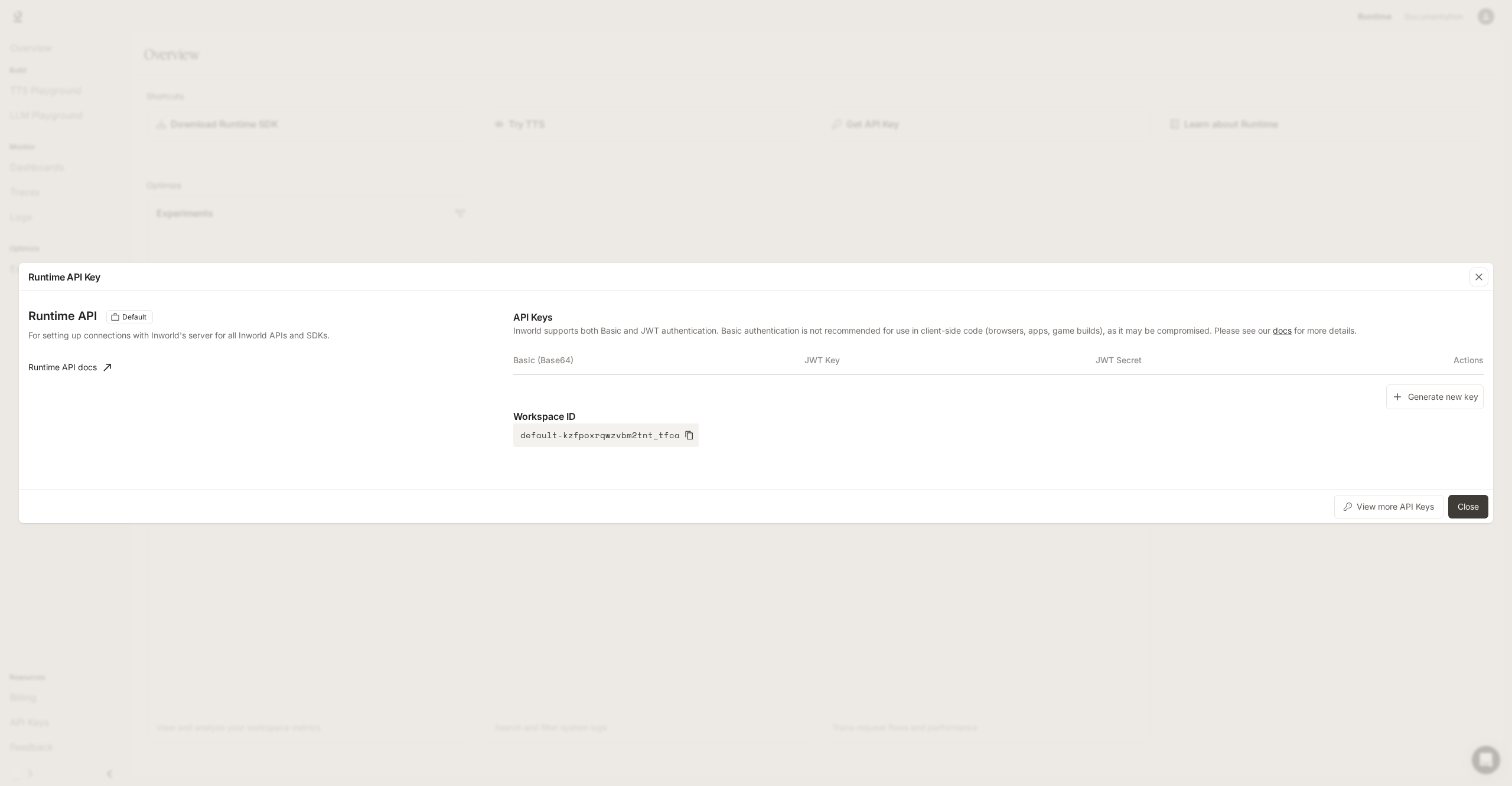
click at [757, 288] on div "Runtime API Key" at bounding box center [756, 277] width 1474 height 29
click at [700, 292] on div "Runtime API Key Runtime API Default For setting up connections with Inworld's s…" at bounding box center [756, 393] width 1474 height 260
click at [95, 369] on link "Runtime API docs" at bounding box center [69, 368] width 92 height 24
click at [659, 349] on th "Basic (Base64)" at bounding box center [659, 360] width 291 height 29
click at [870, 363] on th "JWT Key" at bounding box center [949, 360] width 291 height 29
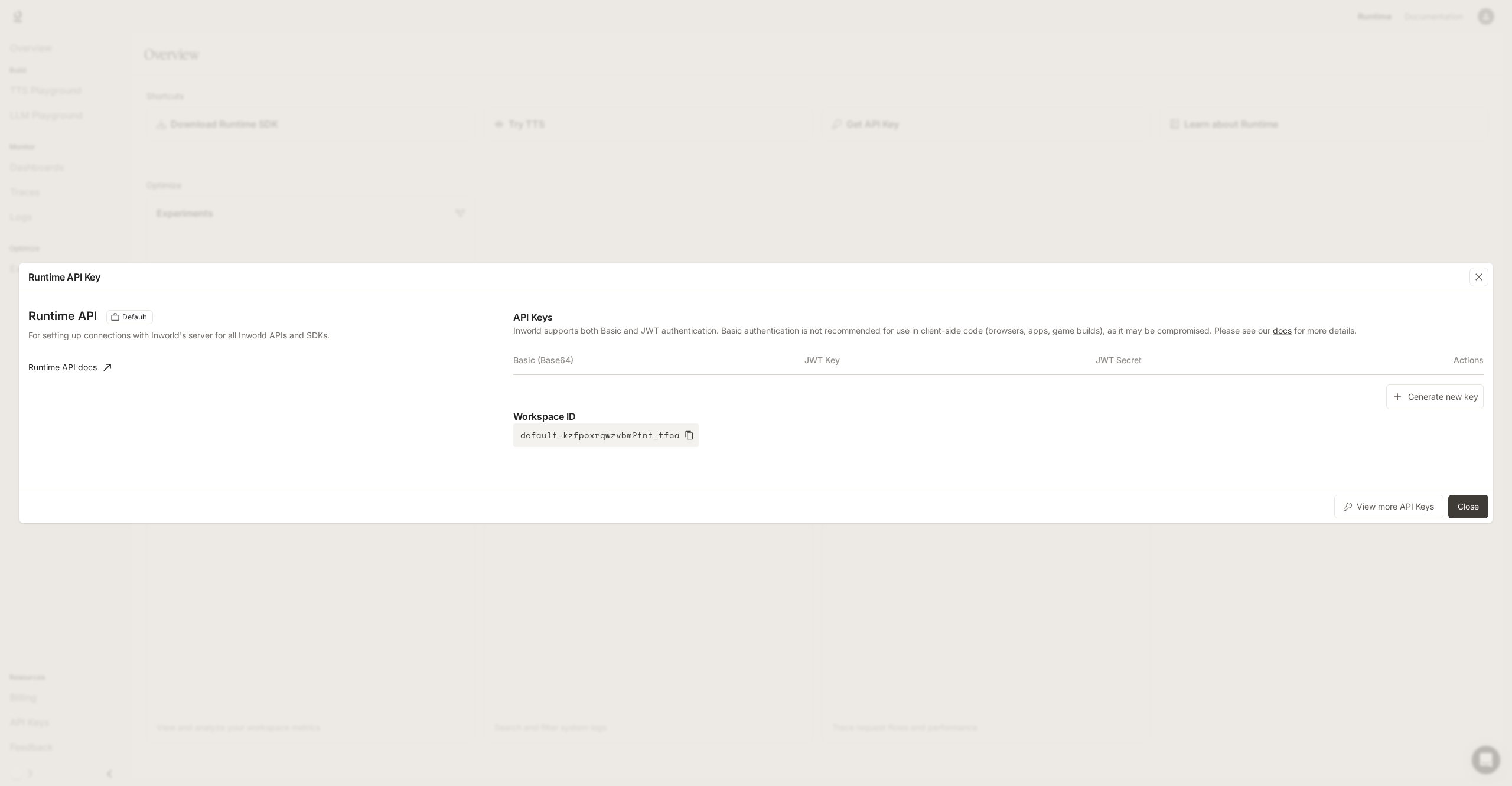
drag, startPoint x: 857, startPoint y: 363, endPoint x: 829, endPoint y: 359, distance: 28.3
click at [840, 361] on th "JWT Key" at bounding box center [949, 360] width 291 height 29
click at [824, 360] on th "JWT Key" at bounding box center [949, 360] width 291 height 29
click at [797, 353] on th "Basic (Base64)" at bounding box center [659, 360] width 291 height 29
click at [798, 307] on div "Runtime API Default For setting up connections with Inworld's server for all In…" at bounding box center [756, 390] width 1456 height 189
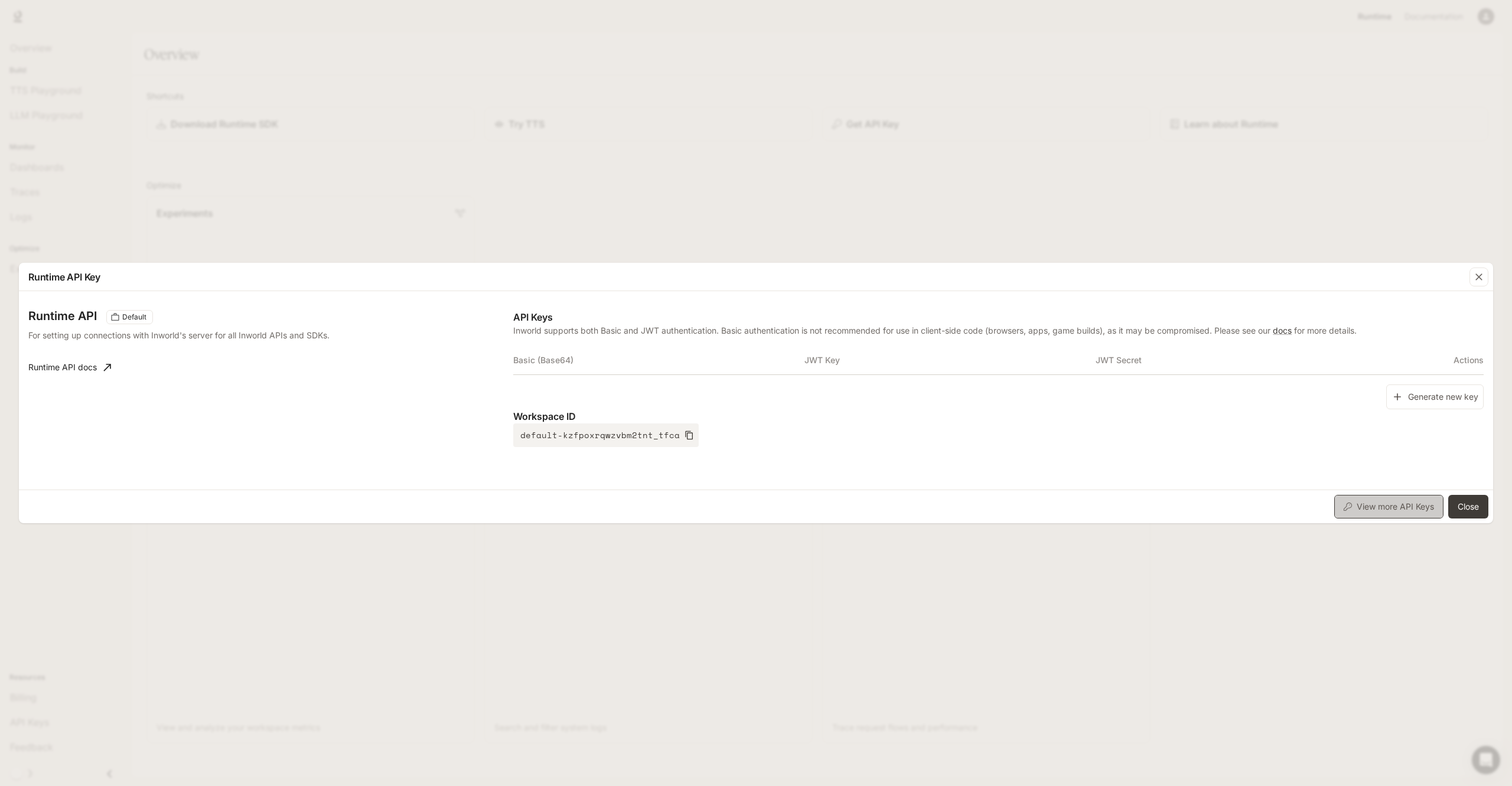
click at [1374, 511] on button "View more API Keys" at bounding box center [1388, 506] width 109 height 24
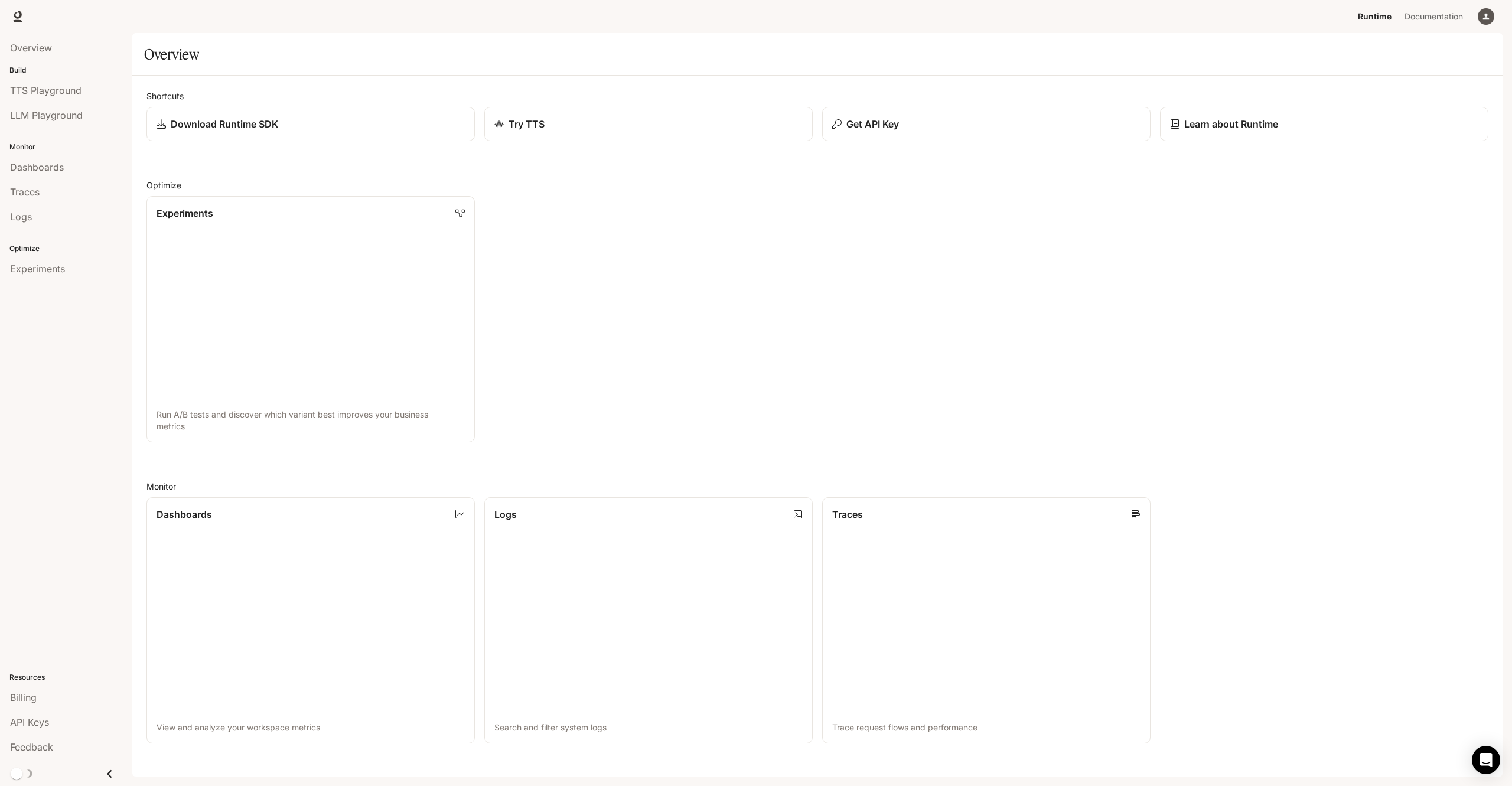
click at [275, 24] on div "Runtime Runtime Documentation Documentation" at bounding box center [756, 16] width 1512 height 33
drag, startPoint x: 401, startPoint y: 30, endPoint x: 527, endPoint y: 10, distance: 127.6
click at [403, 30] on div "Runtime Runtime Documentation Documentation" at bounding box center [756, 16] width 1512 height 33
click at [1485, 22] on div "button" at bounding box center [1485, 16] width 17 height 17
click at [1399, 206] on span "Sign out" at bounding box center [1410, 207] width 154 height 12
